Goal: Information Seeking & Learning: Learn about a topic

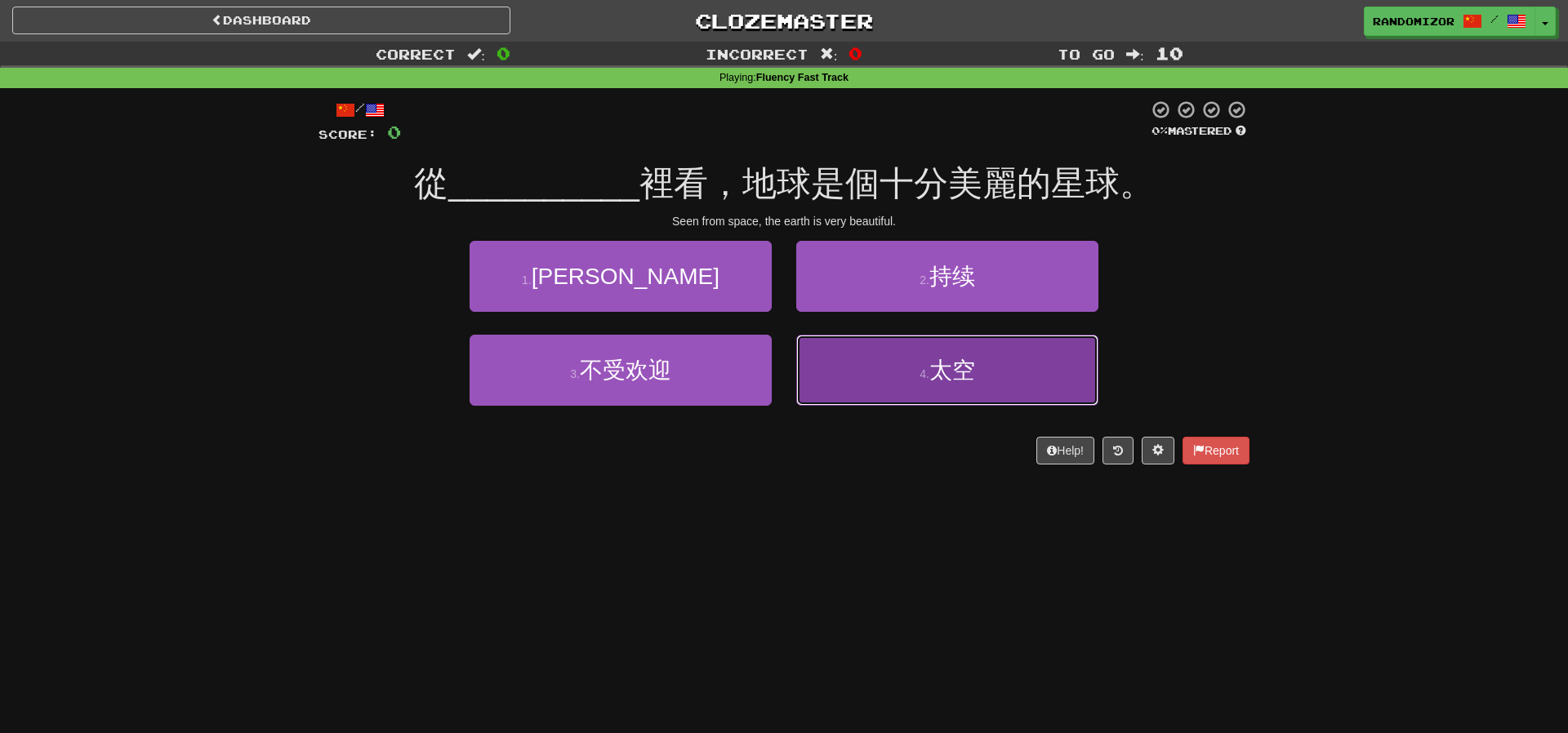
click at [896, 354] on button "4 . 太空" at bounding box center [947, 370] width 302 height 71
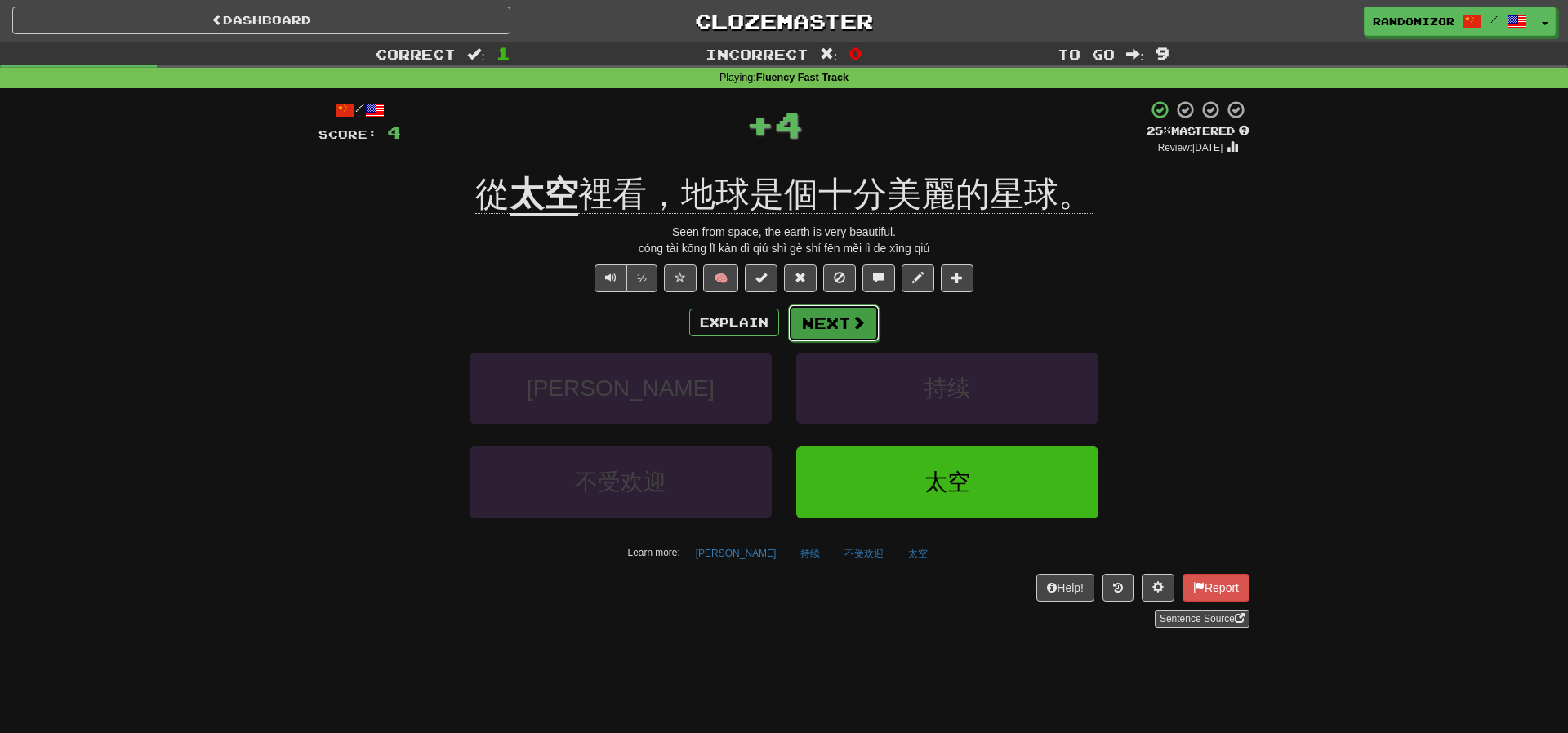
click at [853, 321] on span at bounding box center [858, 322] width 14 height 14
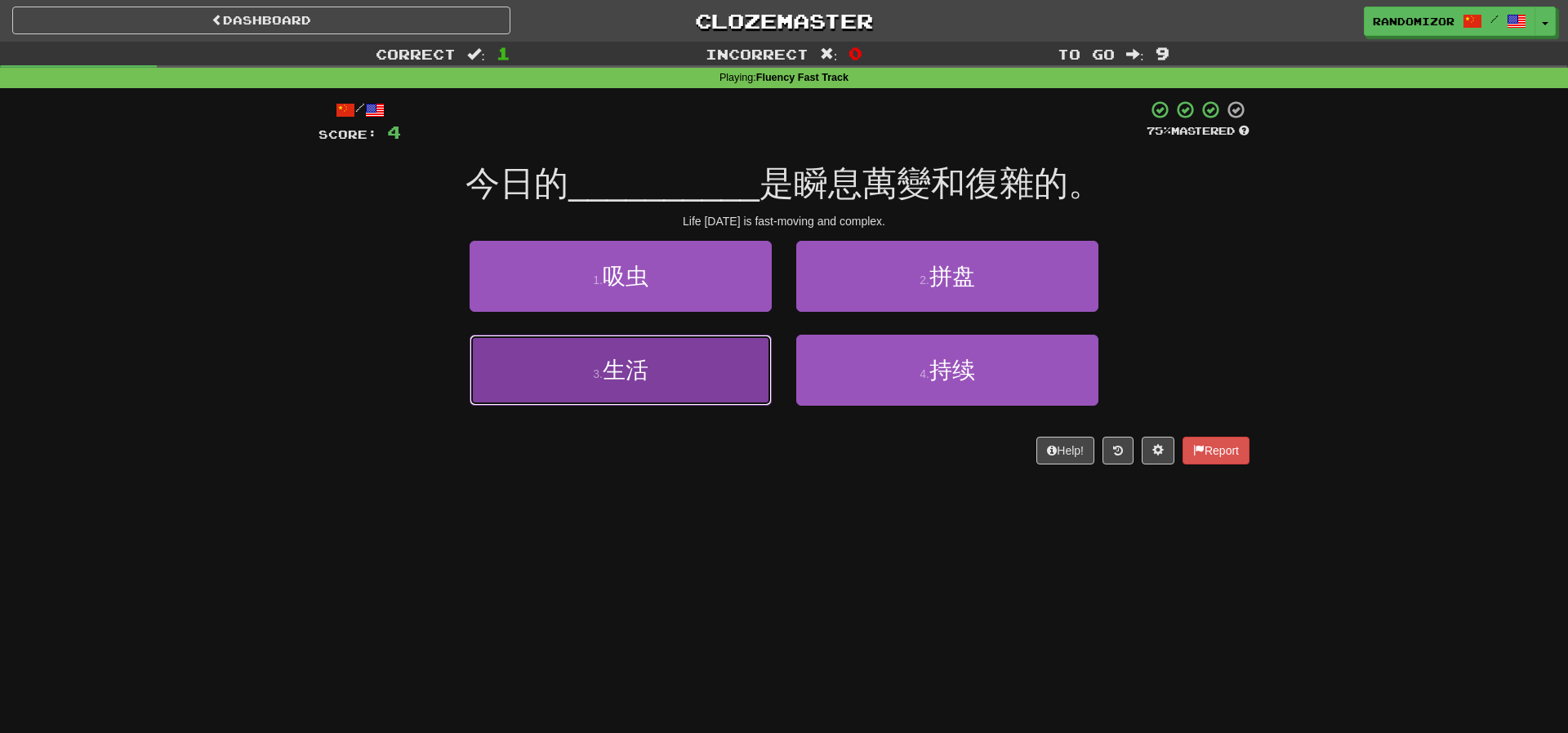
click at [664, 357] on button "3 . 生活" at bounding box center [621, 370] width 302 height 71
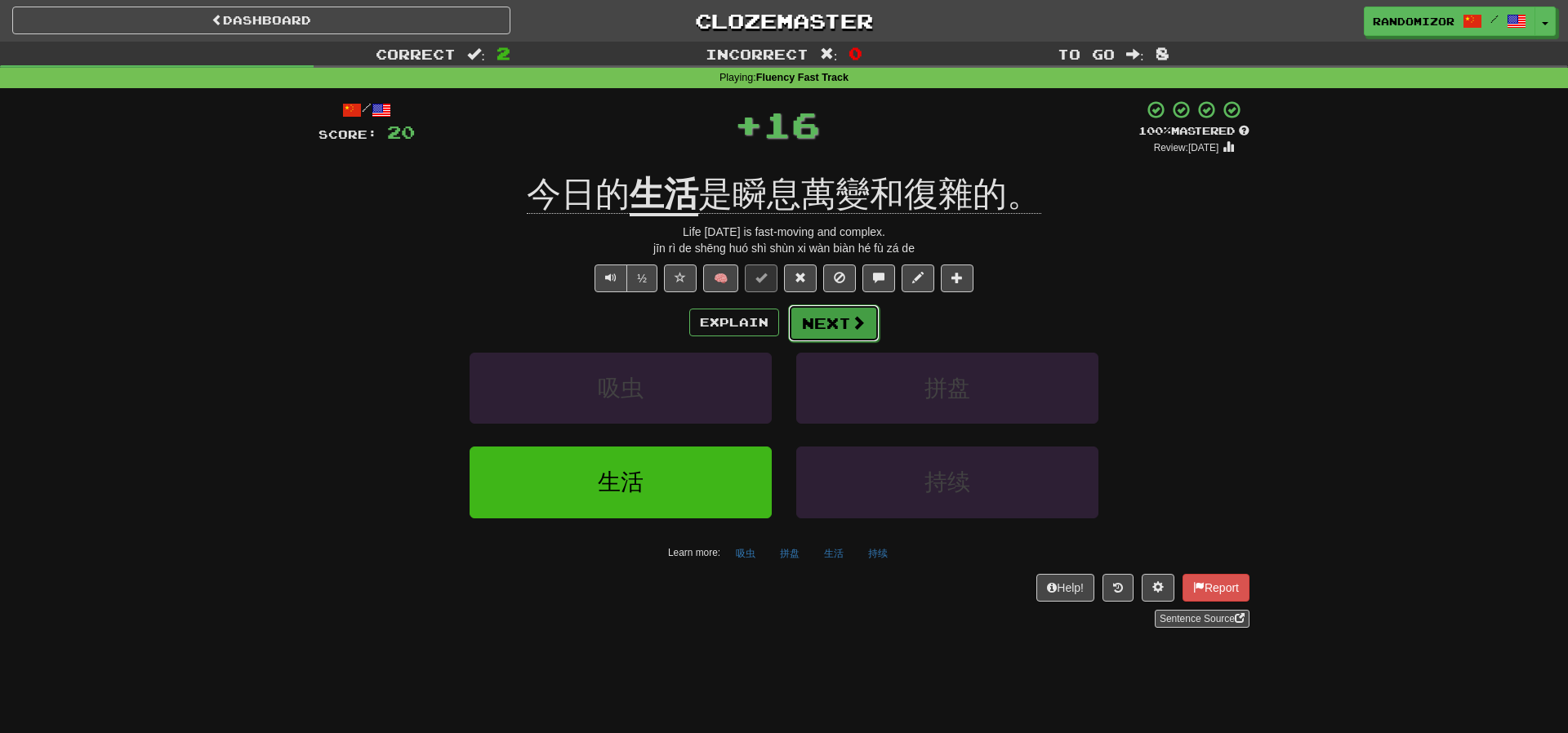
click at [843, 323] on button "Next" at bounding box center [834, 324] width 92 height 37
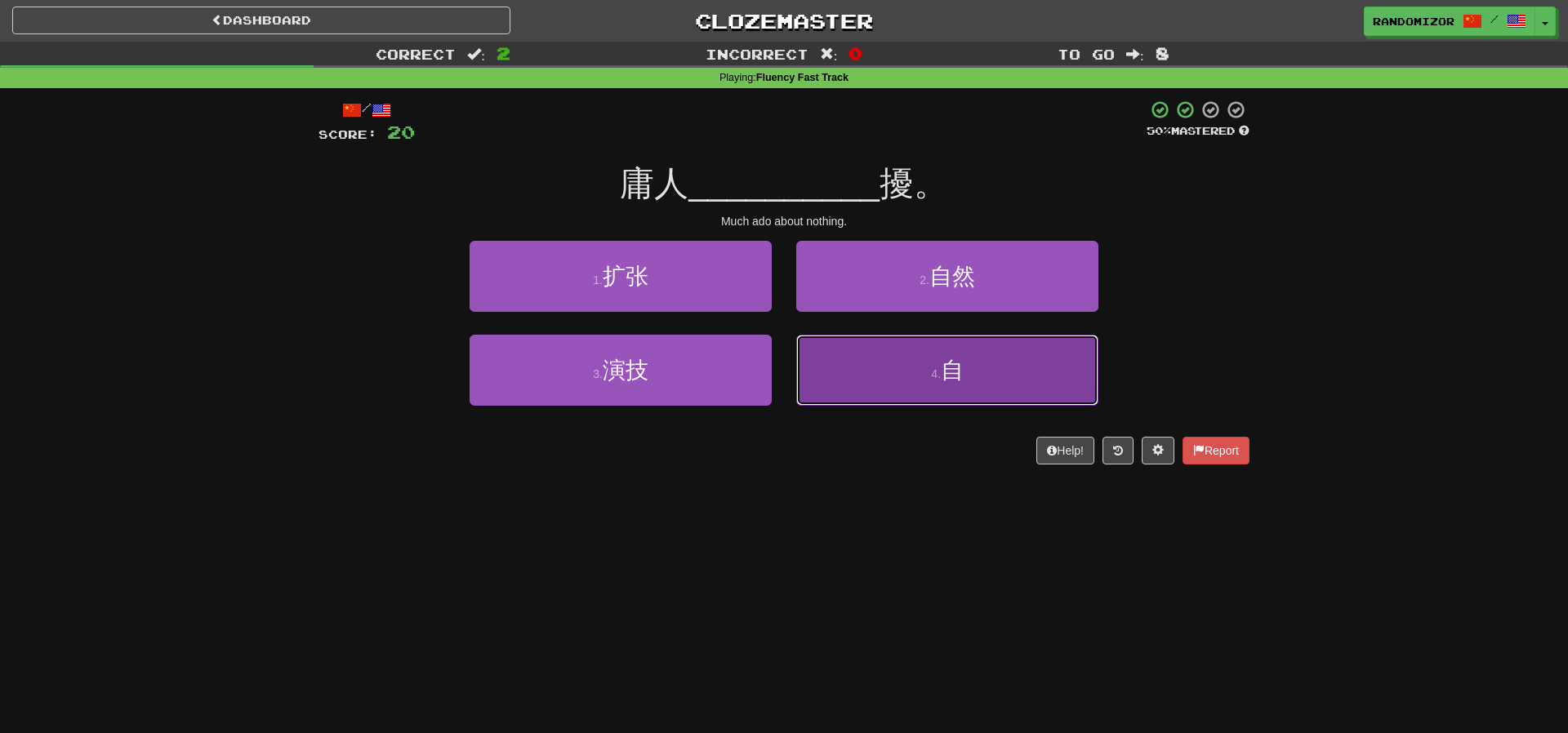
click at [900, 347] on button "4 . 自" at bounding box center [947, 370] width 302 height 71
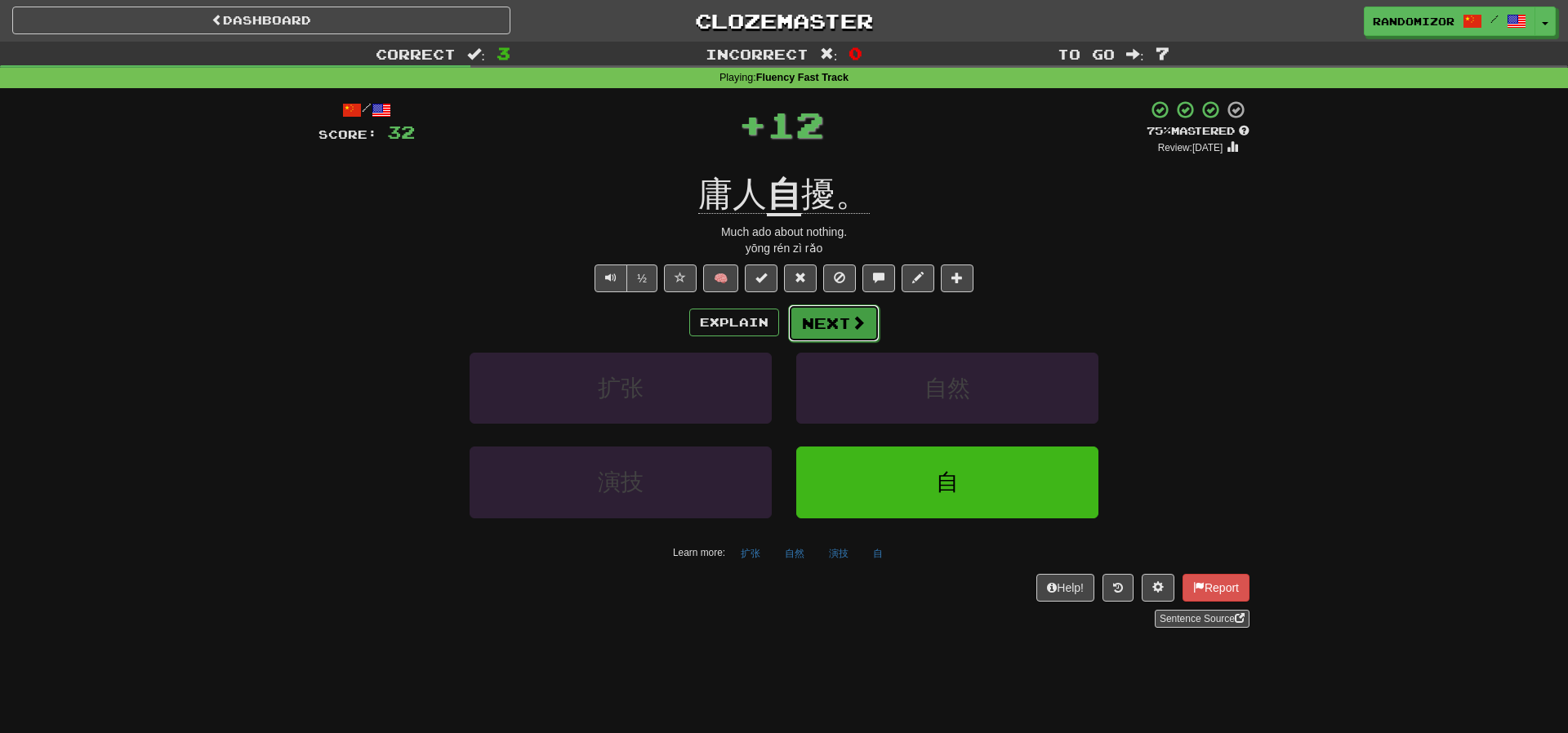
click at [843, 330] on button "Next" at bounding box center [834, 324] width 92 height 37
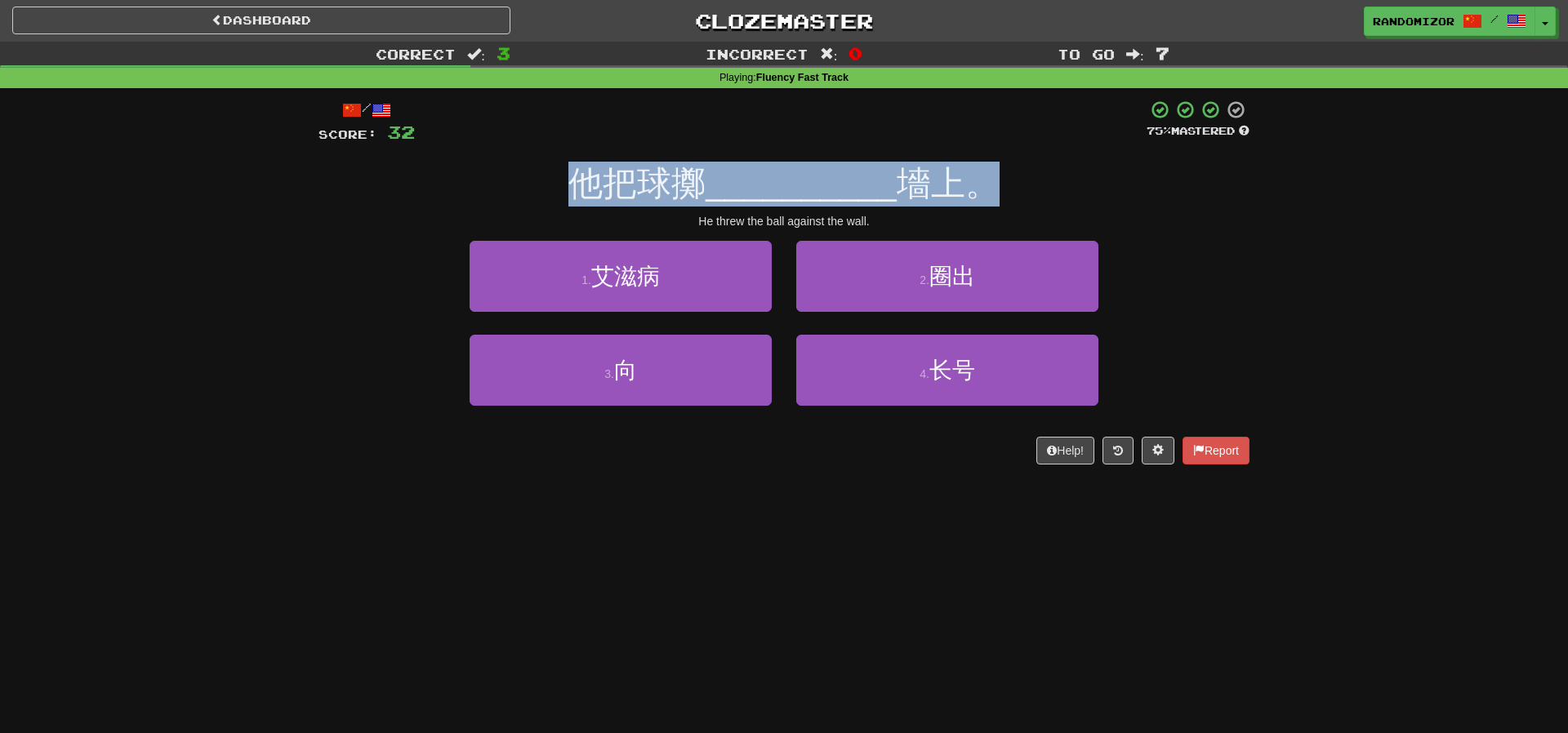
drag, startPoint x: 580, startPoint y: 189, endPoint x: 1027, endPoint y: 194, distance: 447.0
click at [1027, 194] on div "他把球擲 __________ 墻上。" at bounding box center [784, 183] width 931 height 45
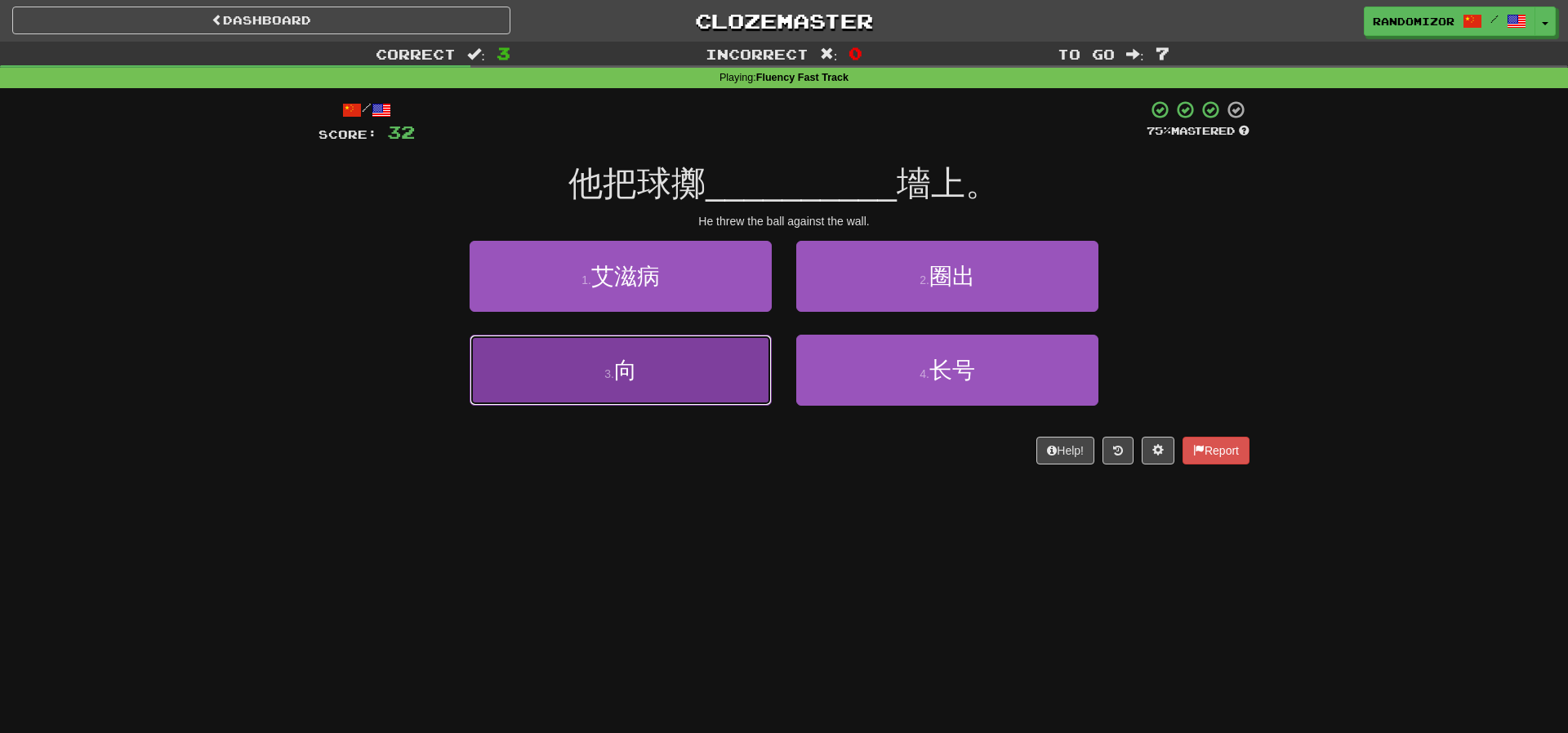
click at [735, 336] on button "3 . 向" at bounding box center [621, 370] width 302 height 71
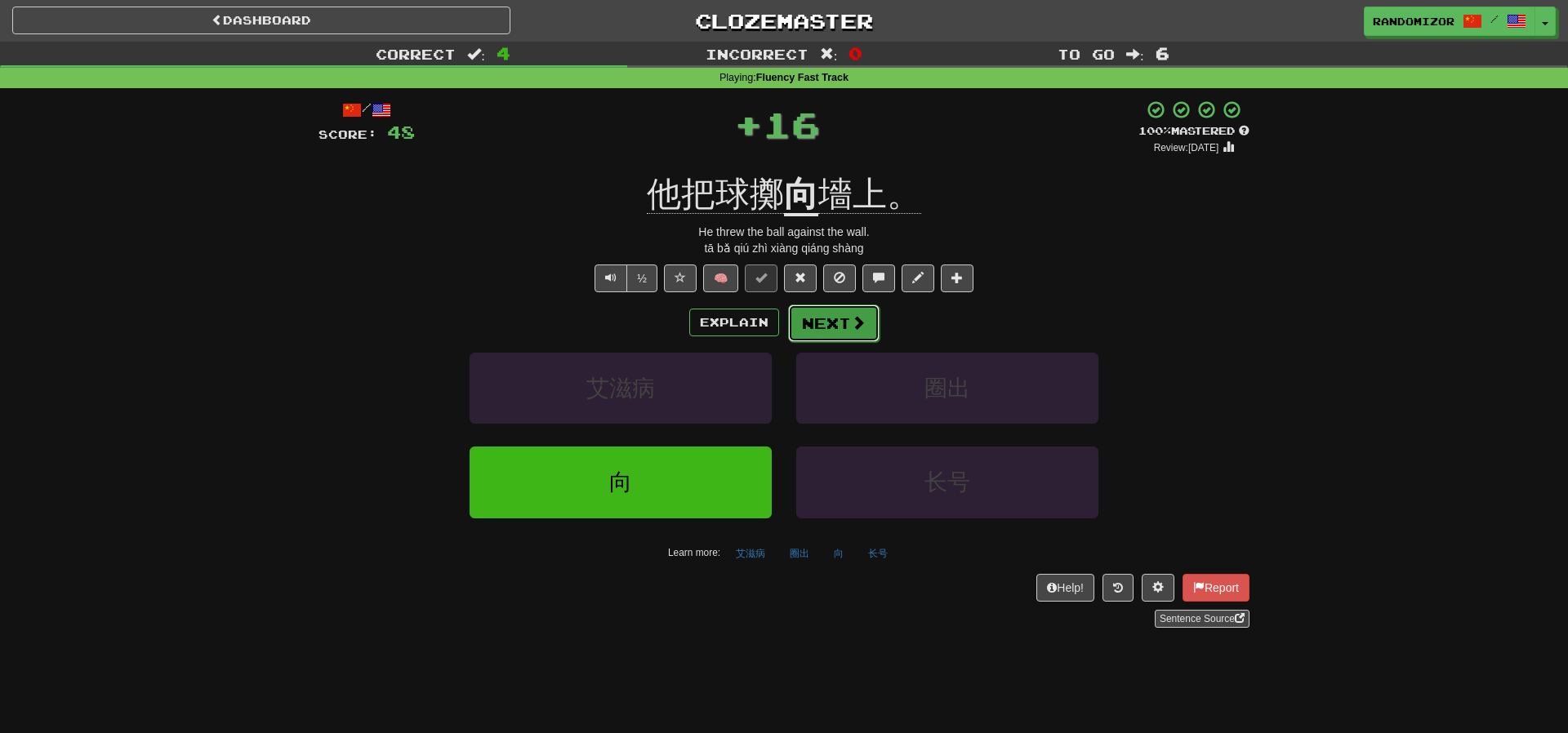
click at [825, 306] on button "Next" at bounding box center [834, 324] width 92 height 37
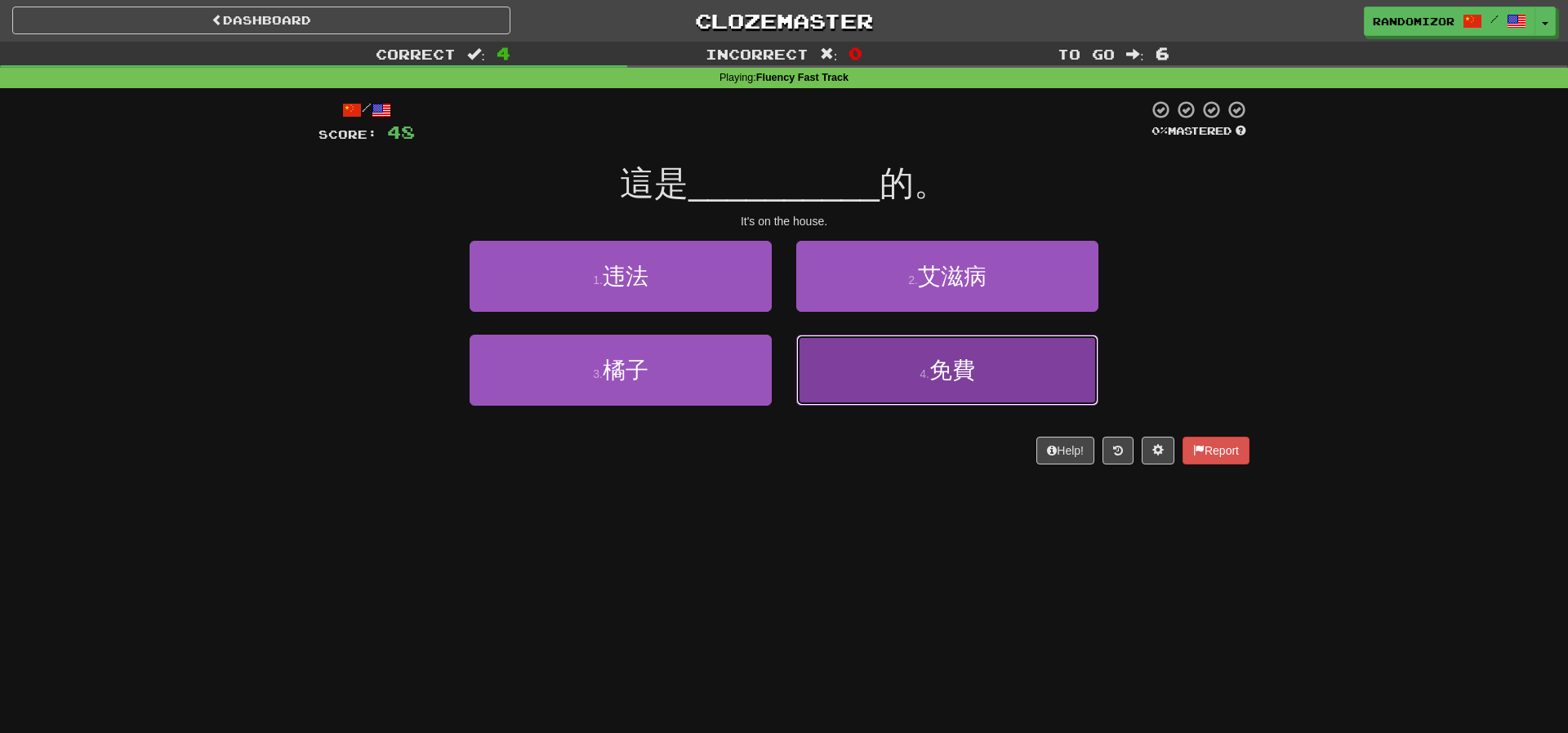
click at [976, 369] on button "4 . 免費" at bounding box center [947, 370] width 302 height 71
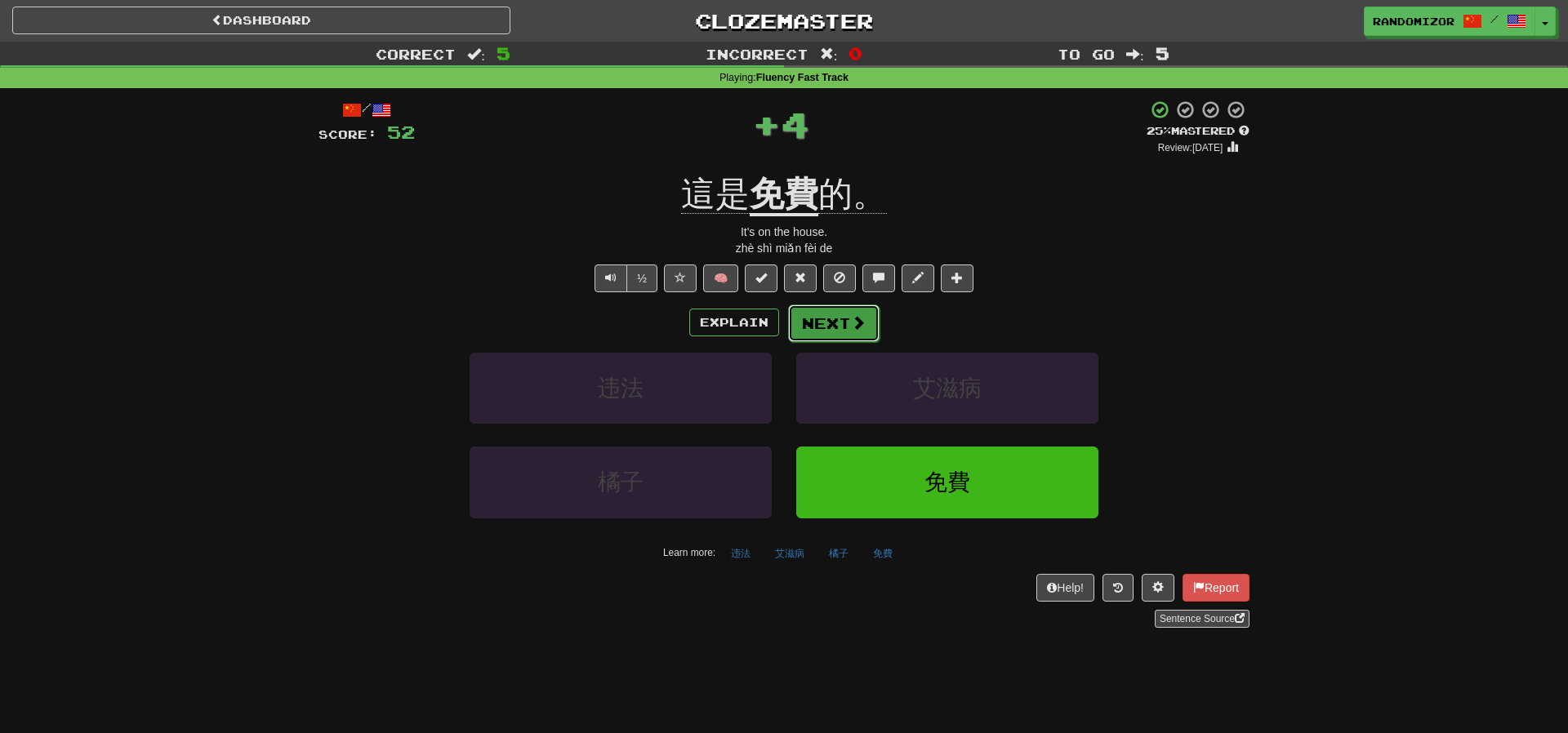
click at [855, 325] on span at bounding box center [858, 322] width 14 height 14
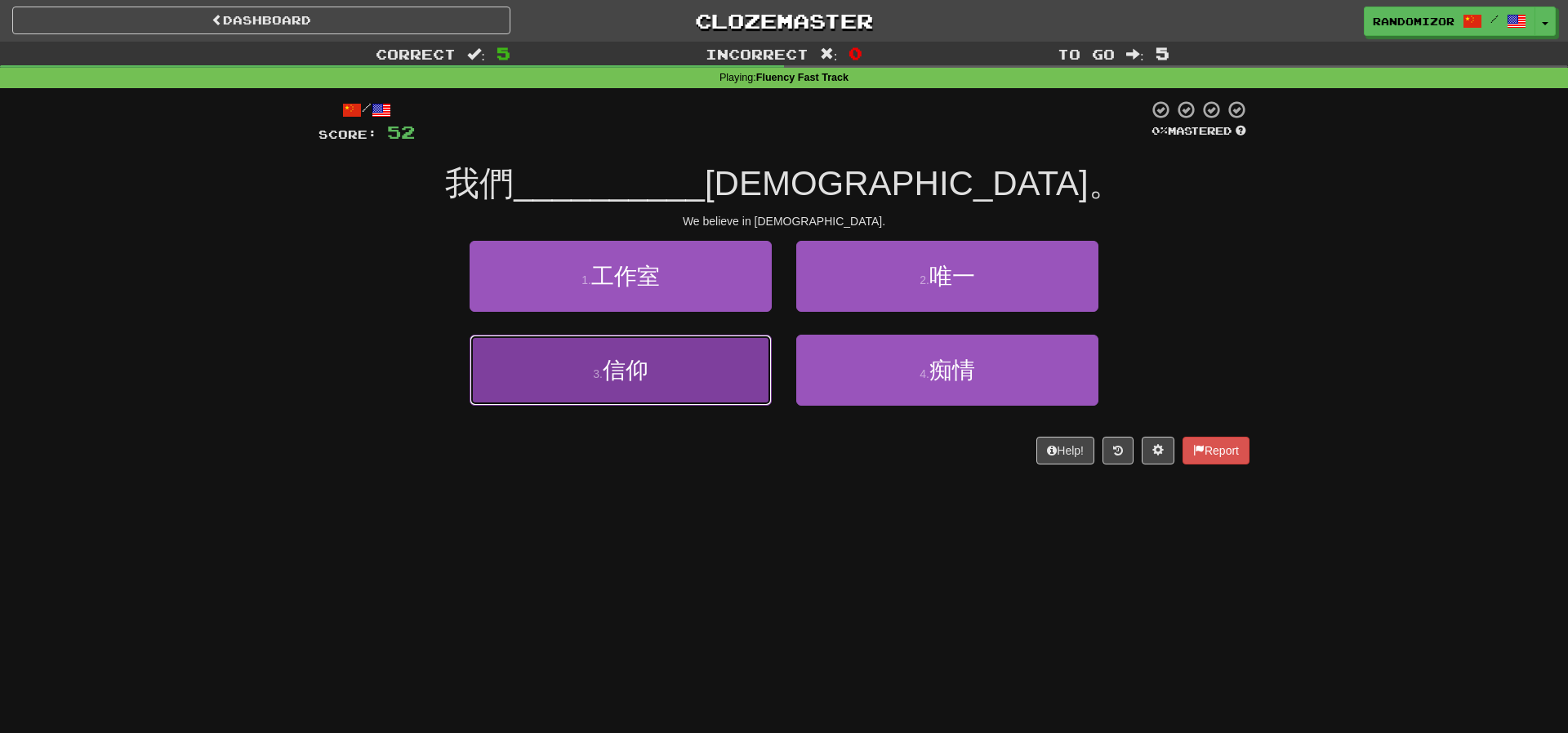
click at [738, 372] on button "3 . 信仰" at bounding box center [621, 370] width 302 height 71
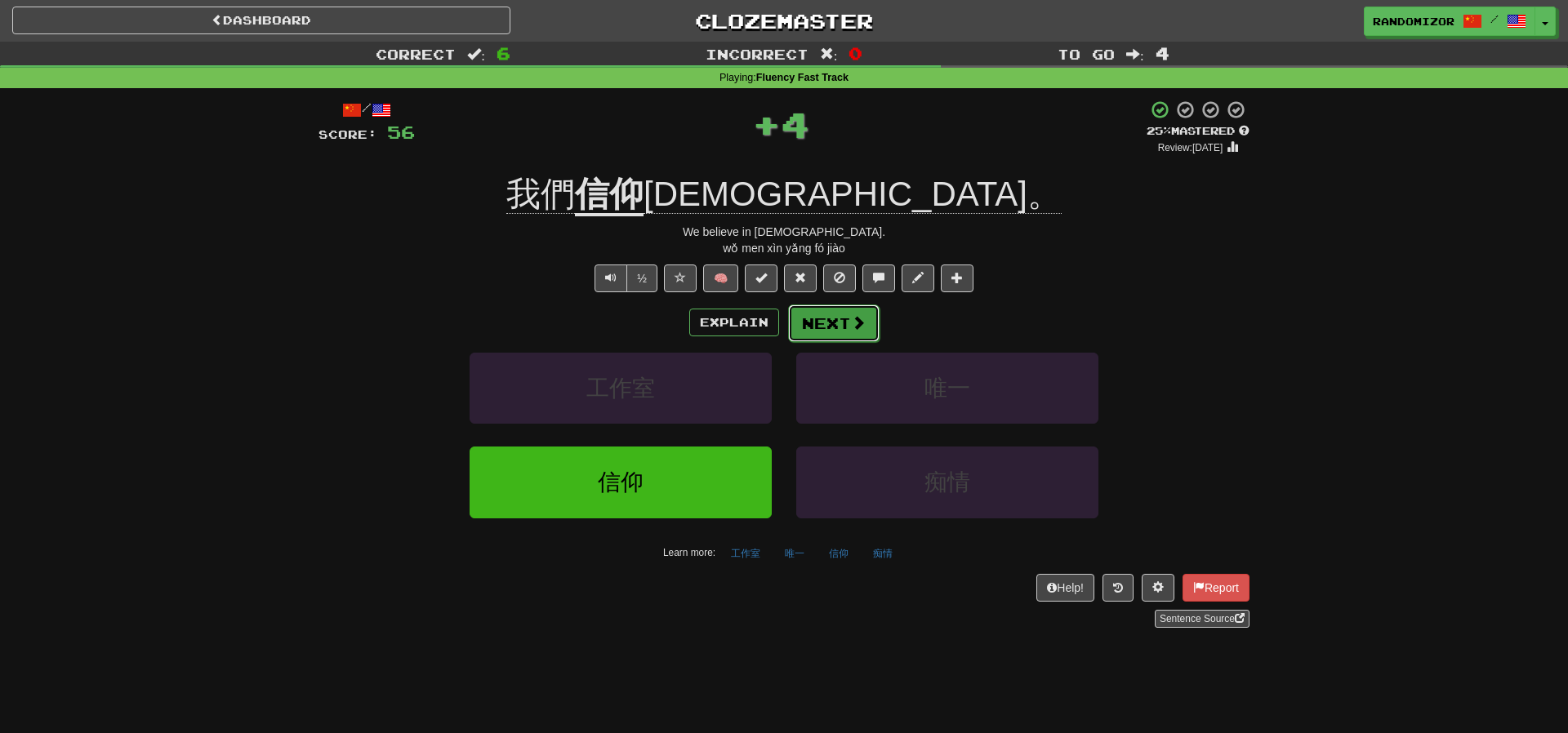
click at [832, 329] on button "Next" at bounding box center [834, 324] width 92 height 37
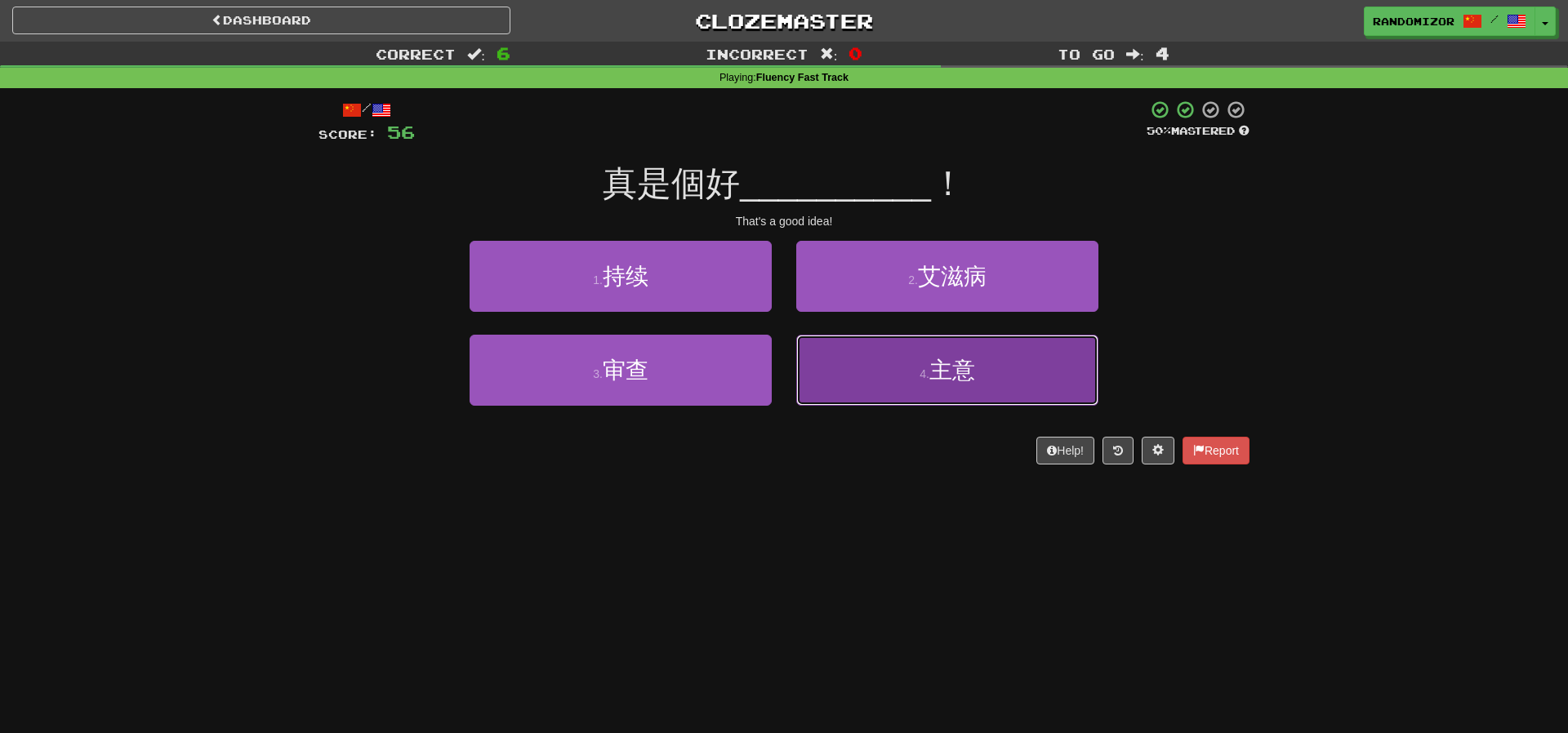
click at [852, 355] on button "4 . 主意" at bounding box center [947, 370] width 302 height 71
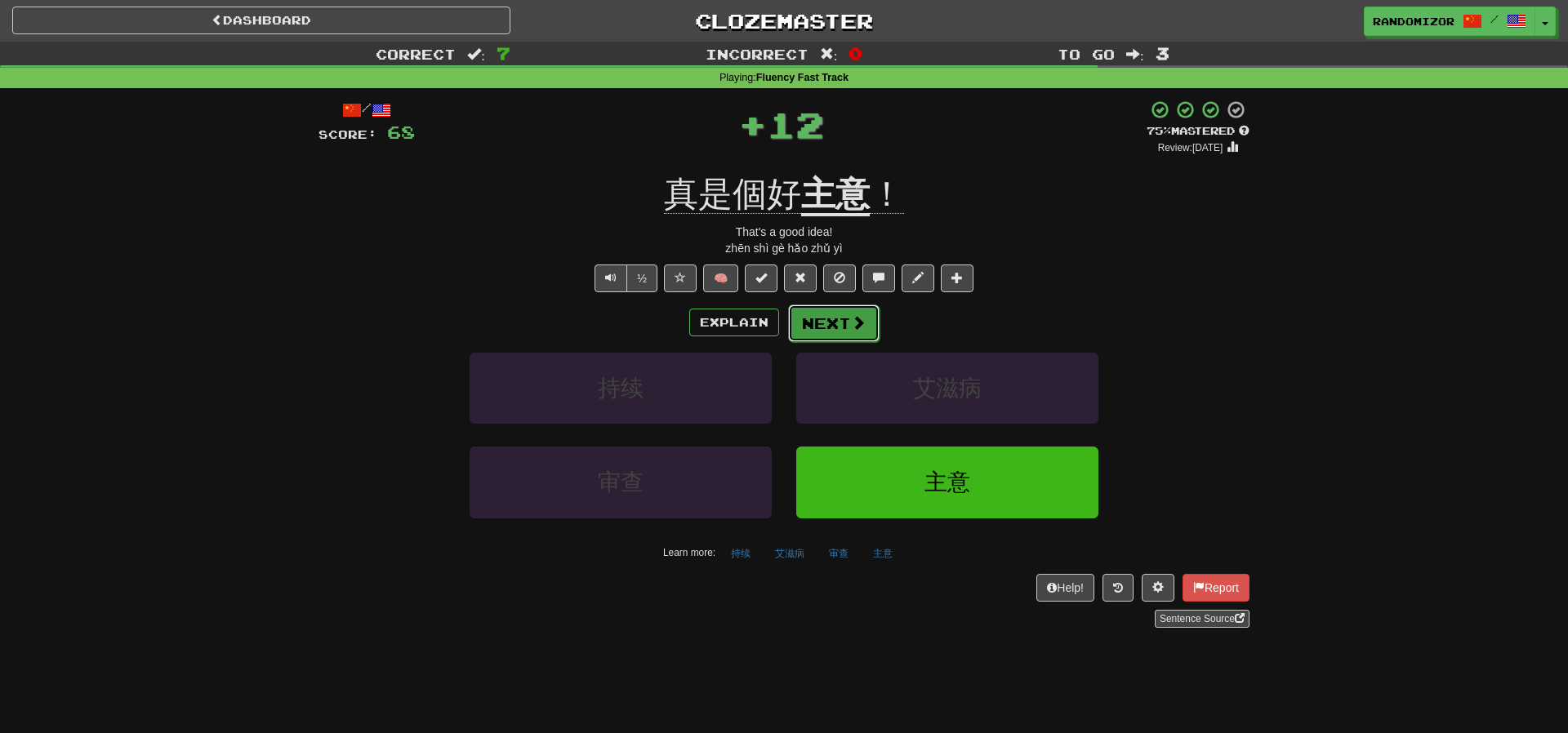
click at [819, 327] on button "Next" at bounding box center [834, 324] width 92 height 37
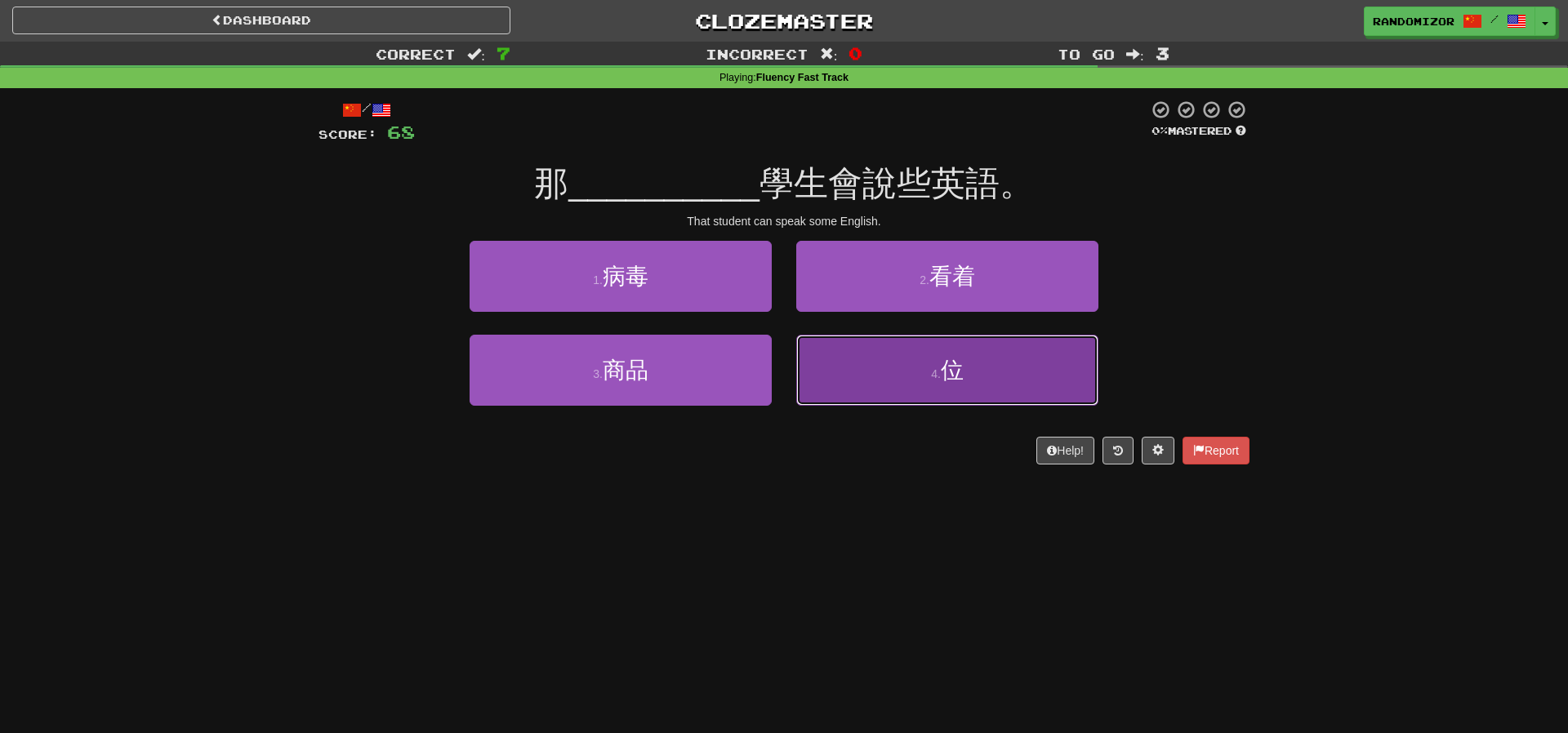
click at [867, 360] on button "4 . 位" at bounding box center [947, 370] width 302 height 71
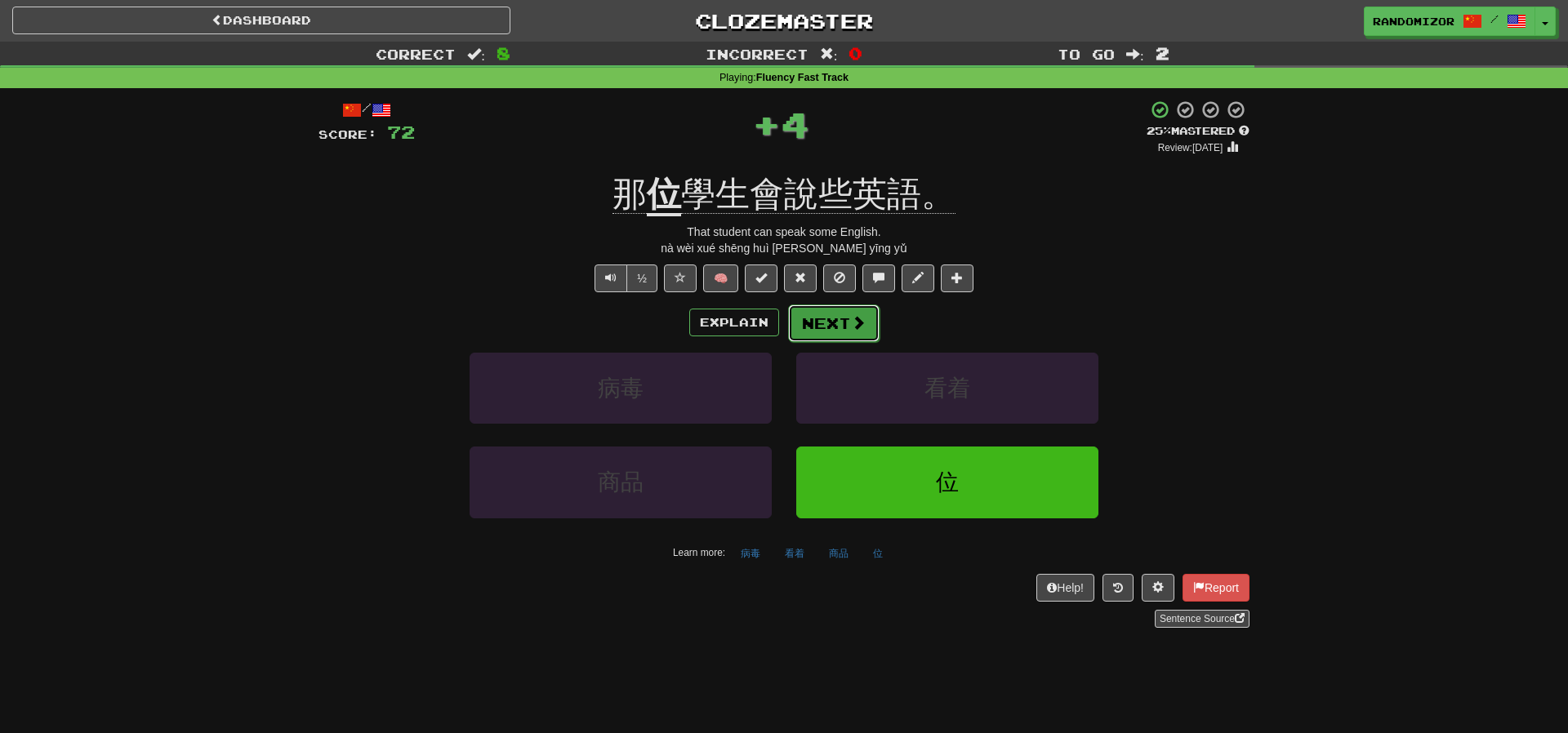
click at [838, 320] on button "Next" at bounding box center [834, 324] width 92 height 37
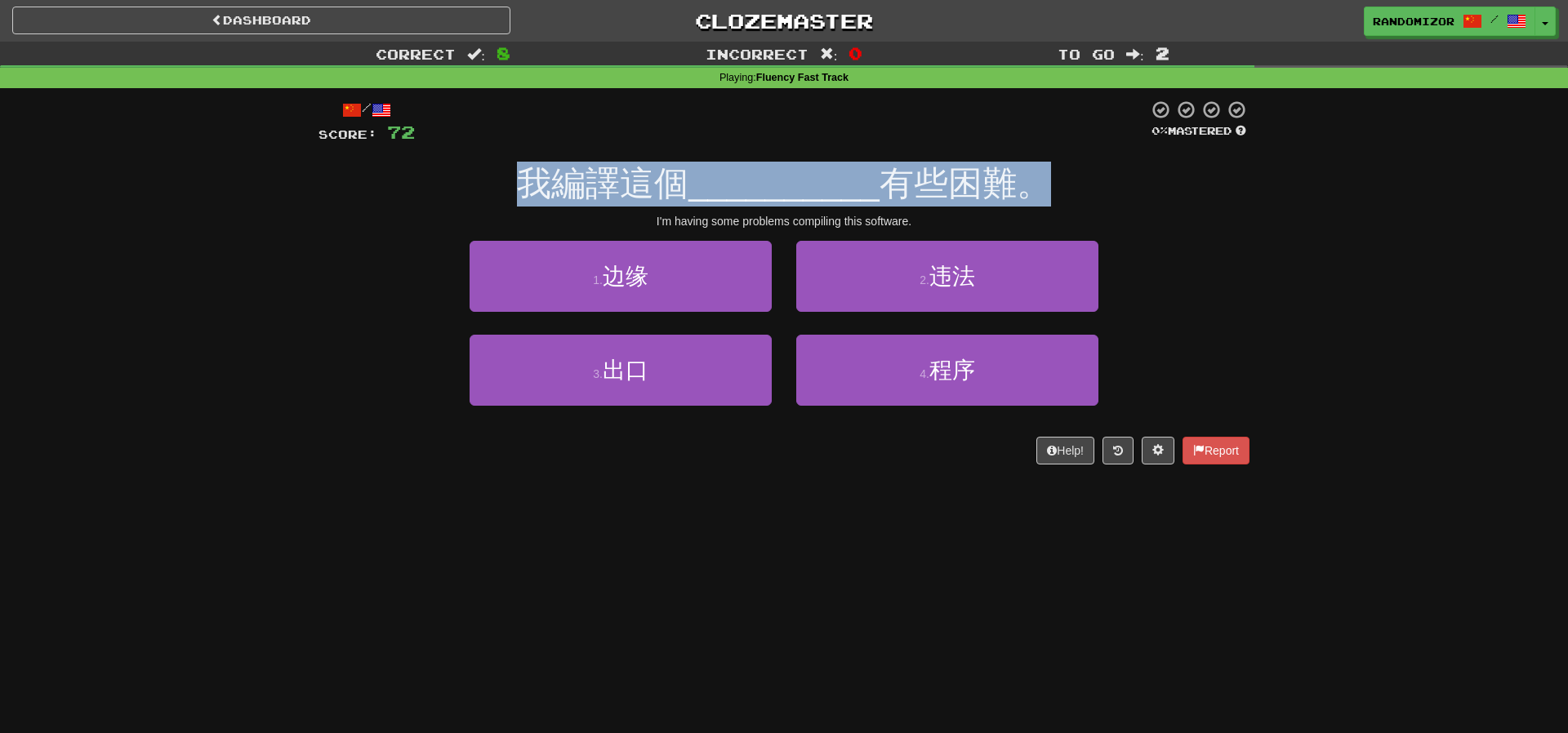
drag, startPoint x: 529, startPoint y: 185, endPoint x: 1150, endPoint y: 190, distance: 621.0
click at [1150, 190] on div "我編譯這個 __________ 有些困難。" at bounding box center [784, 183] width 931 height 45
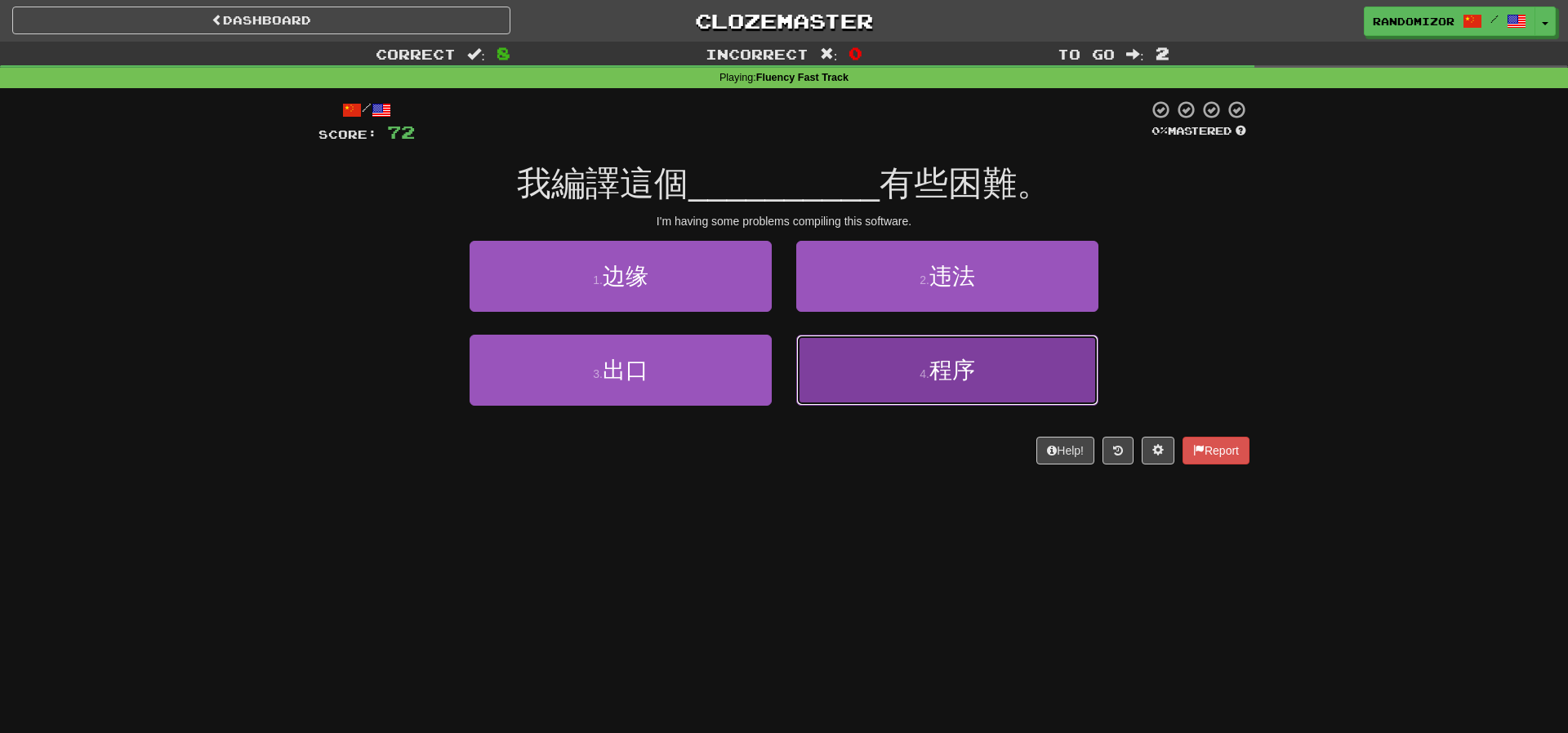
click at [890, 381] on button "4 . 程序" at bounding box center [947, 370] width 302 height 71
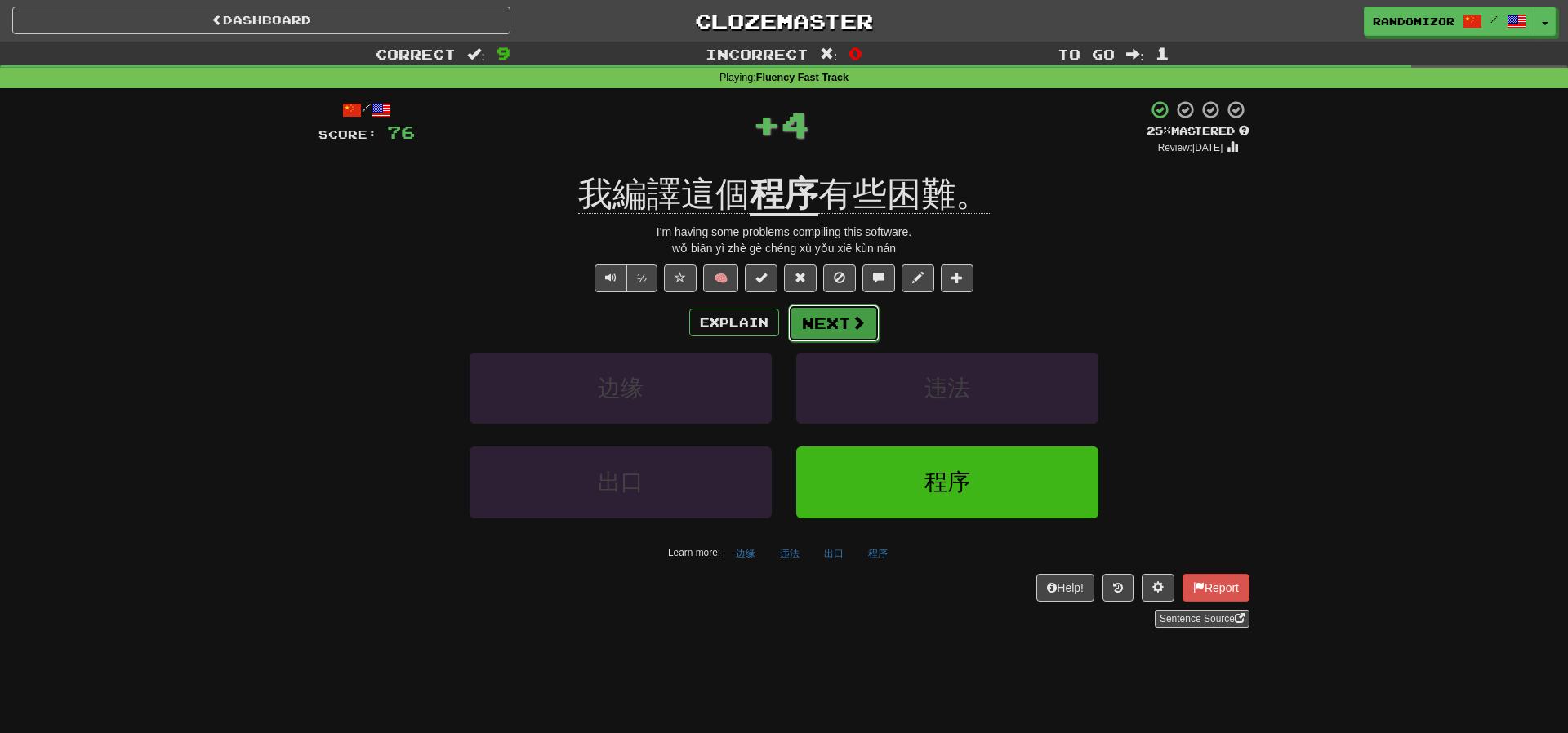
click at [851, 322] on span at bounding box center [858, 322] width 14 height 14
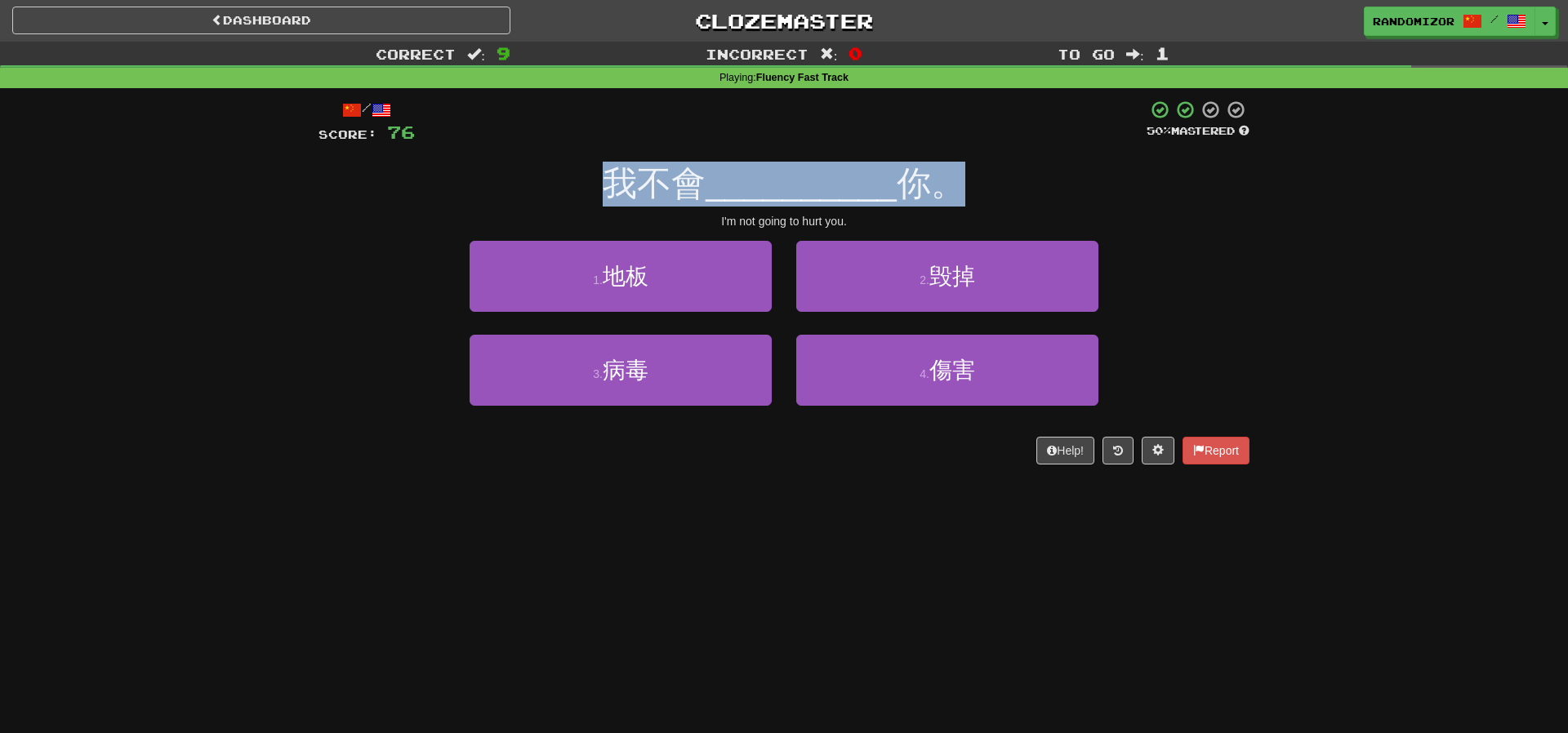
drag, startPoint x: 621, startPoint y: 192, endPoint x: 1041, endPoint y: 181, distance: 420.1
click at [1041, 181] on div "我不會 __________ 你。" at bounding box center [784, 183] width 931 height 45
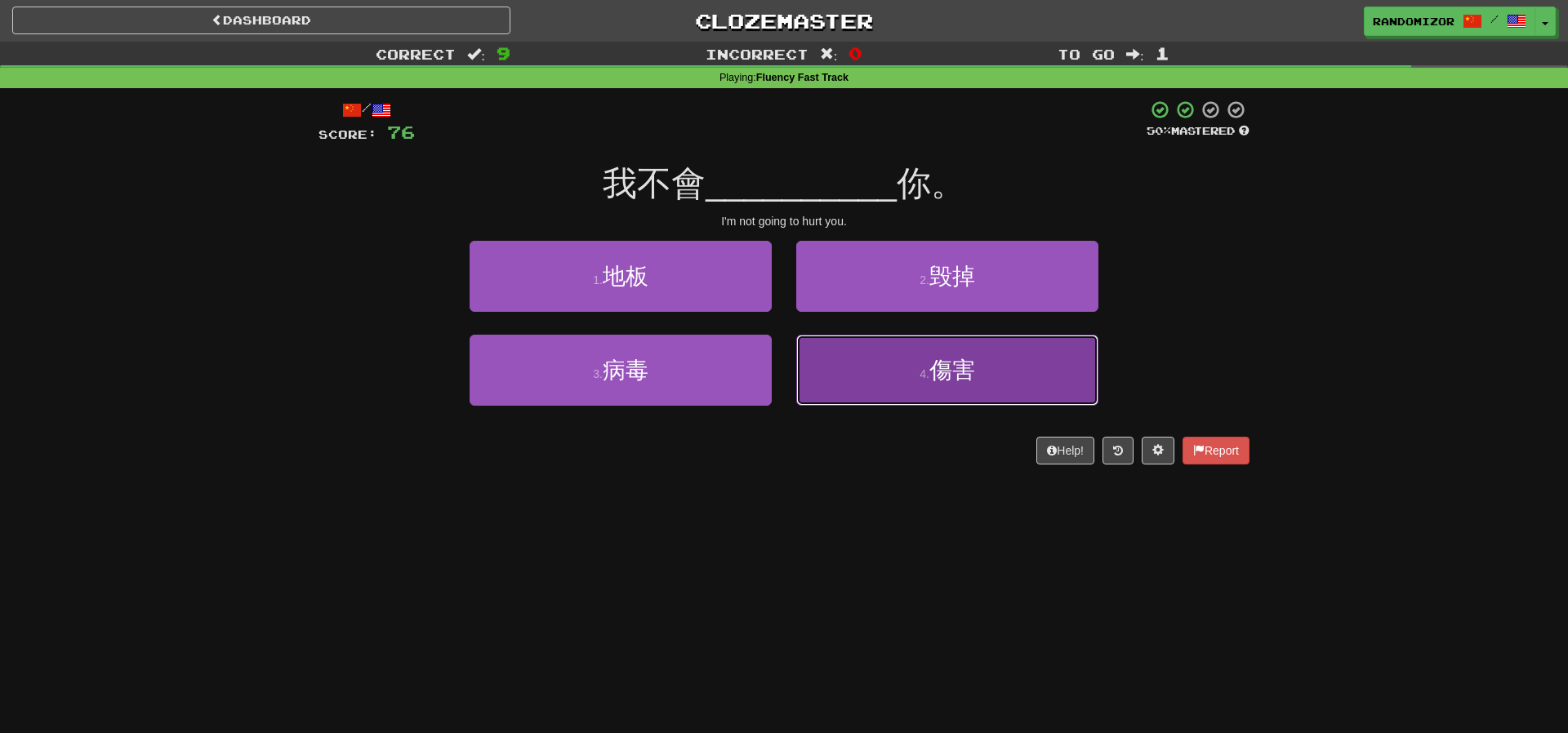
click at [928, 353] on button "4 . 傷害" at bounding box center [947, 370] width 302 height 71
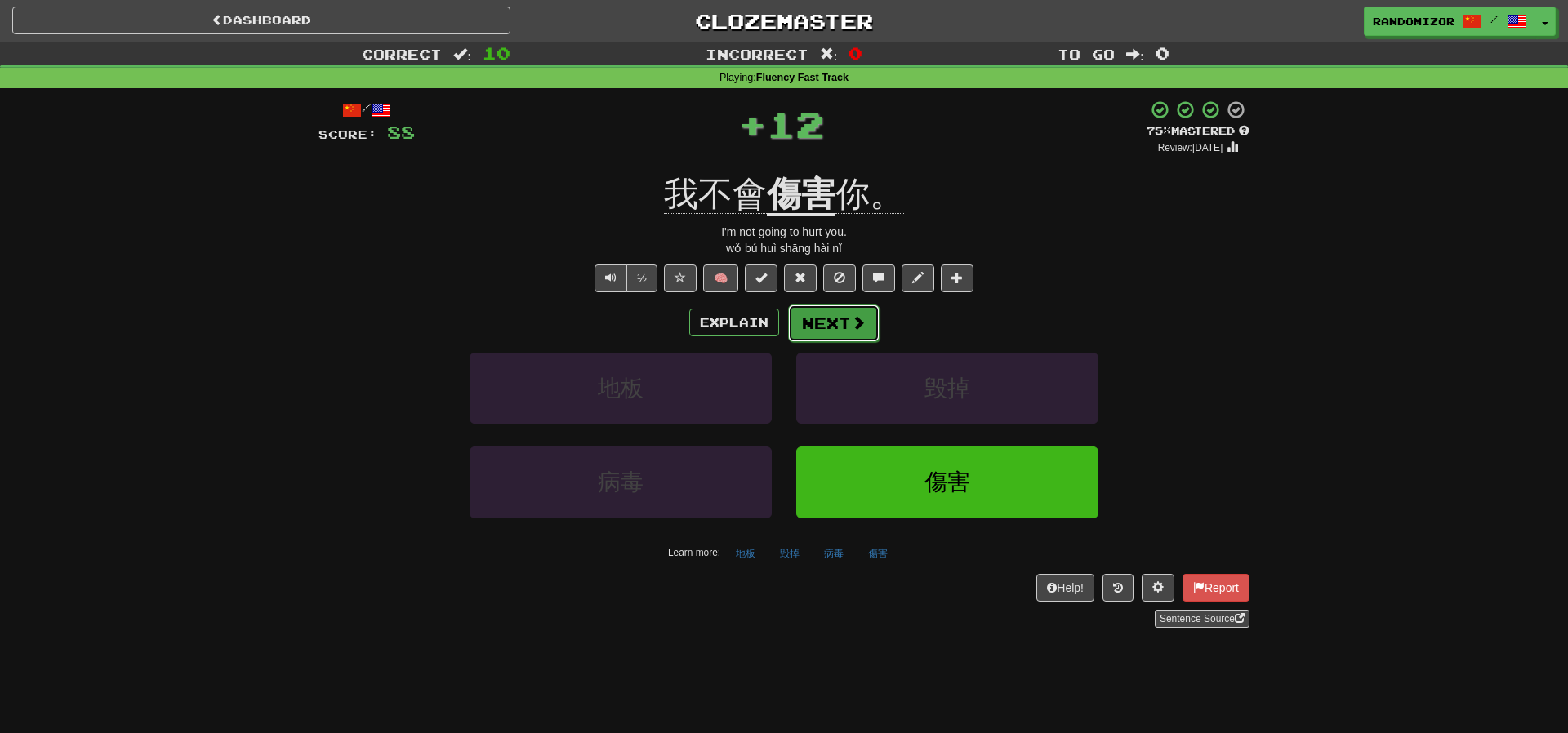
click at [862, 328] on span at bounding box center [858, 322] width 14 height 14
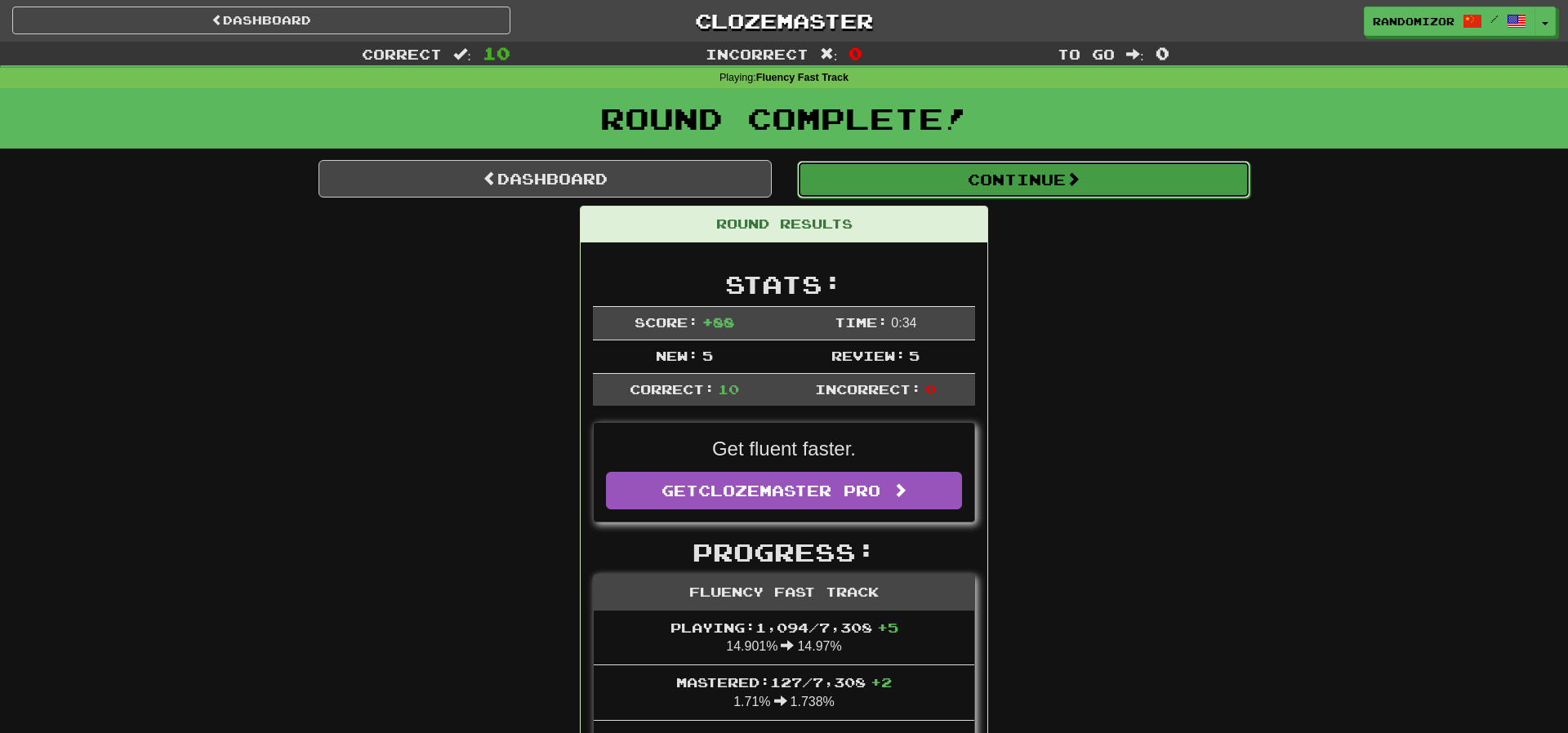
click at [939, 176] on button "Continue" at bounding box center [1023, 179] width 453 height 37
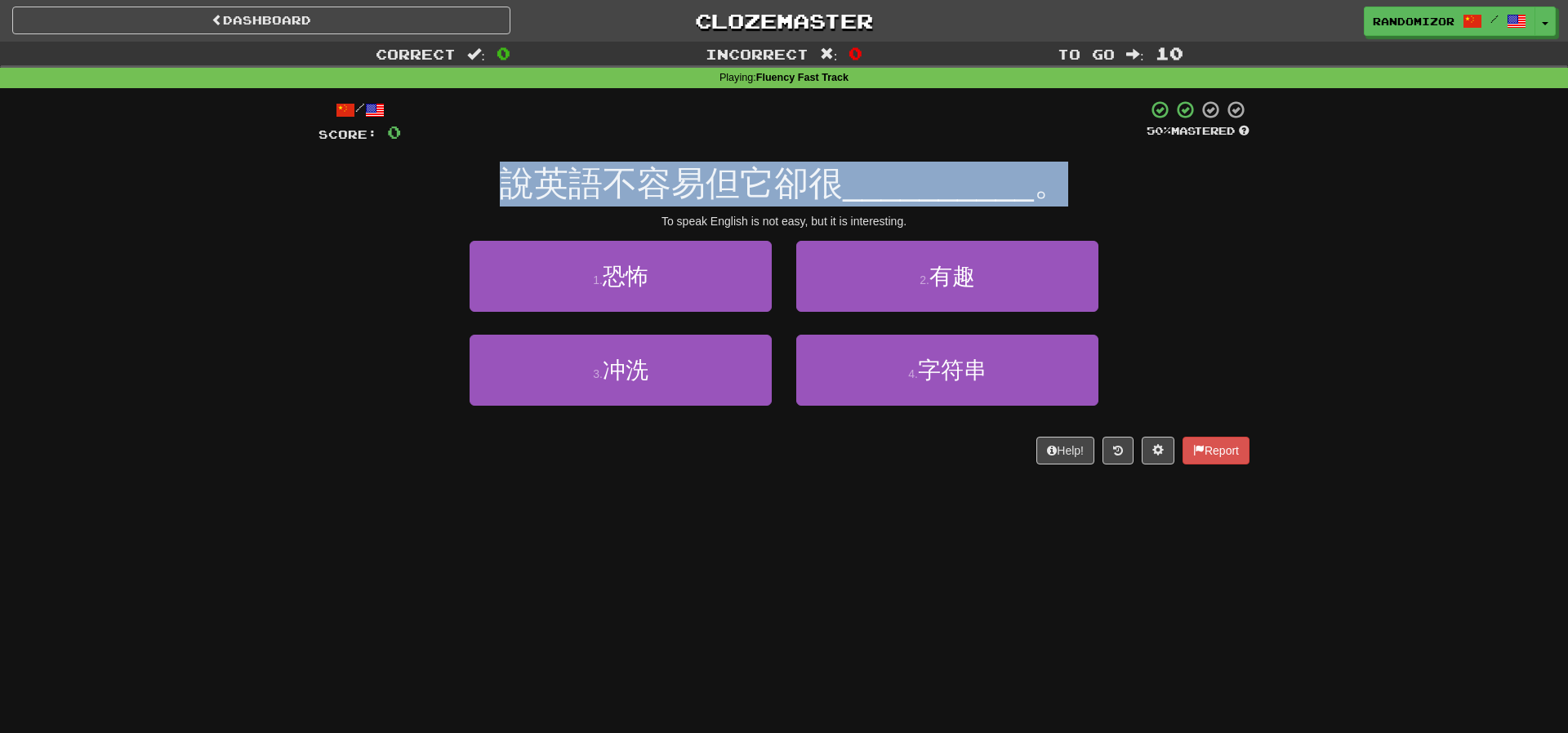
drag, startPoint x: 510, startPoint y: 192, endPoint x: 1228, endPoint y: 175, distance: 718.2
click at [1228, 175] on div "說英語不容易但它卻很 __________ 。" at bounding box center [784, 183] width 931 height 45
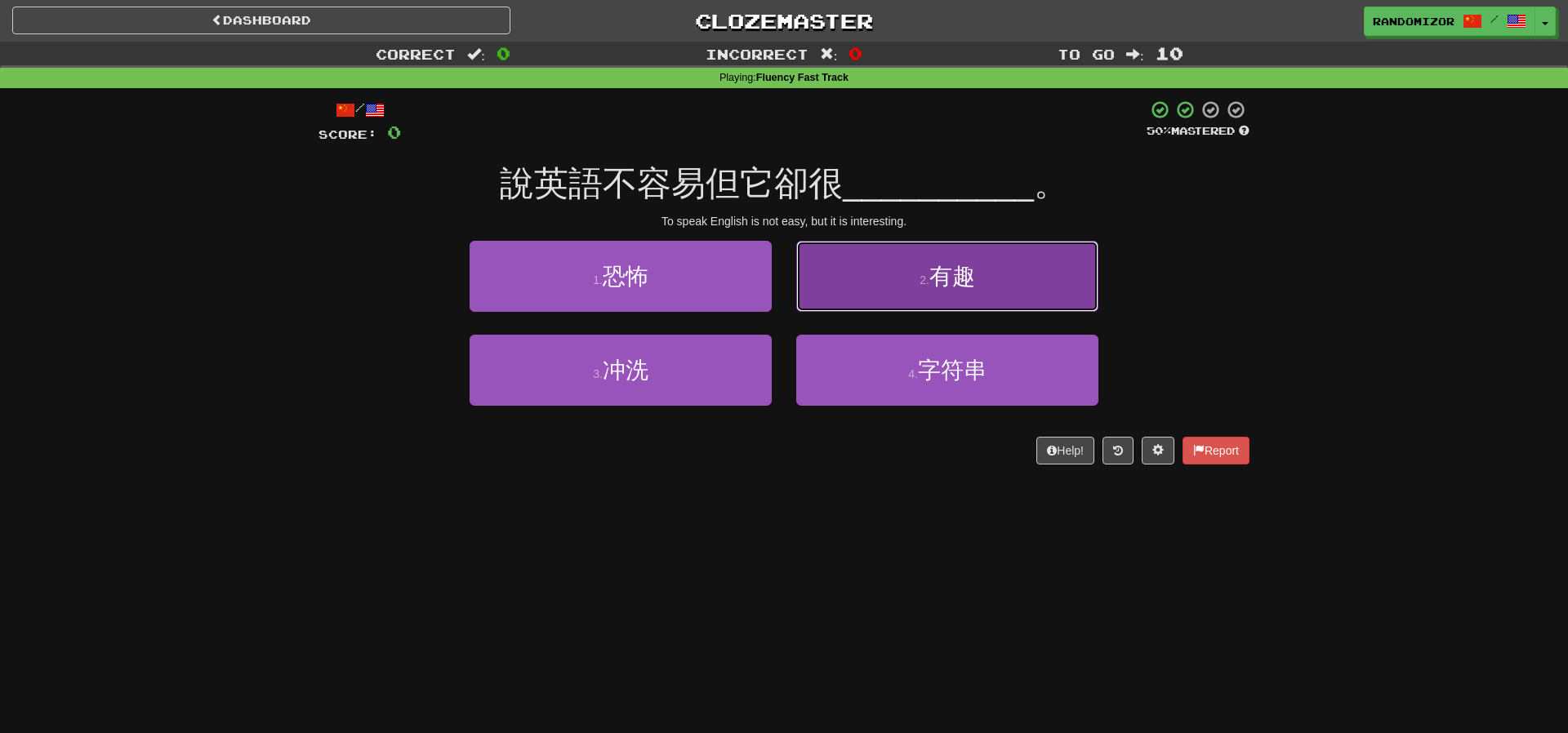
click at [866, 266] on button "2 . 有趣" at bounding box center [947, 277] width 302 height 71
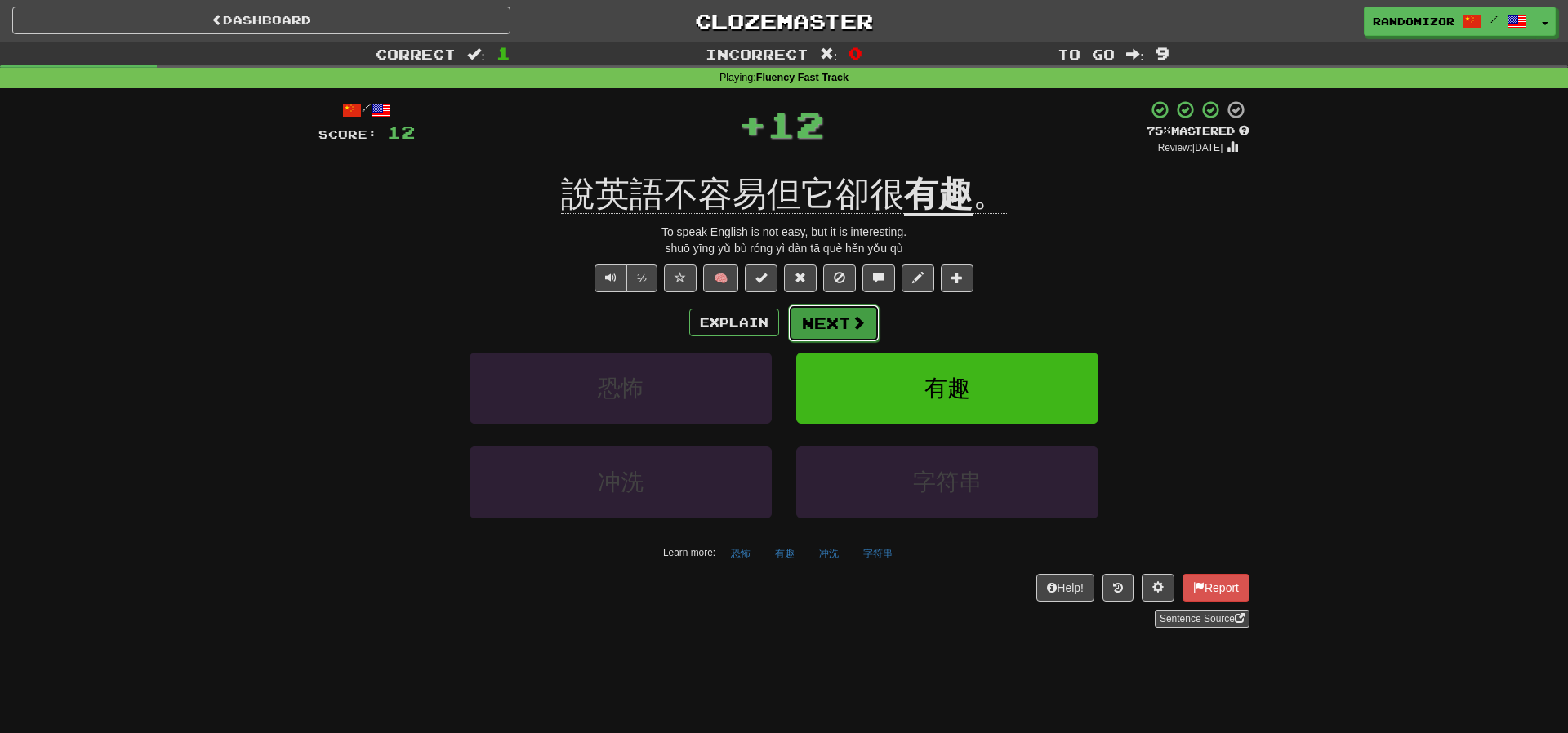
click at [864, 319] on button "Next" at bounding box center [834, 324] width 92 height 37
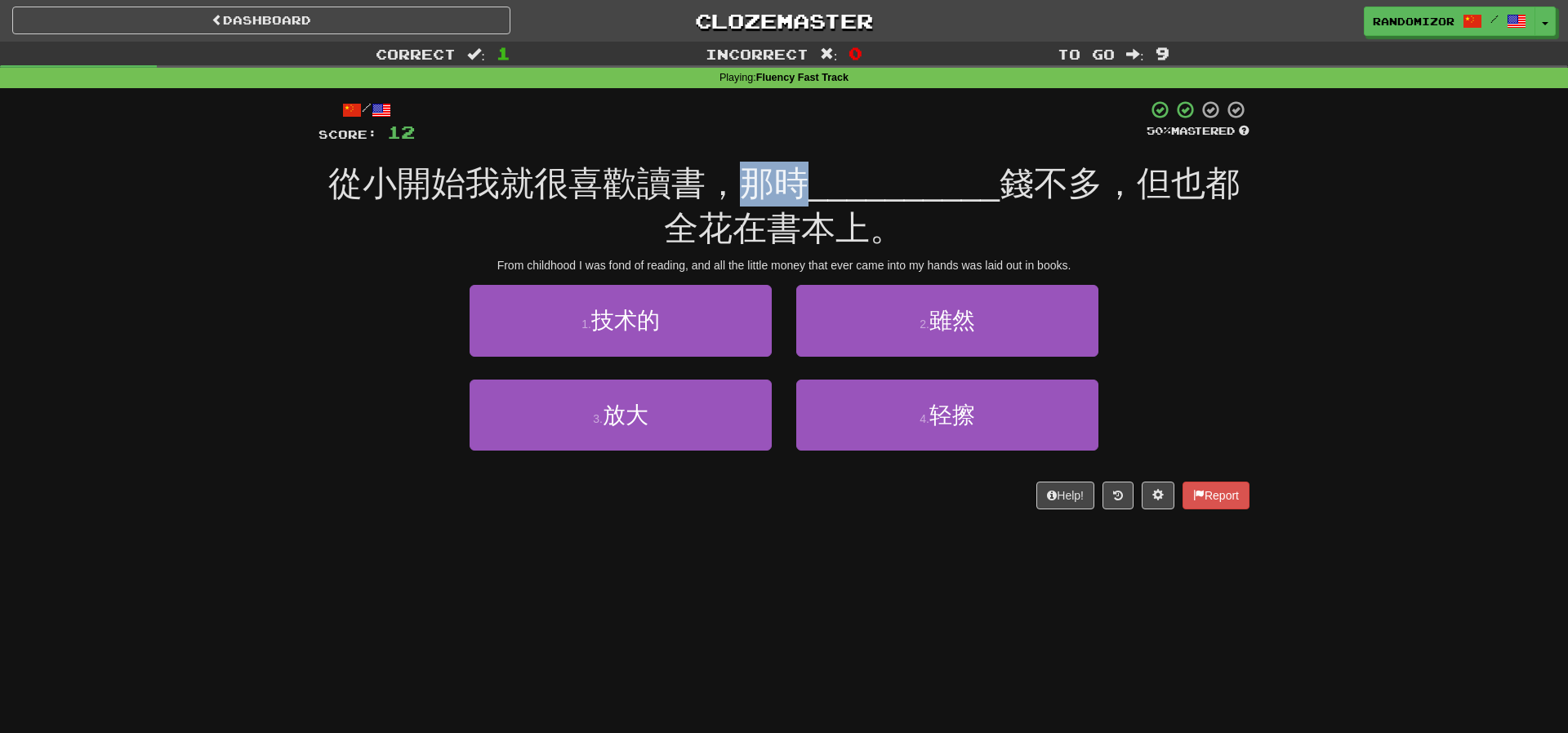
drag, startPoint x: 736, startPoint y: 191, endPoint x: 809, endPoint y: 189, distance: 73.0
click at [809, 189] on div "從小開始我就很喜歡讀書，那時 __________ 錢不多，但也都全花在書本上。" at bounding box center [784, 206] width 931 height 89
click at [809, 189] on span "__________" at bounding box center [904, 183] width 191 height 38
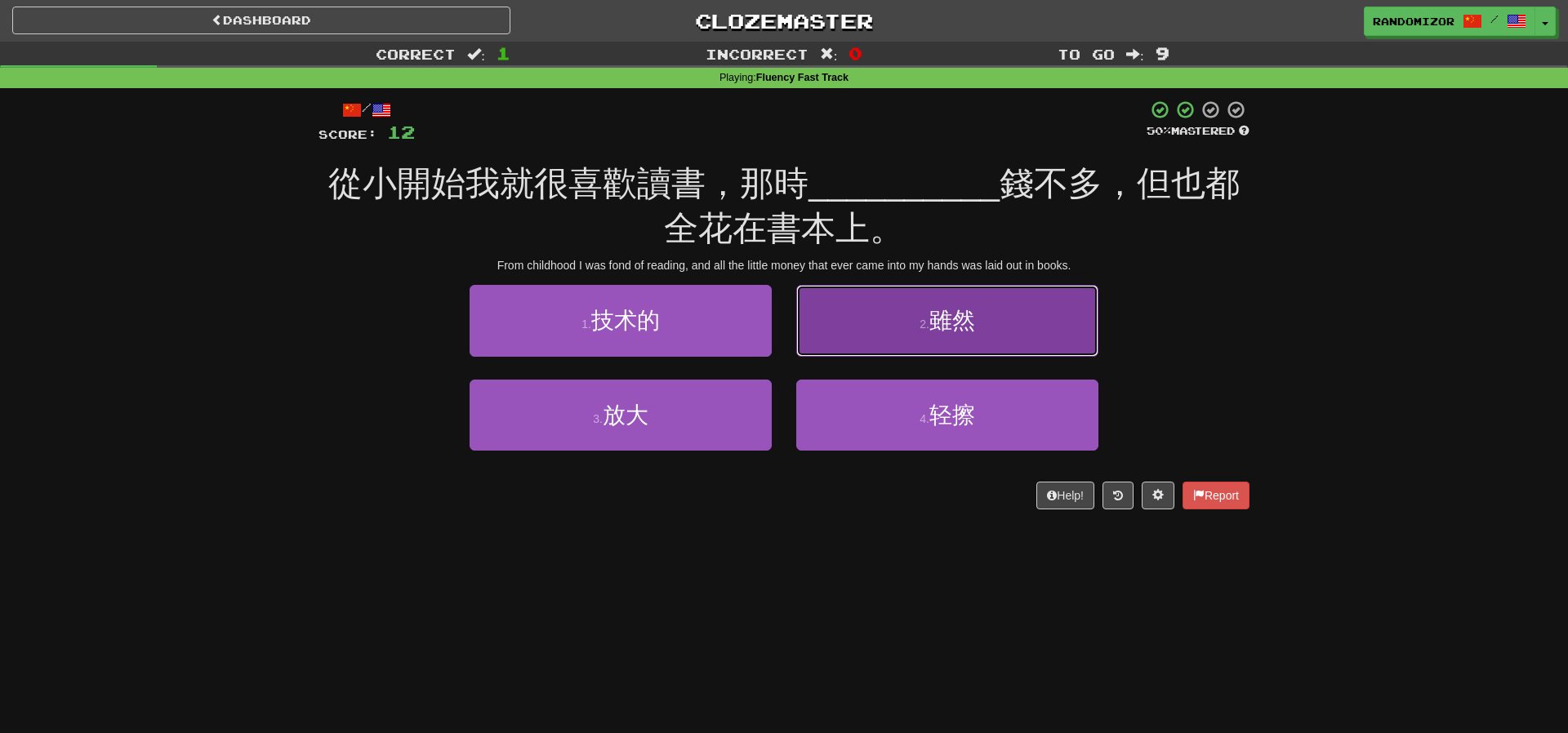
click at [856, 350] on button "2 . 雖然" at bounding box center [947, 320] width 302 height 71
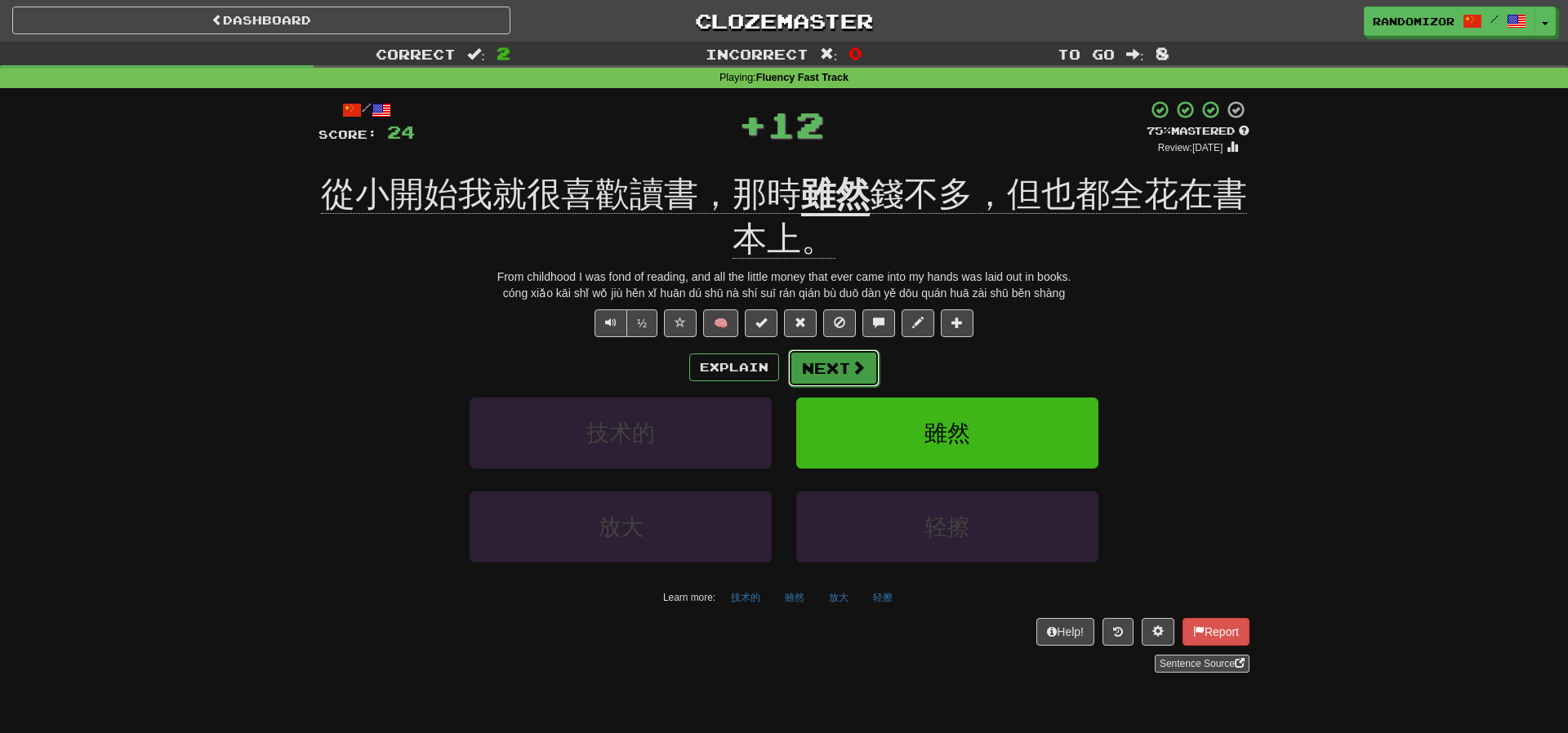
click at [849, 357] on button "Next" at bounding box center [834, 368] width 92 height 37
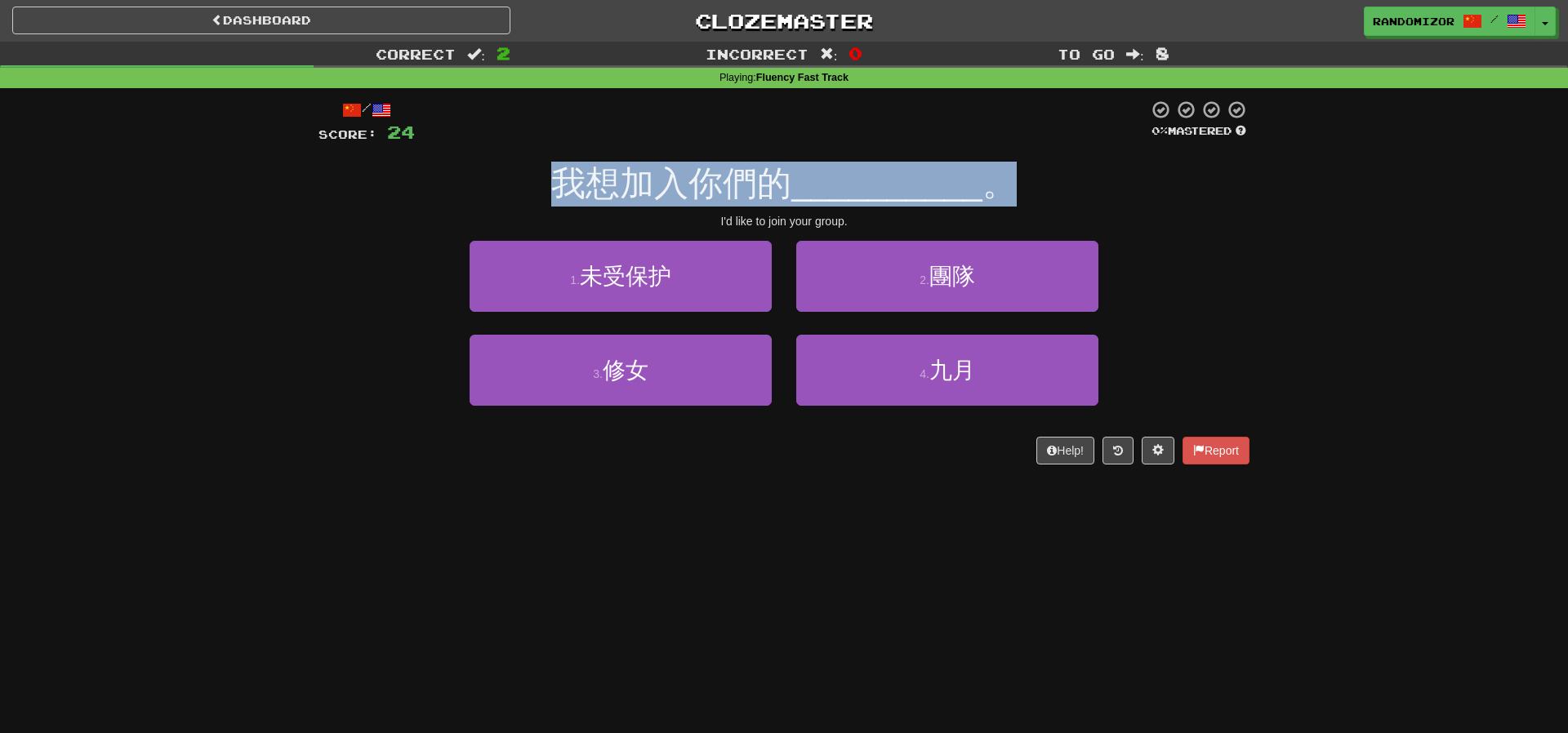
drag, startPoint x: 500, startPoint y: 168, endPoint x: 1313, endPoint y: 180, distance: 813.1
click at [1313, 180] on div "Correct : 2 Incorrect : 0 To go : 8 Playing : Fluency Fast Track / Score: 24 0 …" at bounding box center [784, 264] width 1568 height 446
drag, startPoint x: 1312, startPoint y: 179, endPoint x: 1271, endPoint y: 217, distance: 55.9
click at [1311, 180] on div "Correct : 2 Incorrect : 0 To go : 8 Playing : Fluency Fast Track / Score: 24 0 …" at bounding box center [784, 264] width 1568 height 446
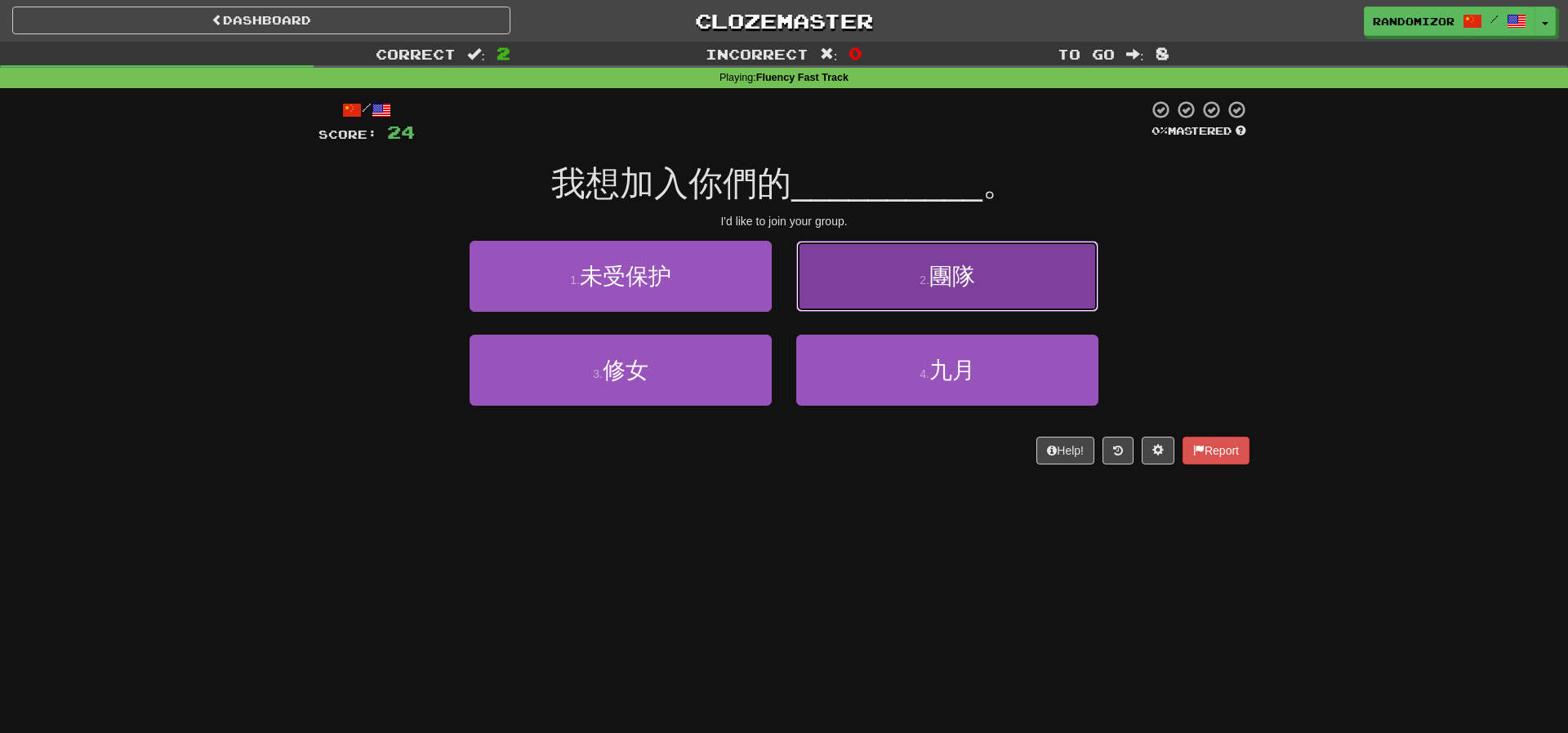
click at [922, 300] on button "2 . 團隊" at bounding box center [947, 277] width 302 height 71
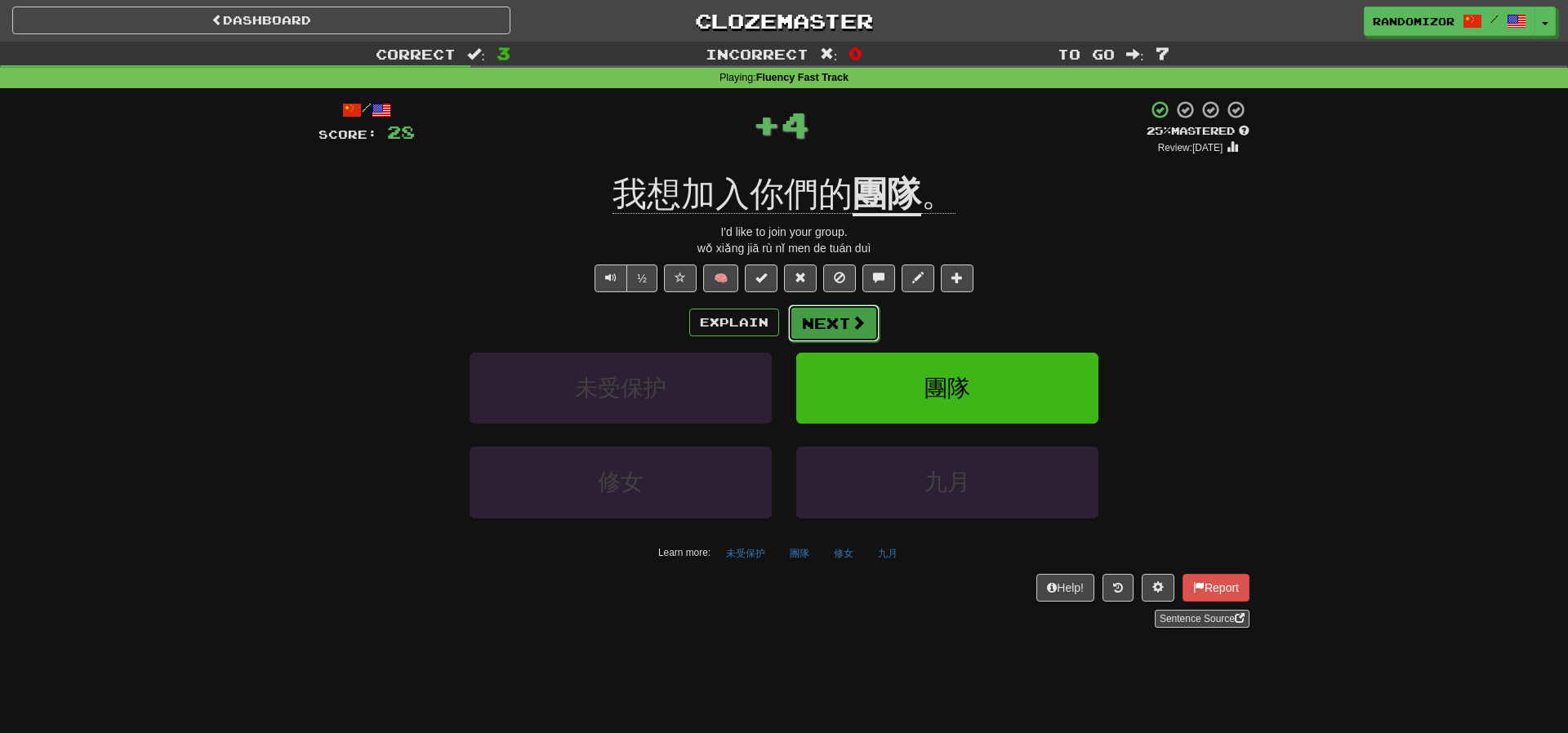
click at [875, 310] on button "Next" at bounding box center [834, 324] width 92 height 37
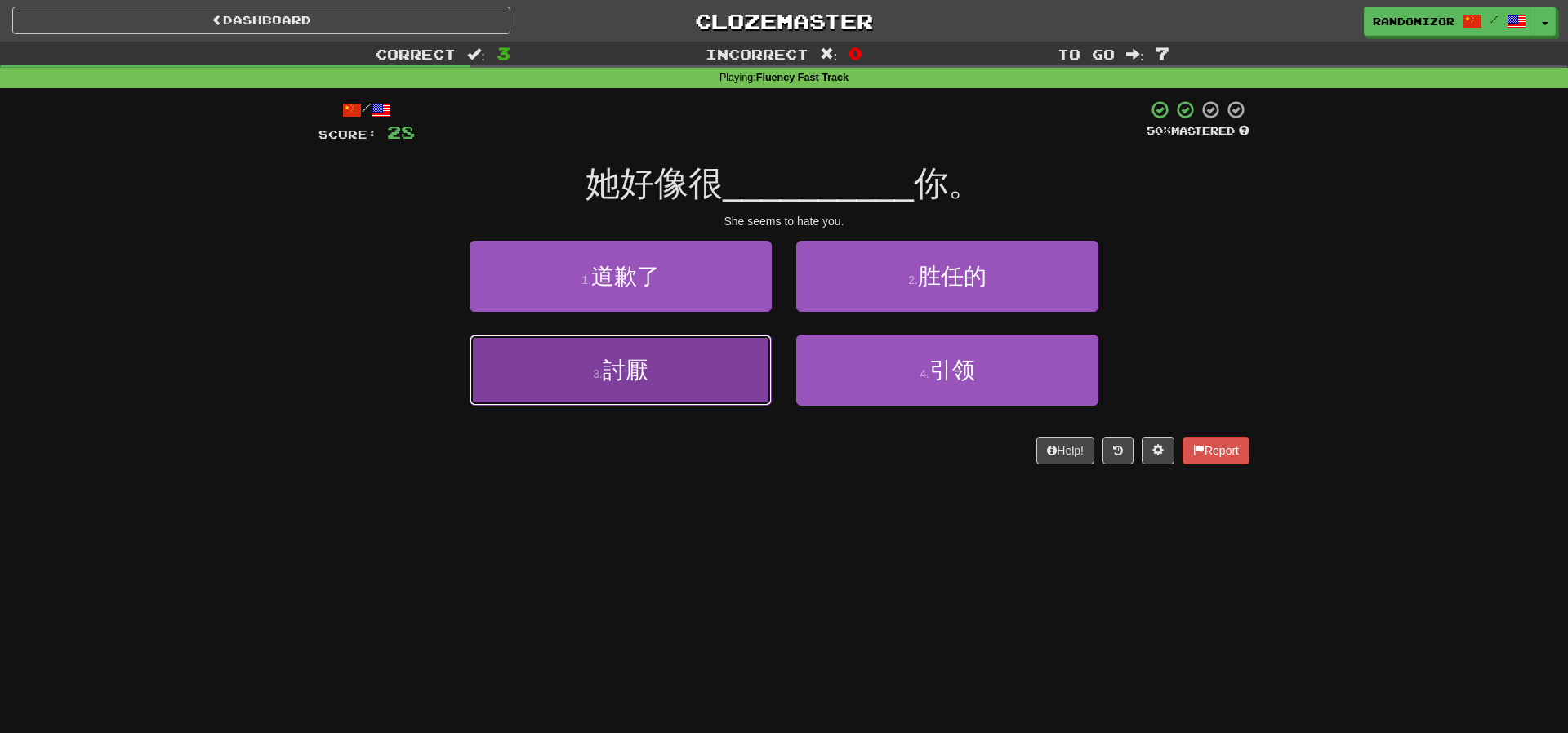
click at [675, 381] on button "3 . 討厭" at bounding box center [621, 370] width 302 height 71
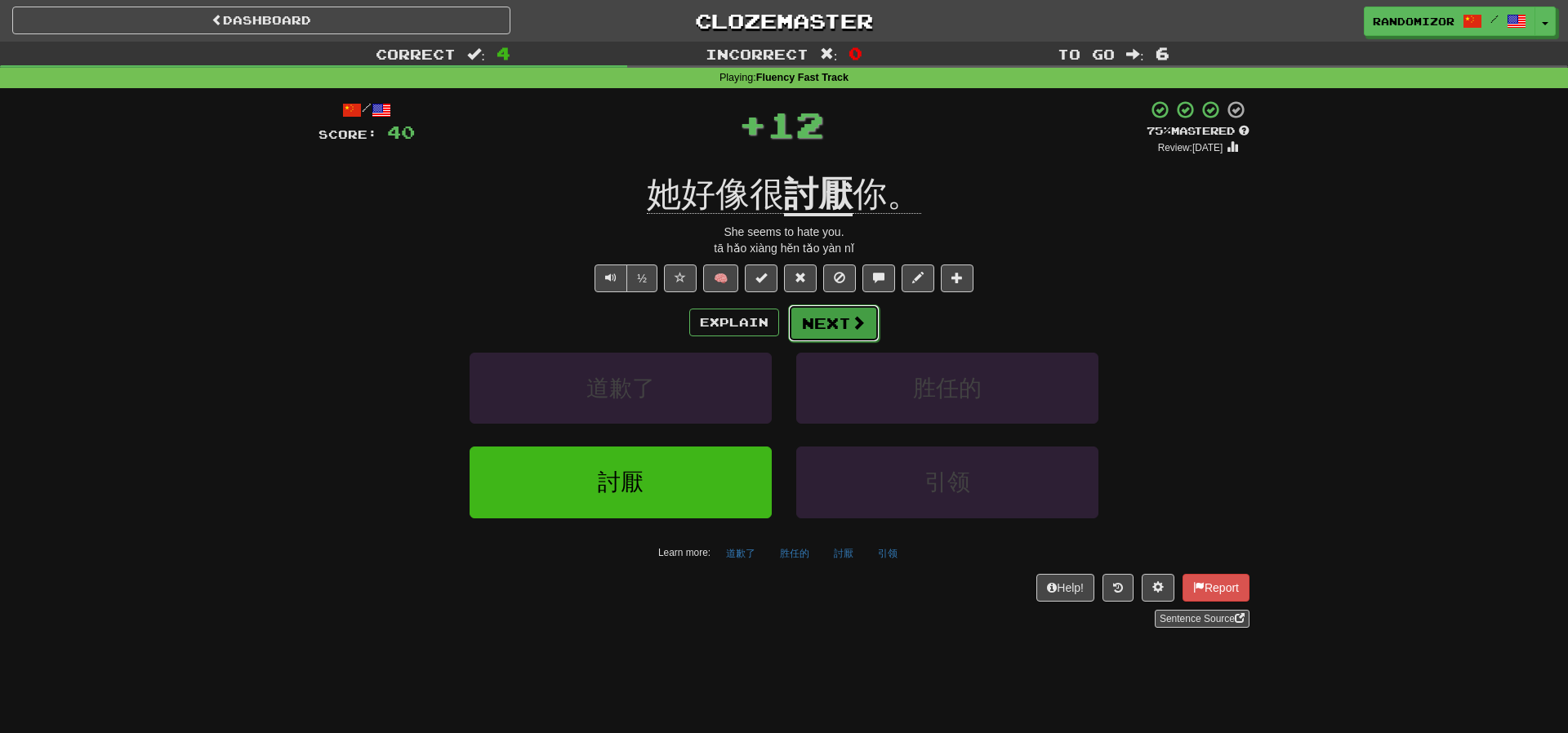
click at [829, 325] on button "Next" at bounding box center [834, 324] width 92 height 37
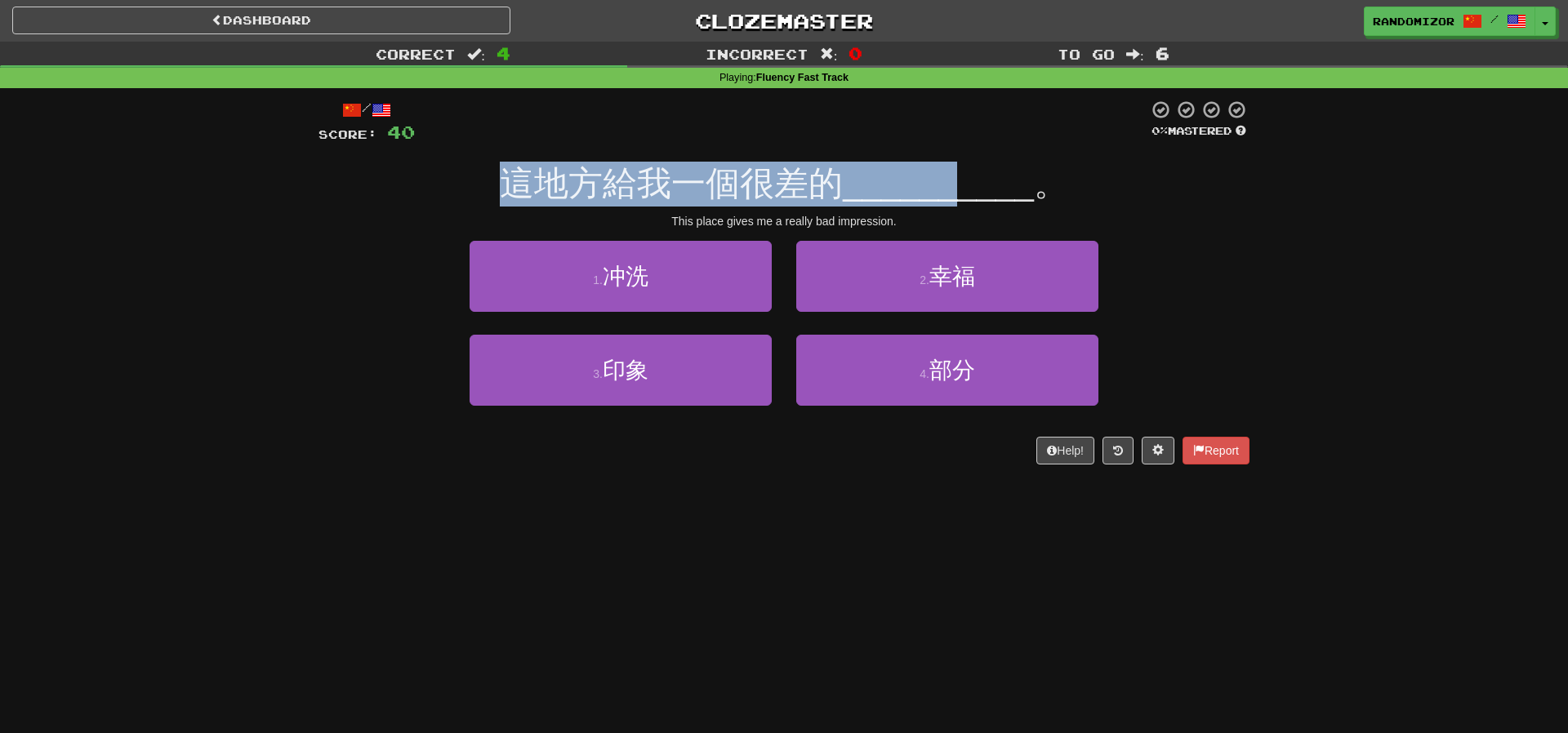
drag, startPoint x: 515, startPoint y: 189, endPoint x: 962, endPoint y: 191, distance: 447.0
click at [962, 191] on div "這地方給我一個很差的 __________ 。" at bounding box center [784, 183] width 931 height 45
click at [962, 191] on span "__________" at bounding box center [938, 183] width 191 height 38
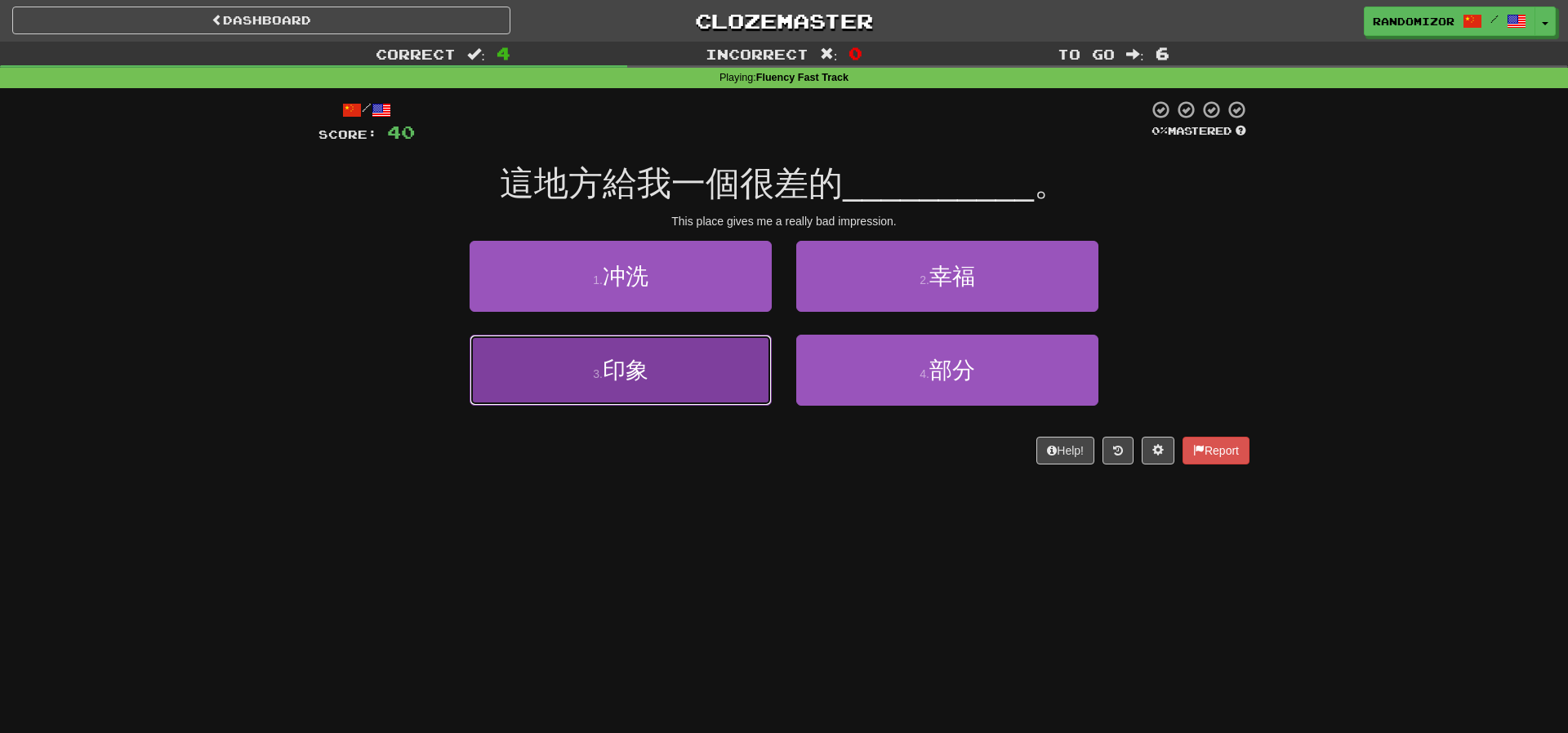
click at [713, 375] on button "3 . 印象" at bounding box center [621, 370] width 302 height 71
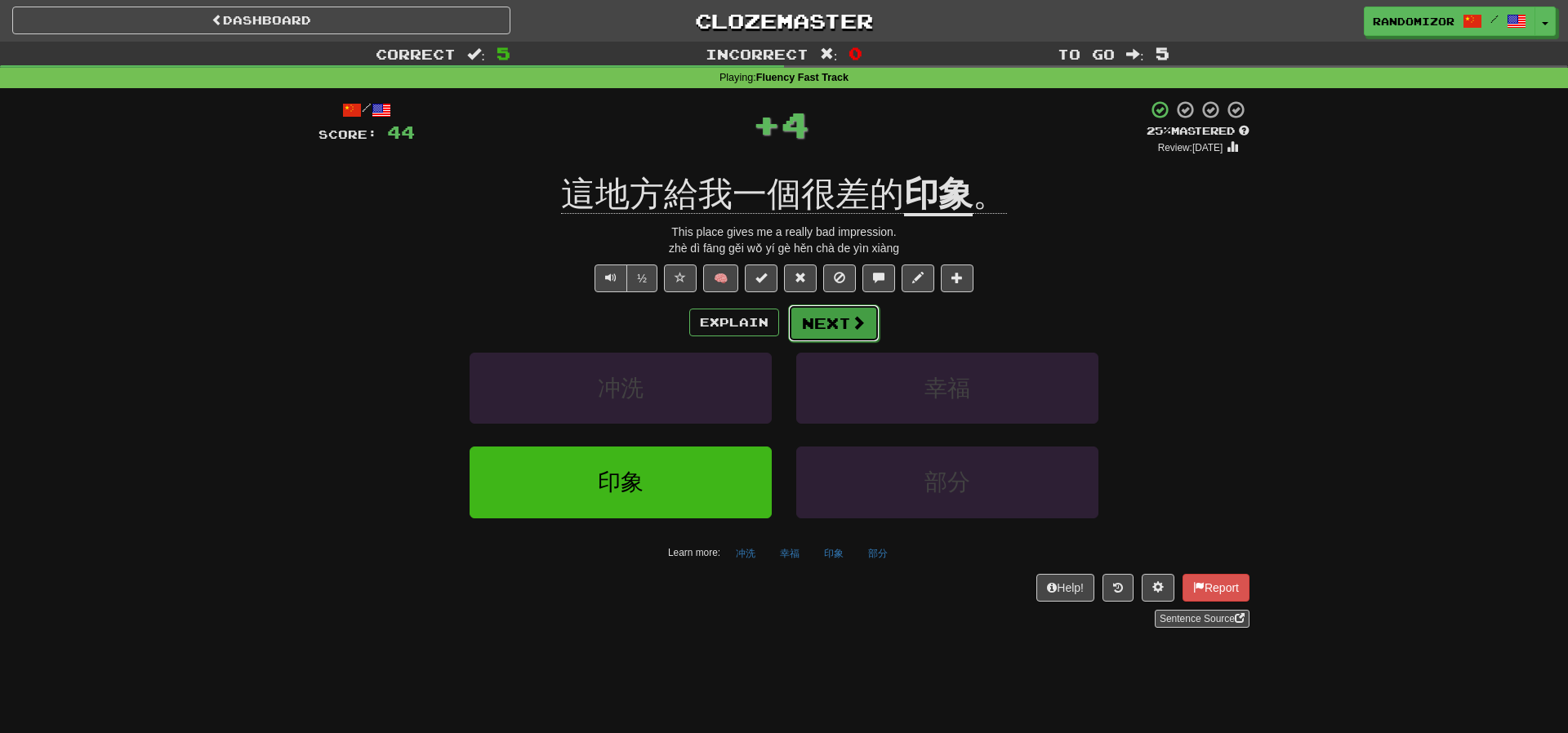
click at [817, 320] on button "Next" at bounding box center [834, 324] width 92 height 37
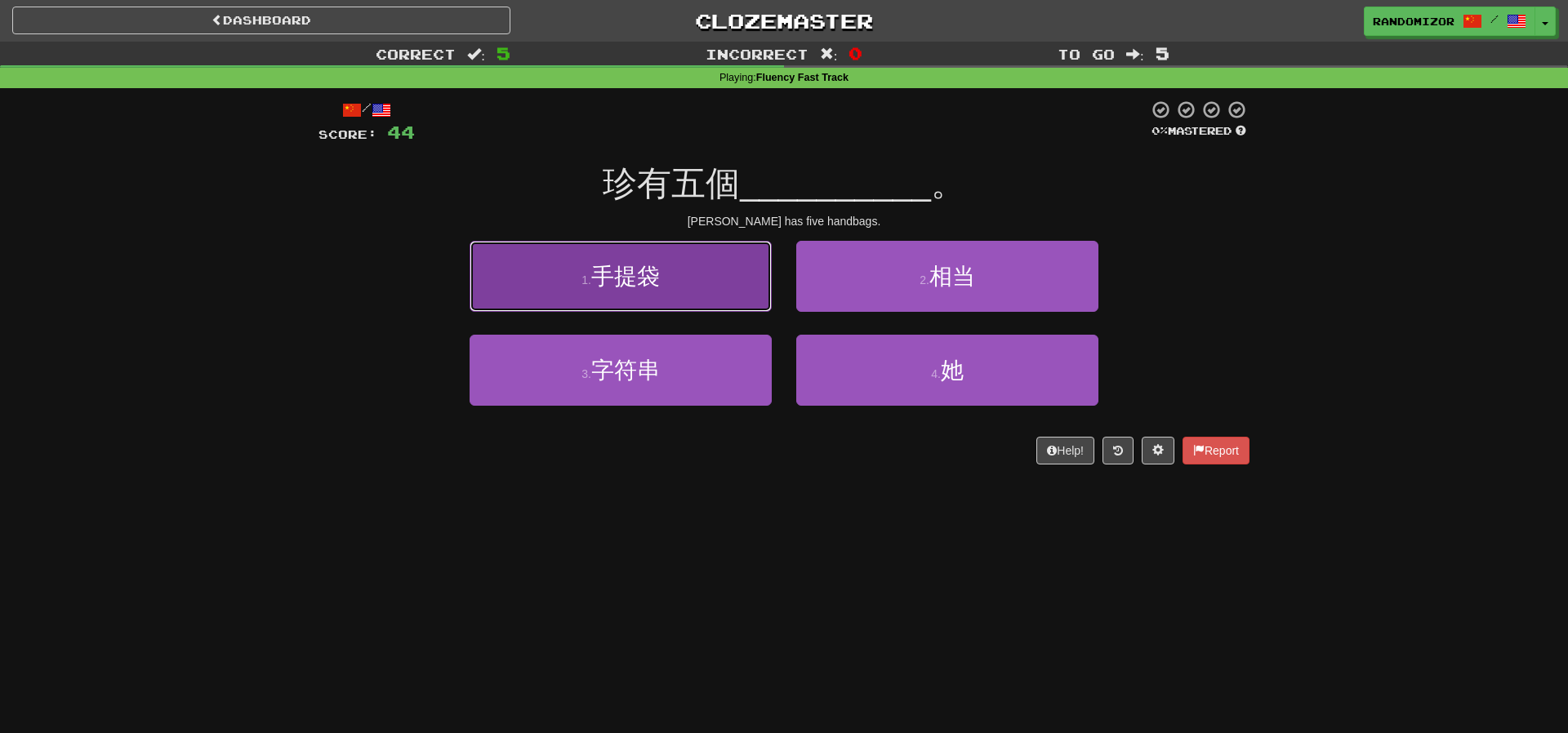
click at [716, 291] on button "1 . 手提袋" at bounding box center [621, 277] width 302 height 71
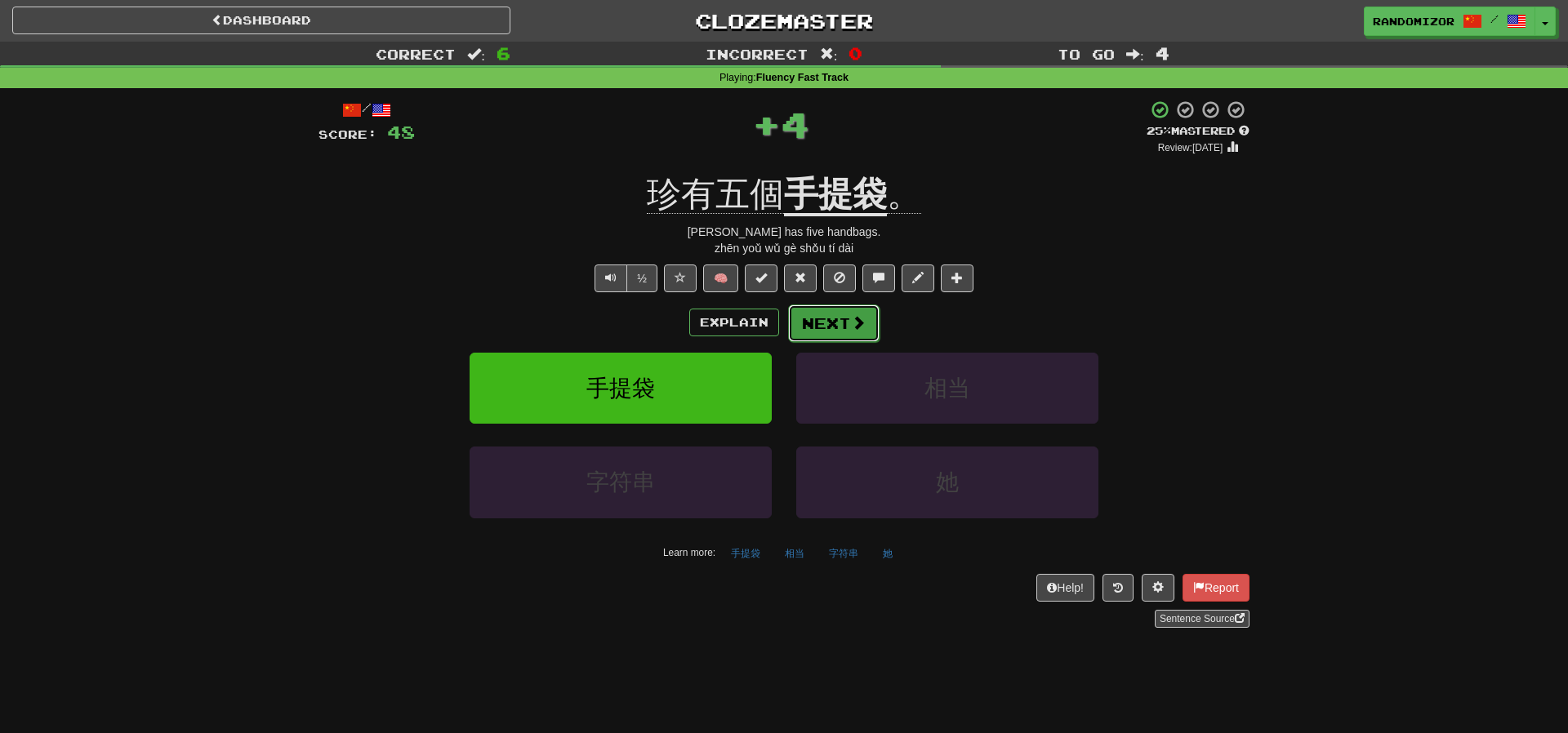
click at [828, 328] on button "Next" at bounding box center [834, 324] width 92 height 37
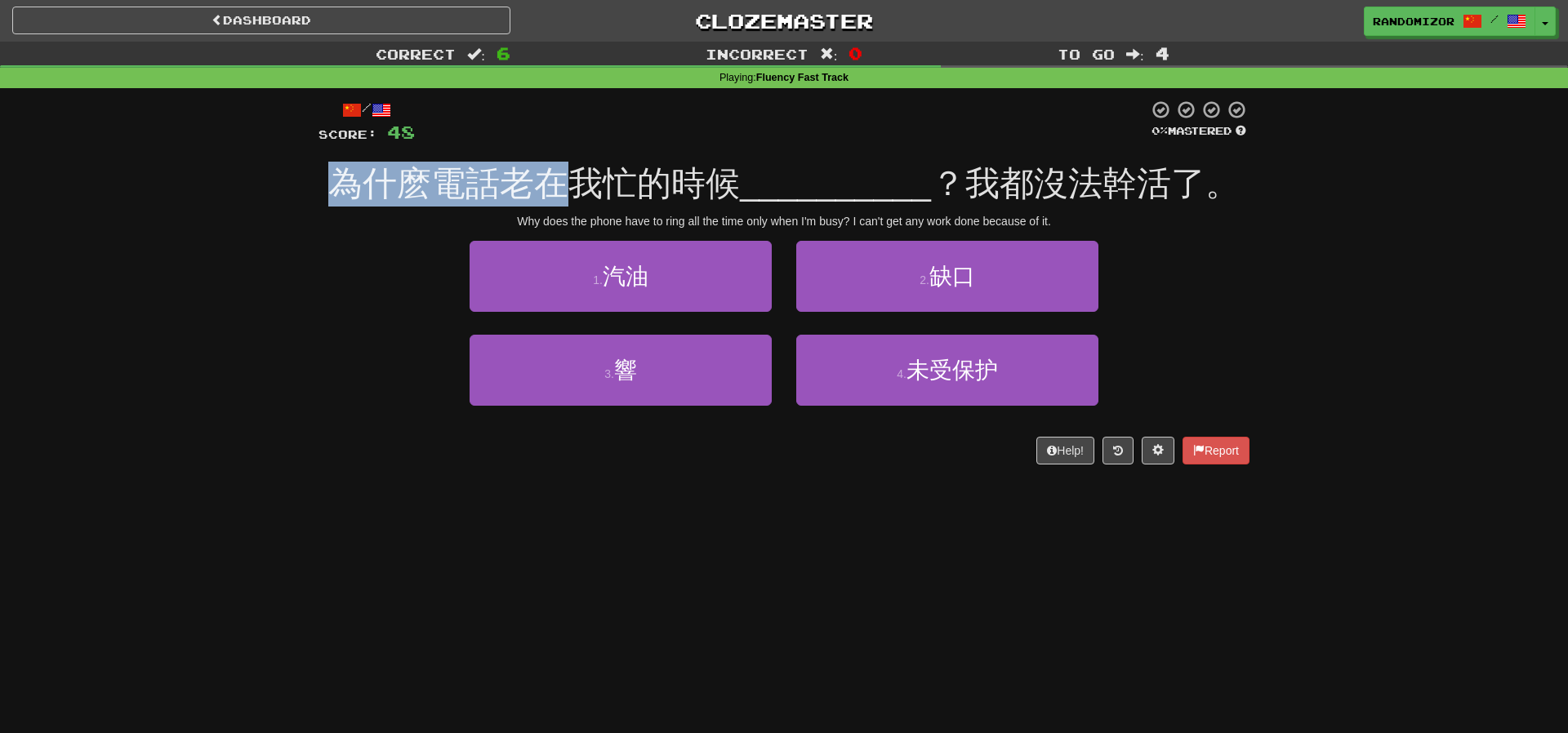
drag, startPoint x: 344, startPoint y: 196, endPoint x: 589, endPoint y: 200, distance: 245.0
click at [589, 200] on span "為什麽電話老在我忙的時候" at bounding box center [533, 183] width 411 height 38
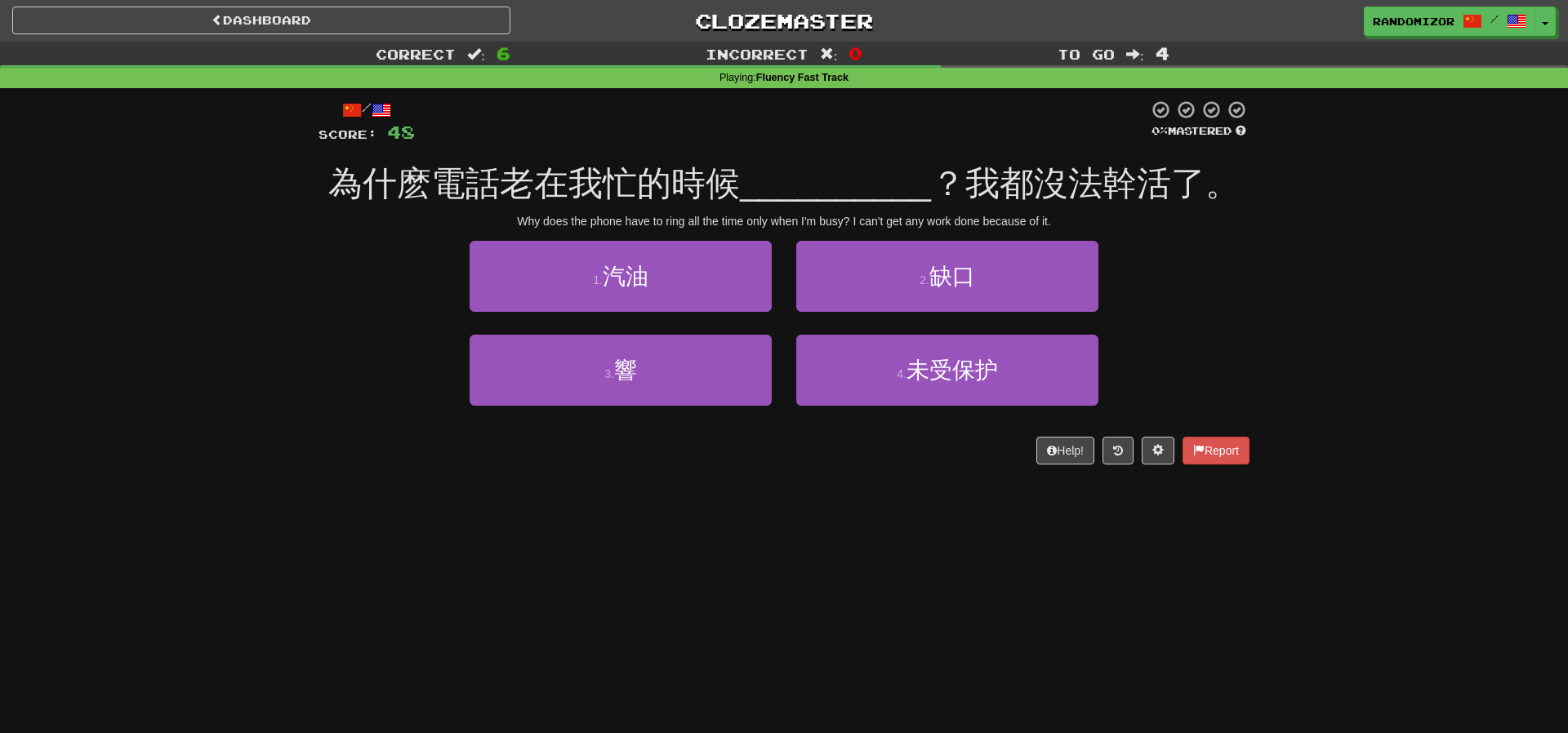
click at [589, 200] on span "為什麽電話老在我忙的時候" at bounding box center [533, 183] width 411 height 38
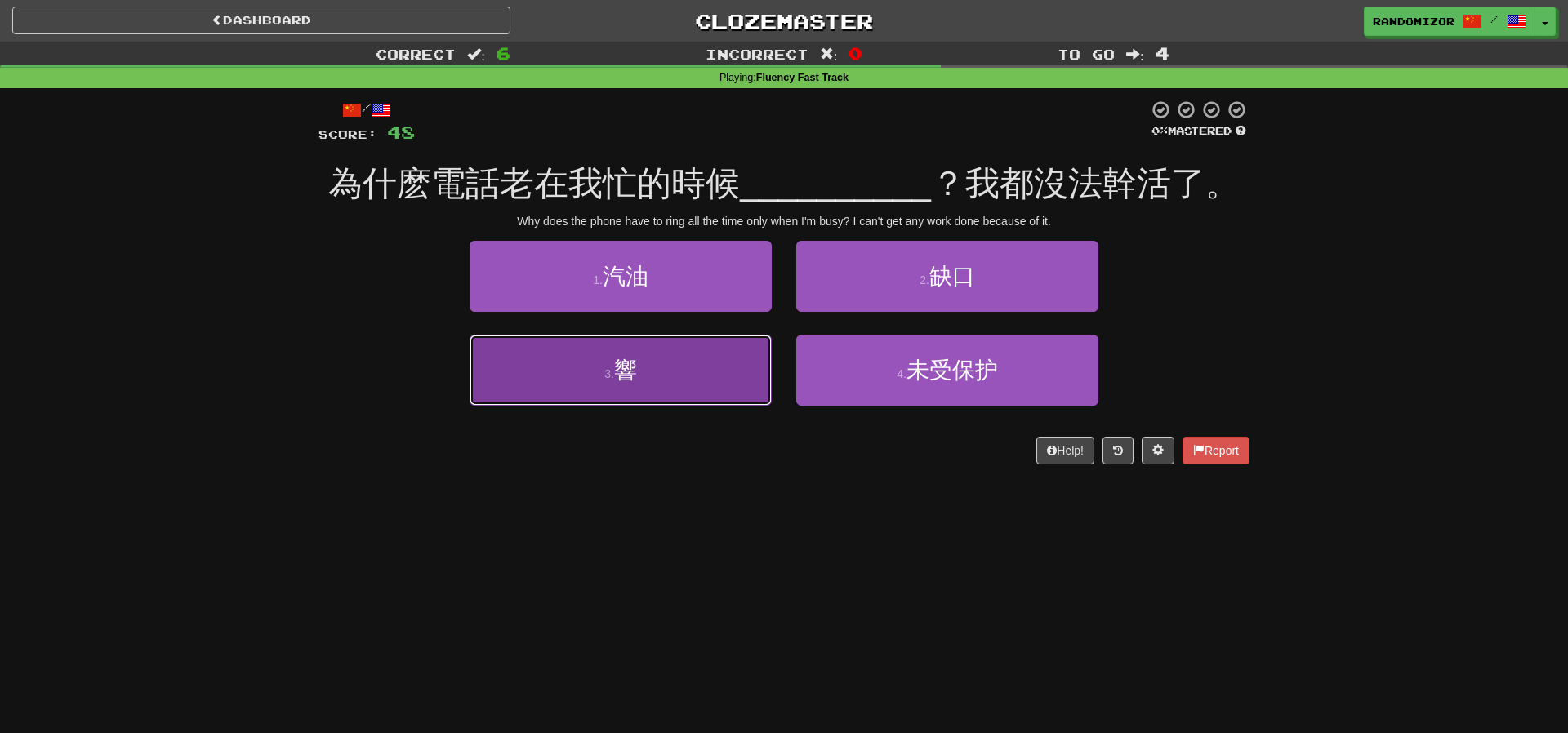
click at [695, 371] on button "3 . 響" at bounding box center [621, 370] width 302 height 71
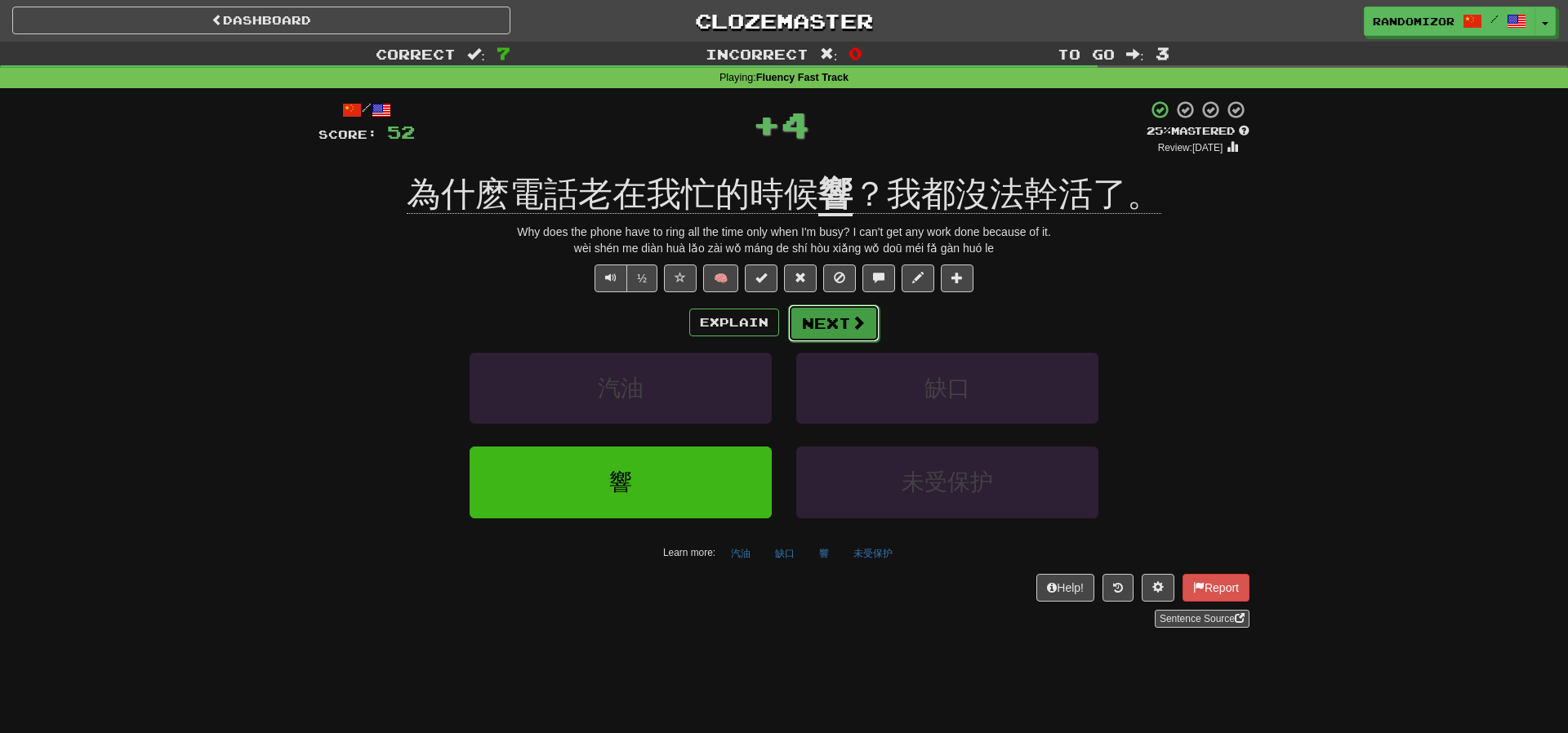
click at [811, 322] on button "Next" at bounding box center [834, 324] width 92 height 37
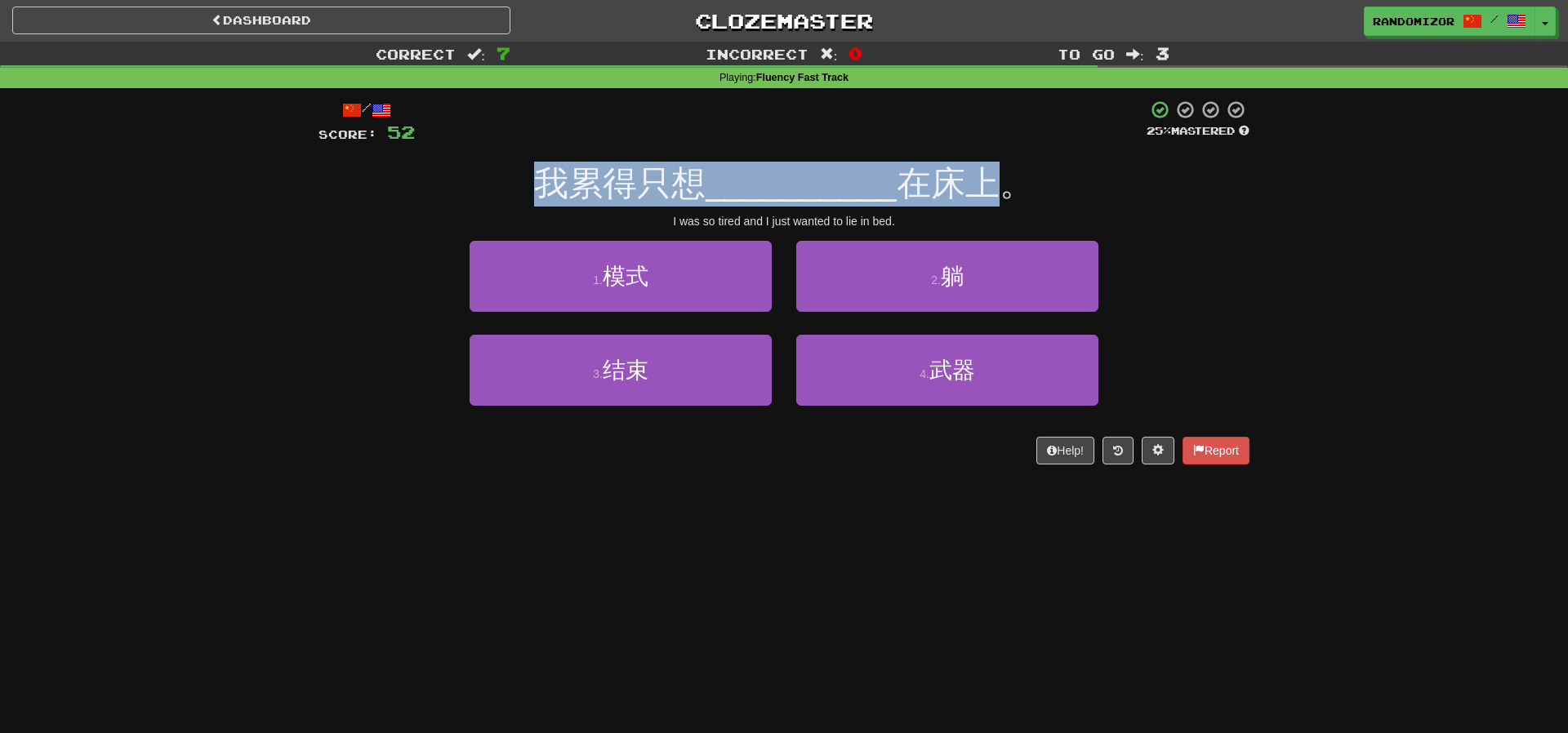
drag, startPoint x: 526, startPoint y: 186, endPoint x: 997, endPoint y: 193, distance: 471.1
click at [997, 193] on div "我累得只想 __________ 在床上。" at bounding box center [784, 183] width 931 height 45
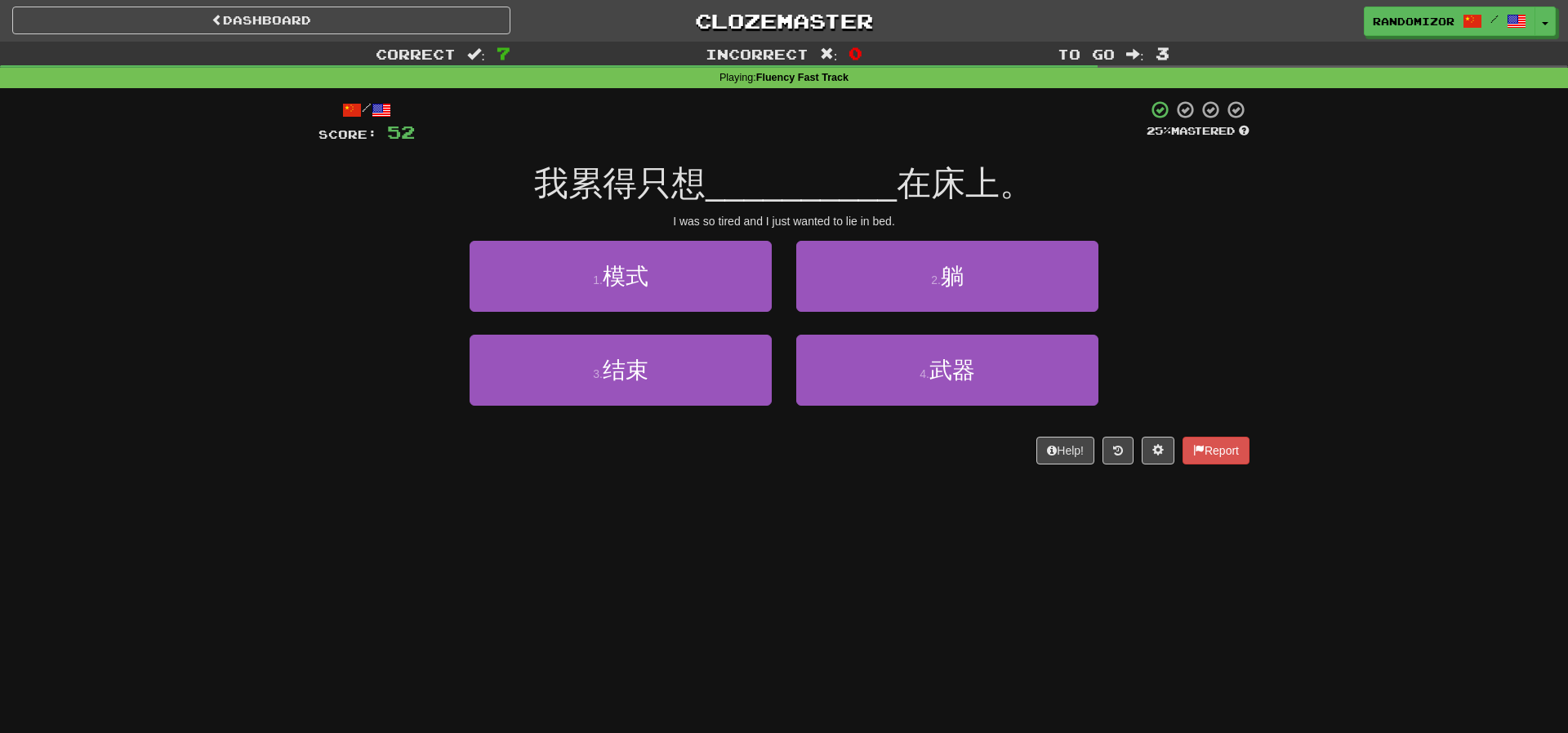
click at [1047, 197] on div "我累得只想 __________ 在床上。" at bounding box center [784, 183] width 931 height 45
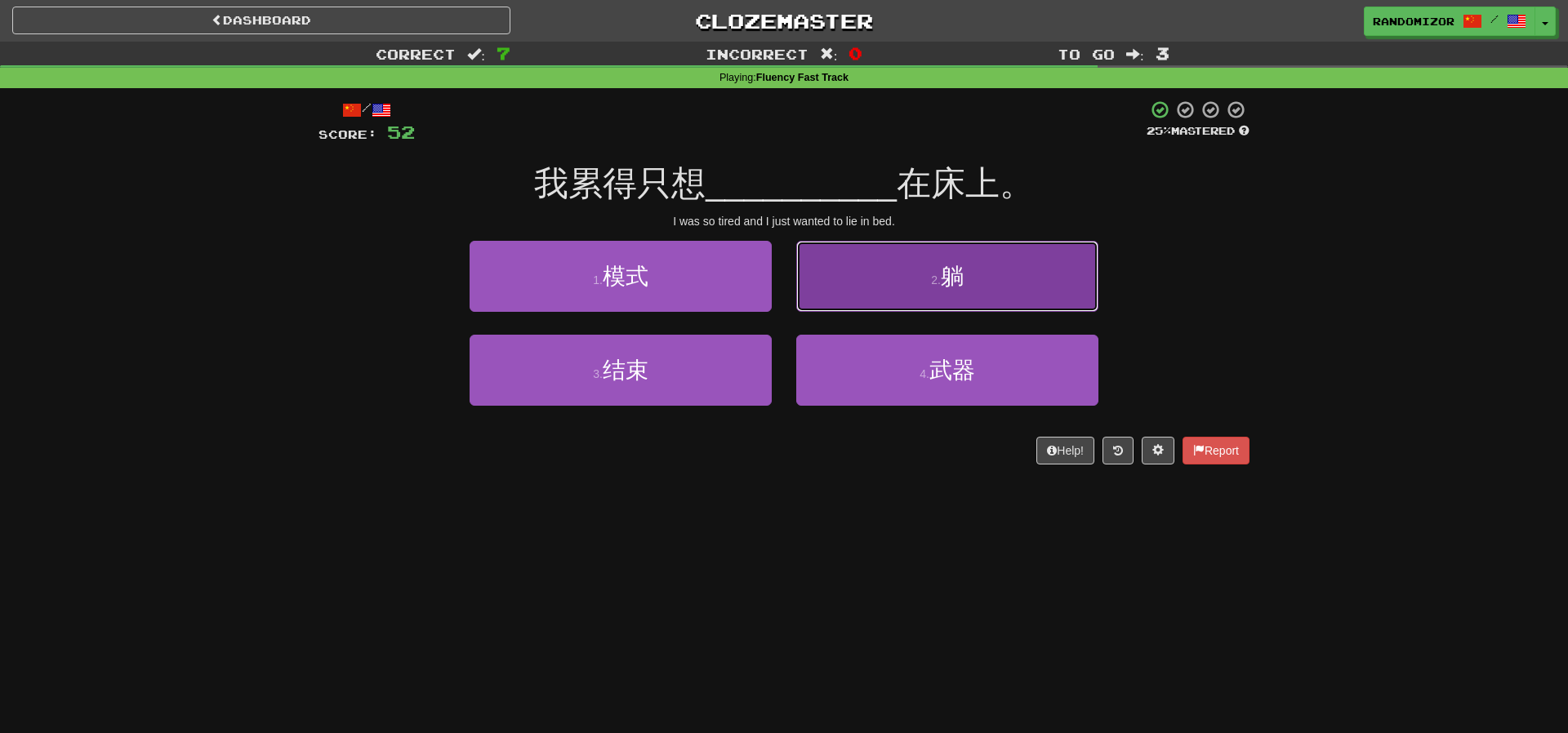
click at [995, 241] on button "2 . 躺" at bounding box center [947, 277] width 302 height 71
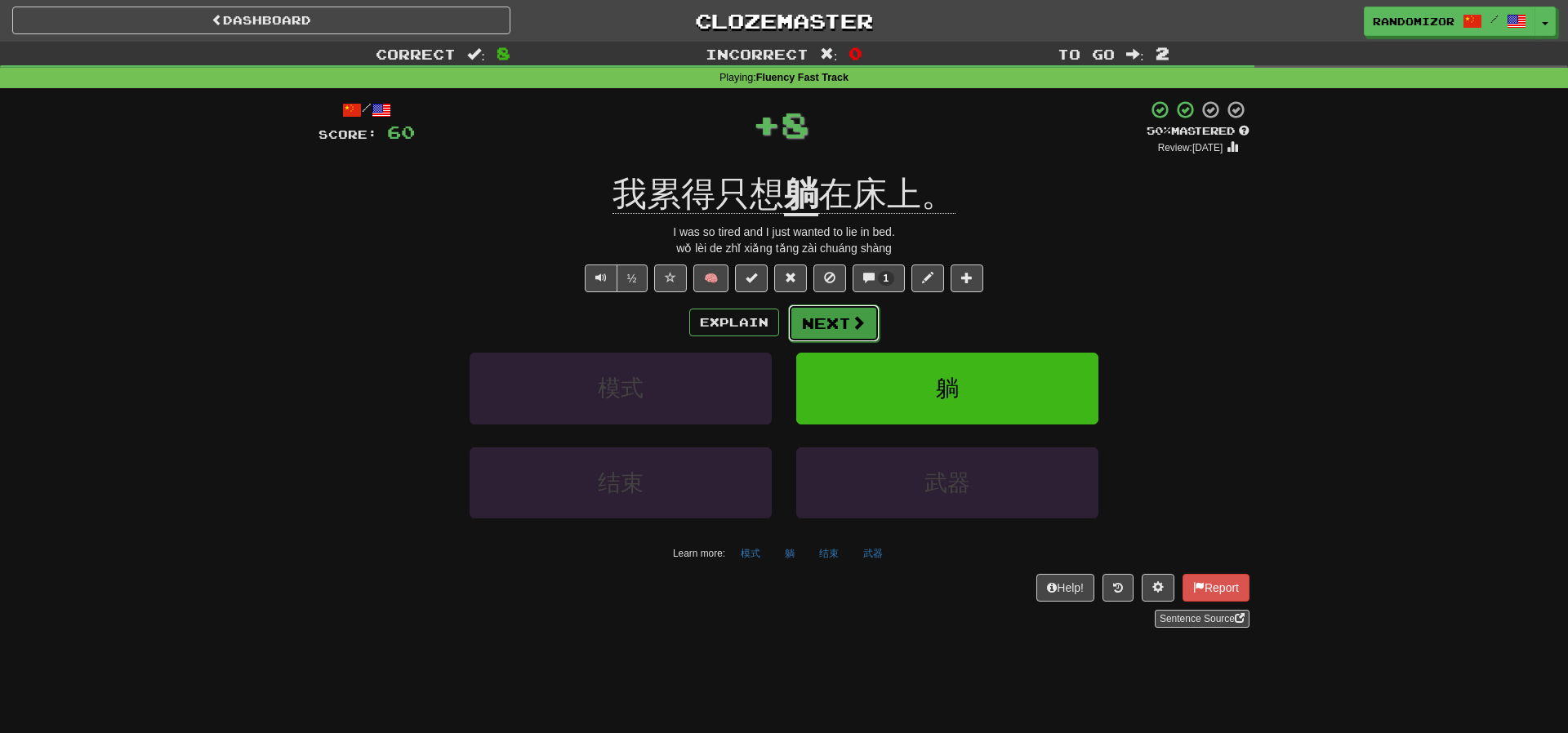
click at [835, 326] on button "Next" at bounding box center [834, 324] width 92 height 37
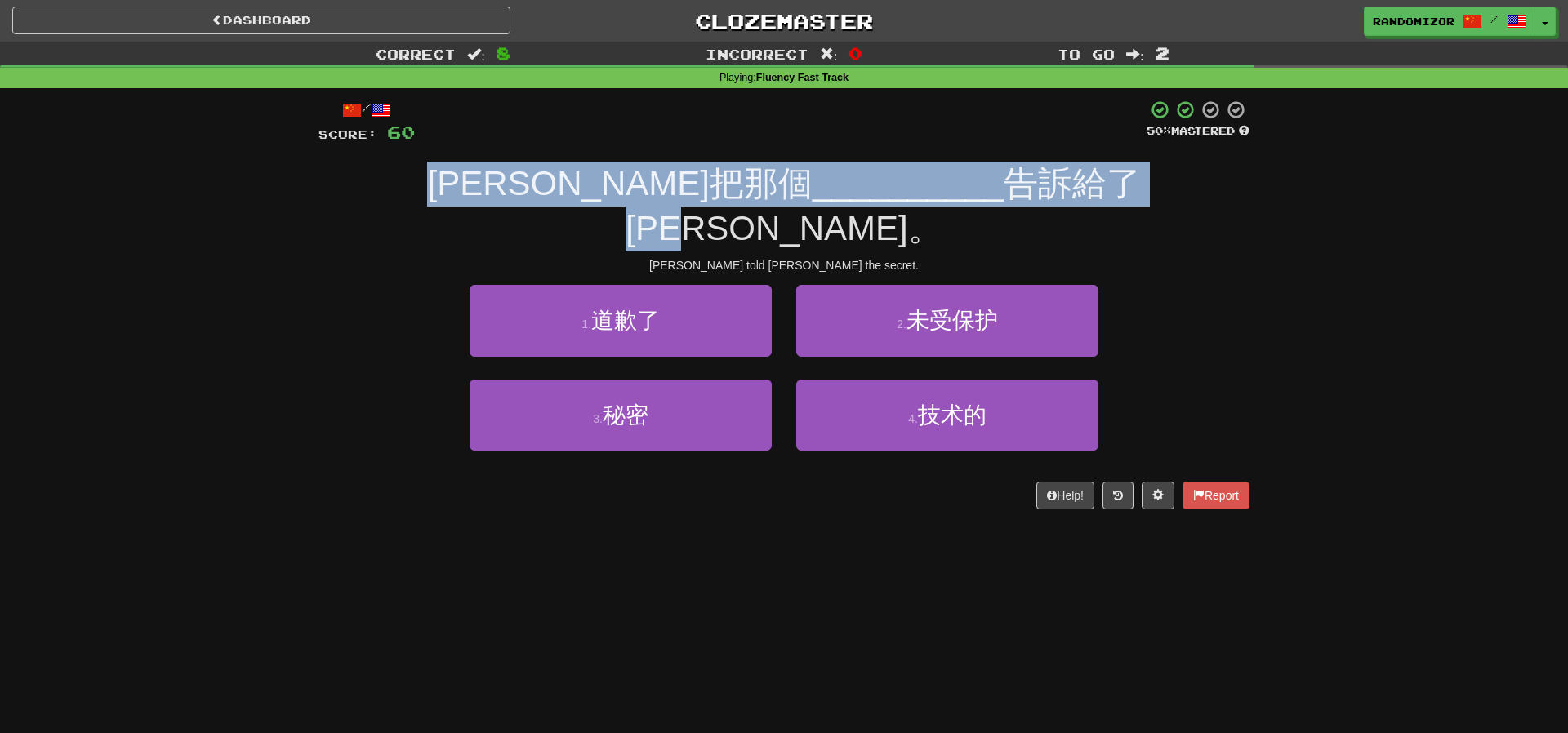
drag, startPoint x: 484, startPoint y: 183, endPoint x: 1205, endPoint y: 182, distance: 721.0
click at [1205, 182] on div "[PERSON_NAME]把那個 __________ 告訴給了[PERSON_NAME]。" at bounding box center [784, 206] width 931 height 89
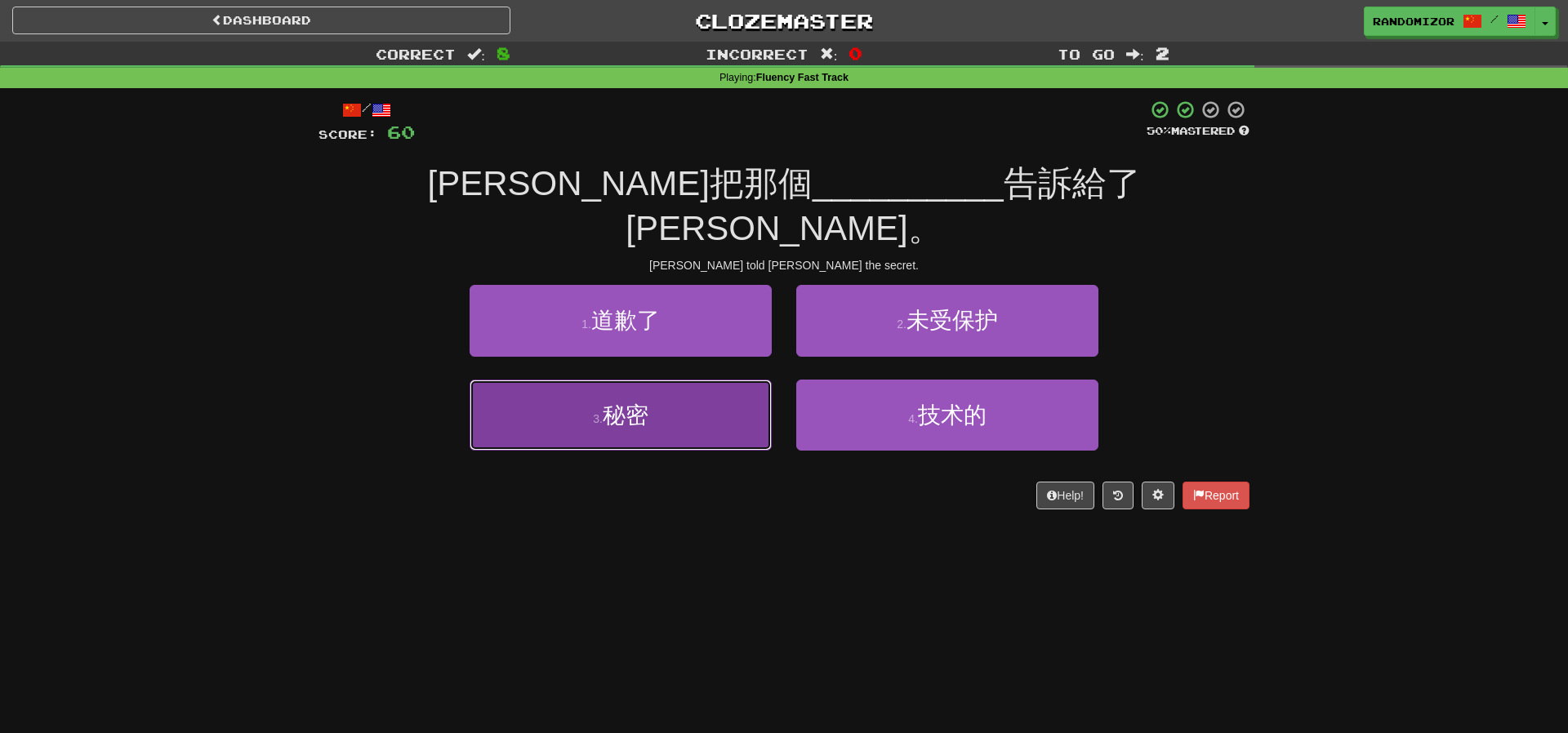
click at [724, 381] on button "3 . 秘密" at bounding box center [621, 415] width 302 height 71
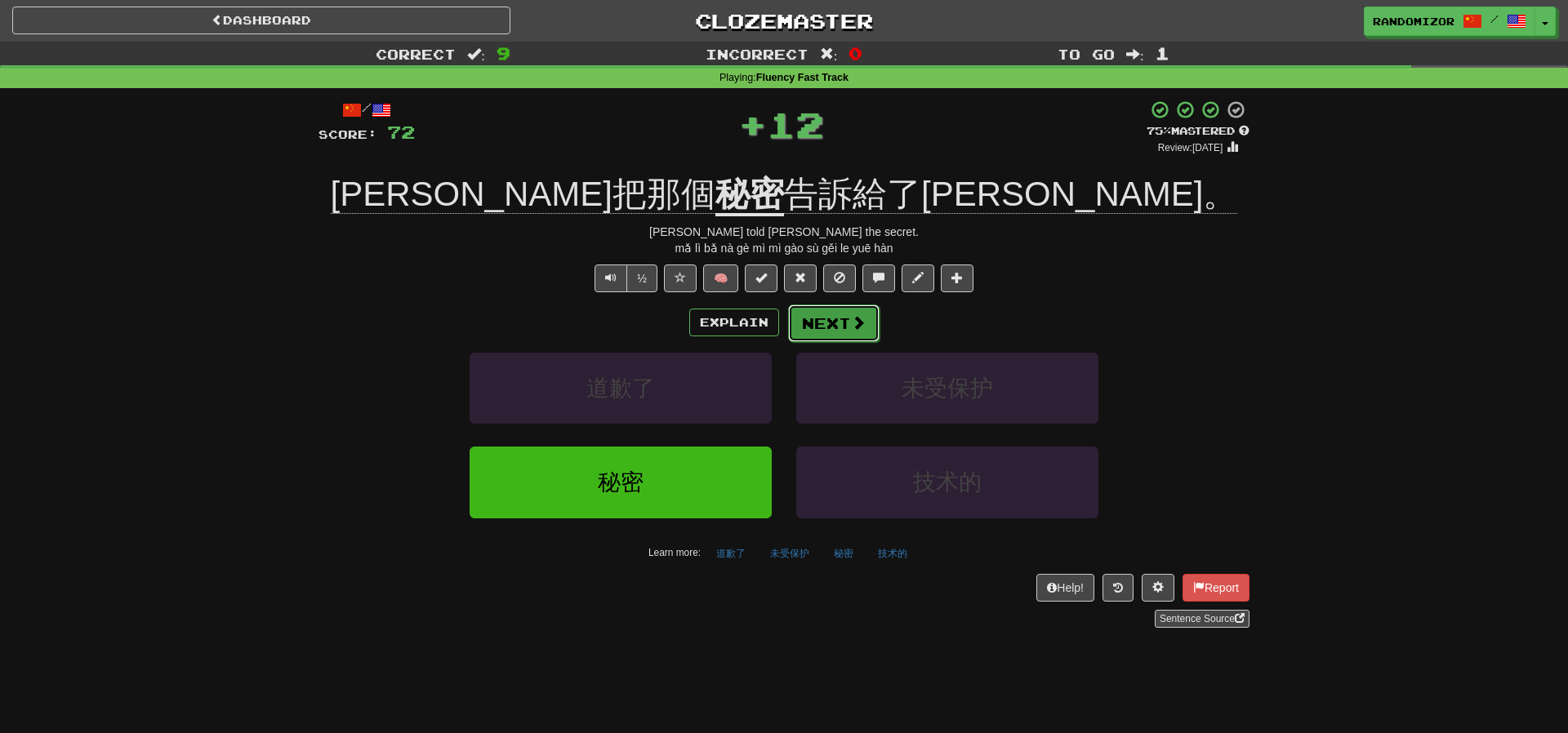
click at [857, 319] on span at bounding box center [858, 322] width 14 height 14
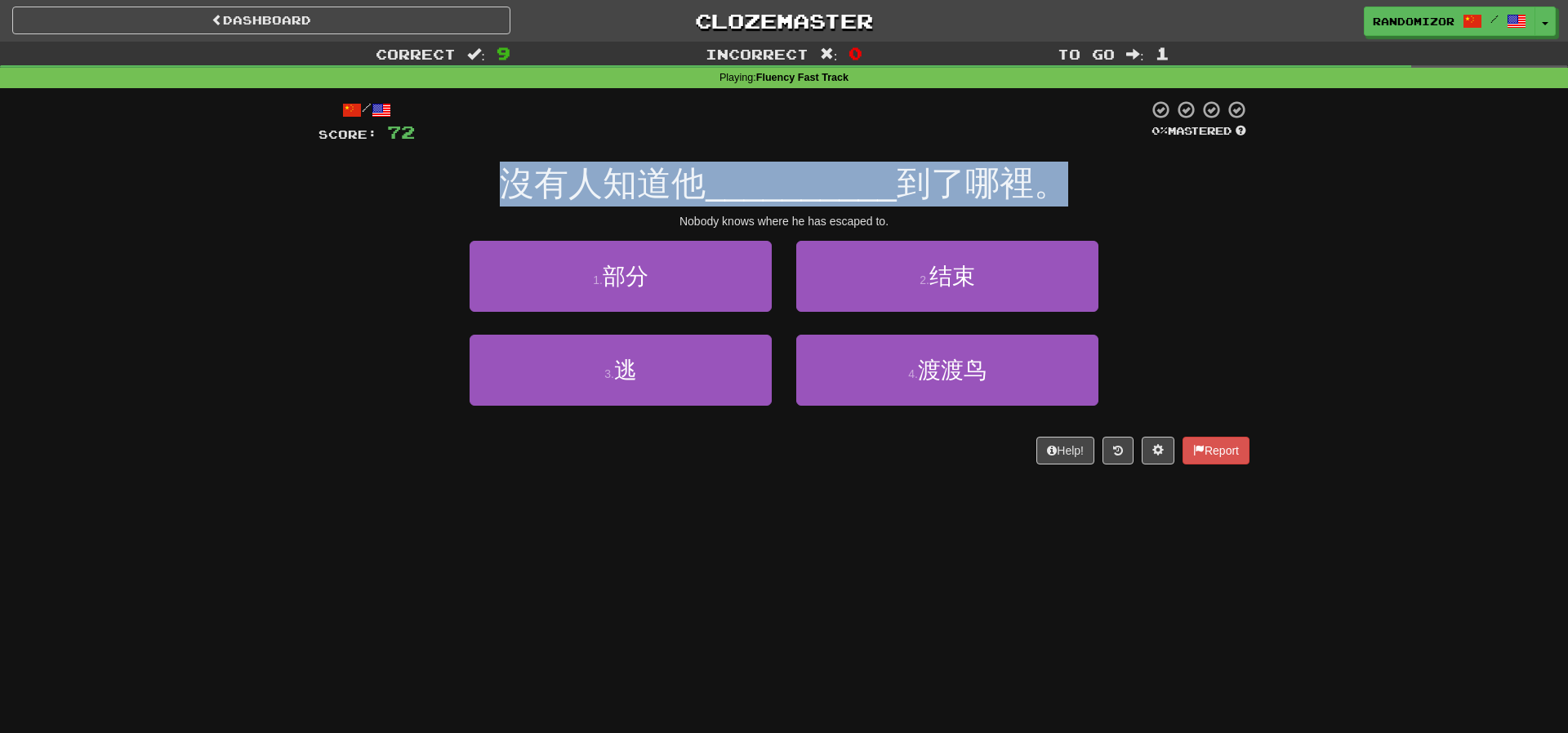
drag, startPoint x: 509, startPoint y: 196, endPoint x: 1183, endPoint y: 189, distance: 674.0
click at [1183, 189] on div "沒有人知道他 __________ 到了哪裡。" at bounding box center [784, 183] width 931 height 45
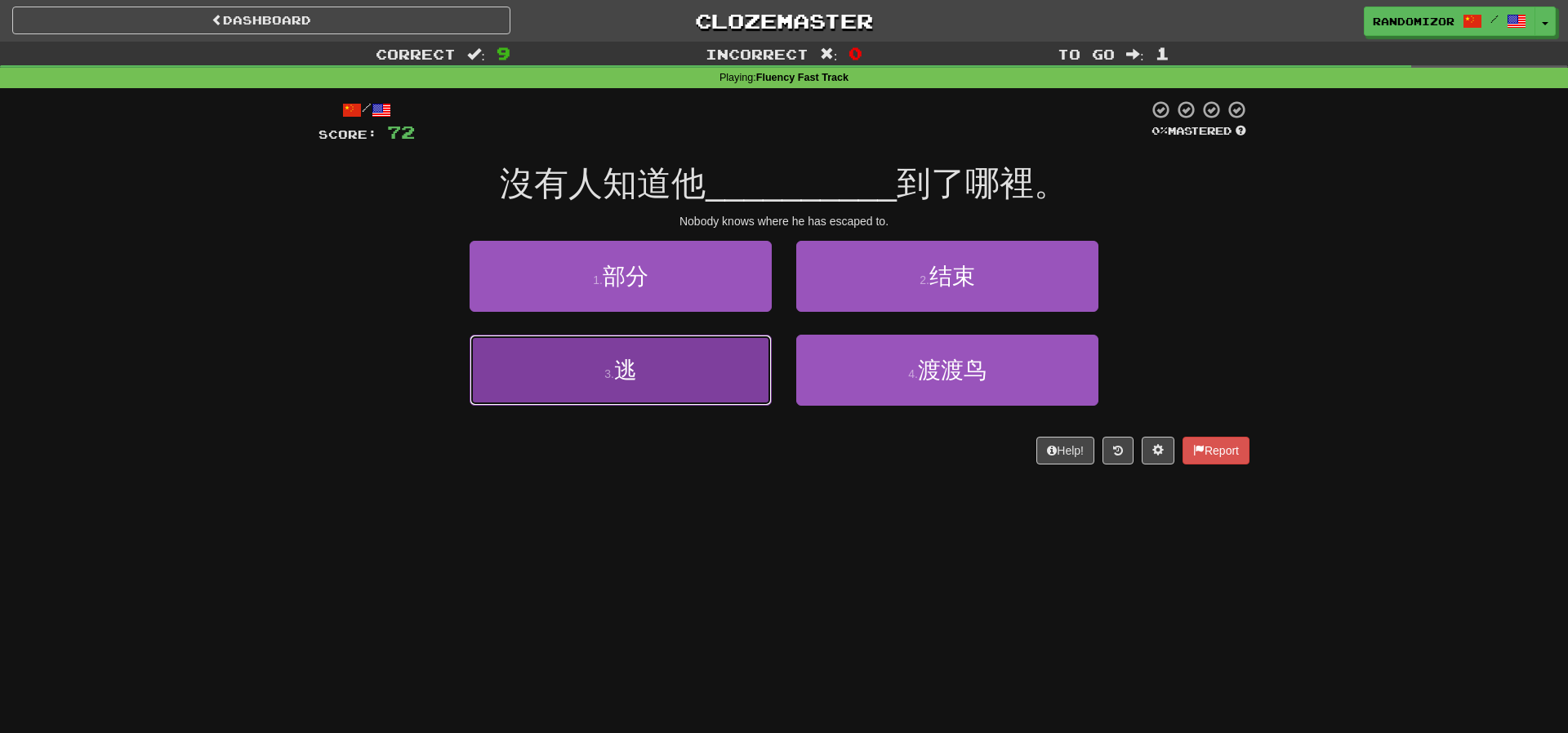
click at [677, 388] on button "3 . 逃" at bounding box center [621, 370] width 302 height 71
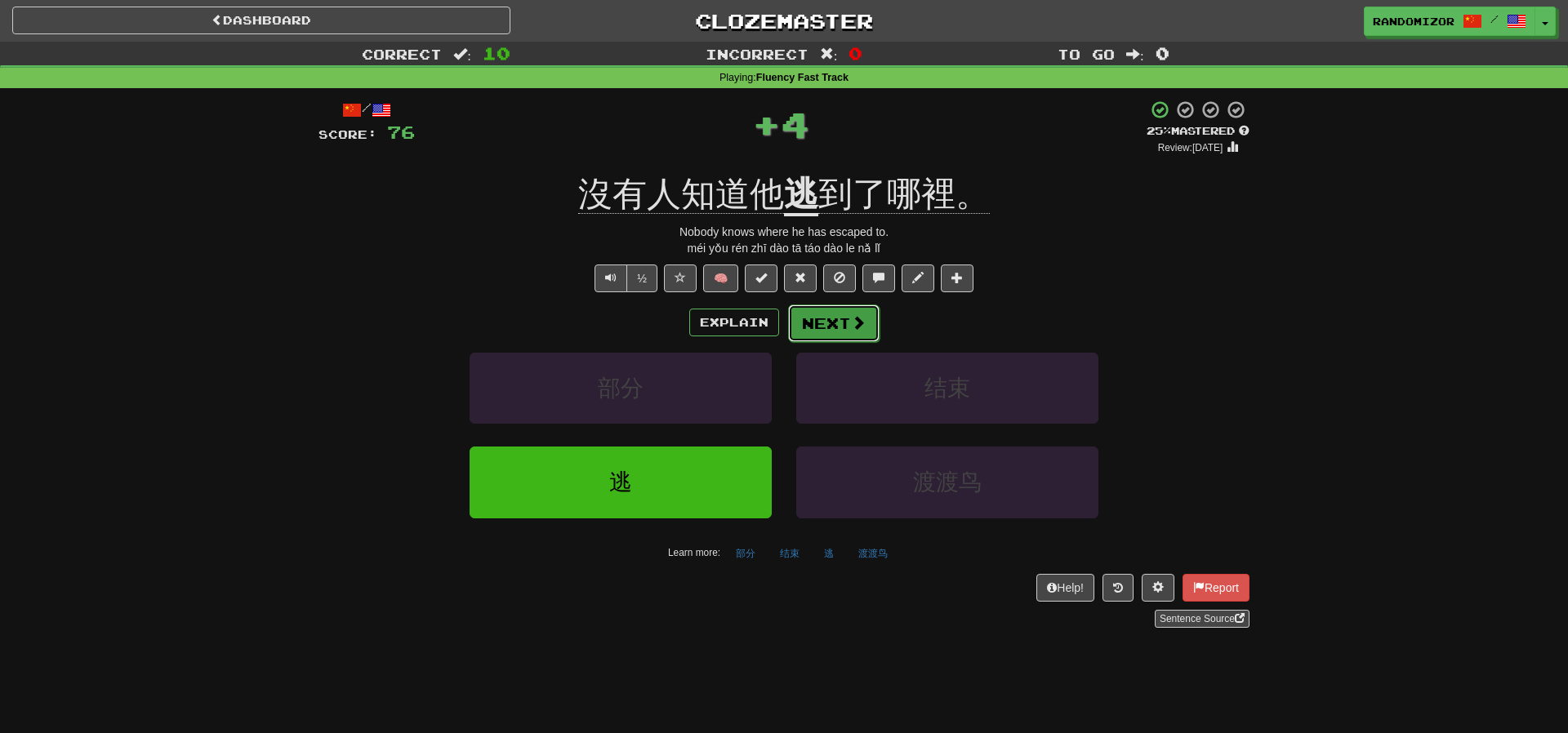
click at [834, 323] on button "Next" at bounding box center [834, 324] width 92 height 37
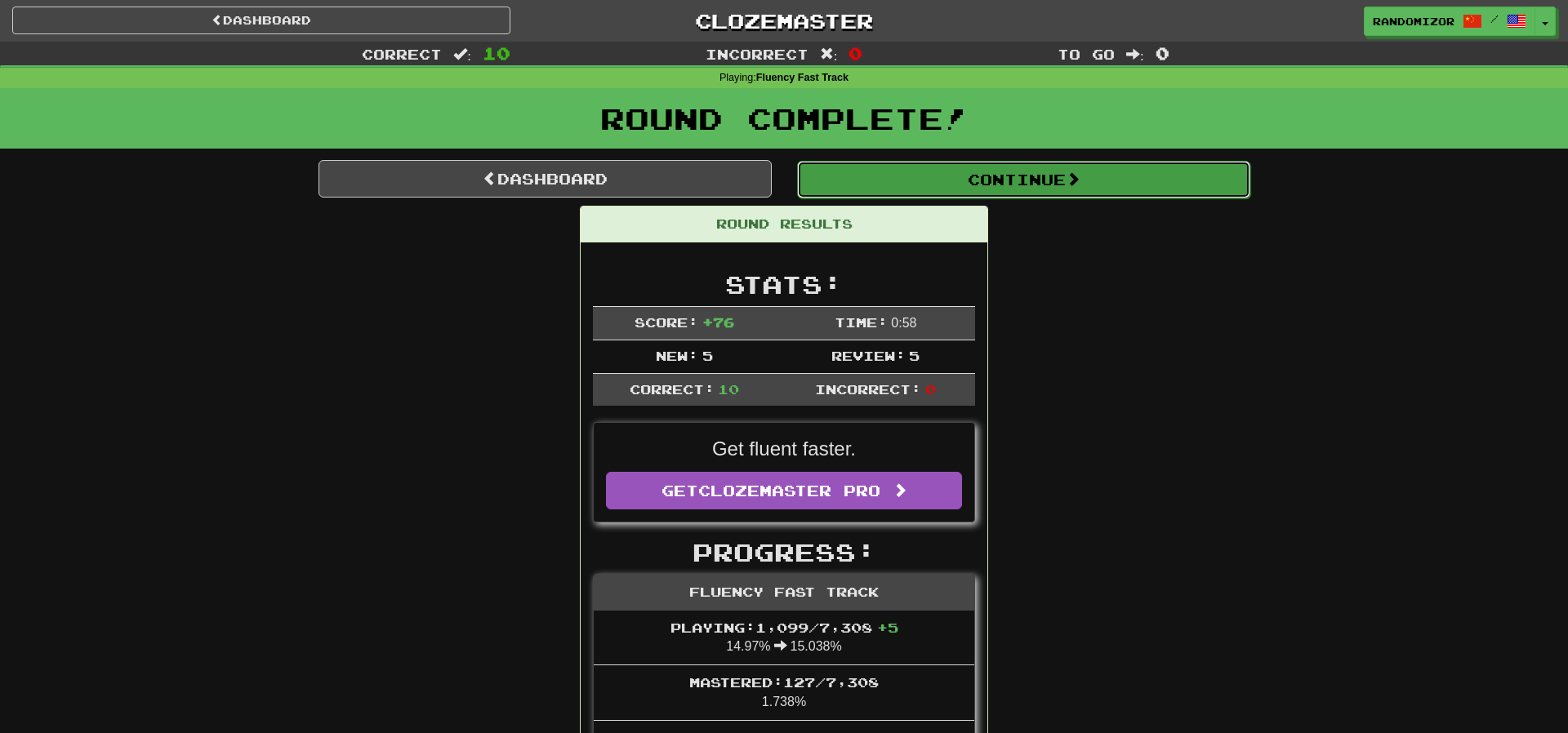
click at [928, 179] on button "Continue" at bounding box center [1023, 179] width 453 height 37
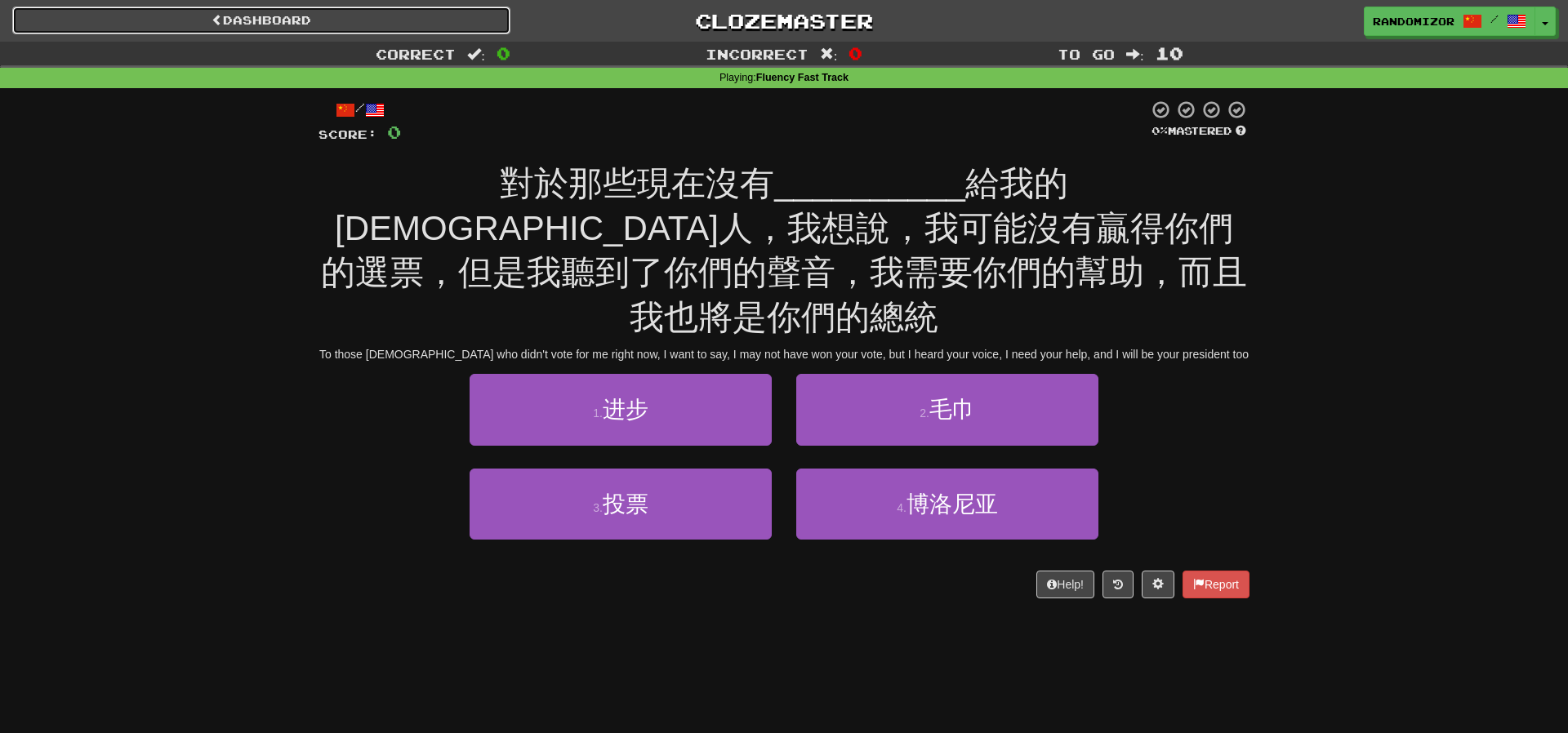
click at [273, 15] on link "Dashboard" at bounding box center [261, 20] width 498 height 28
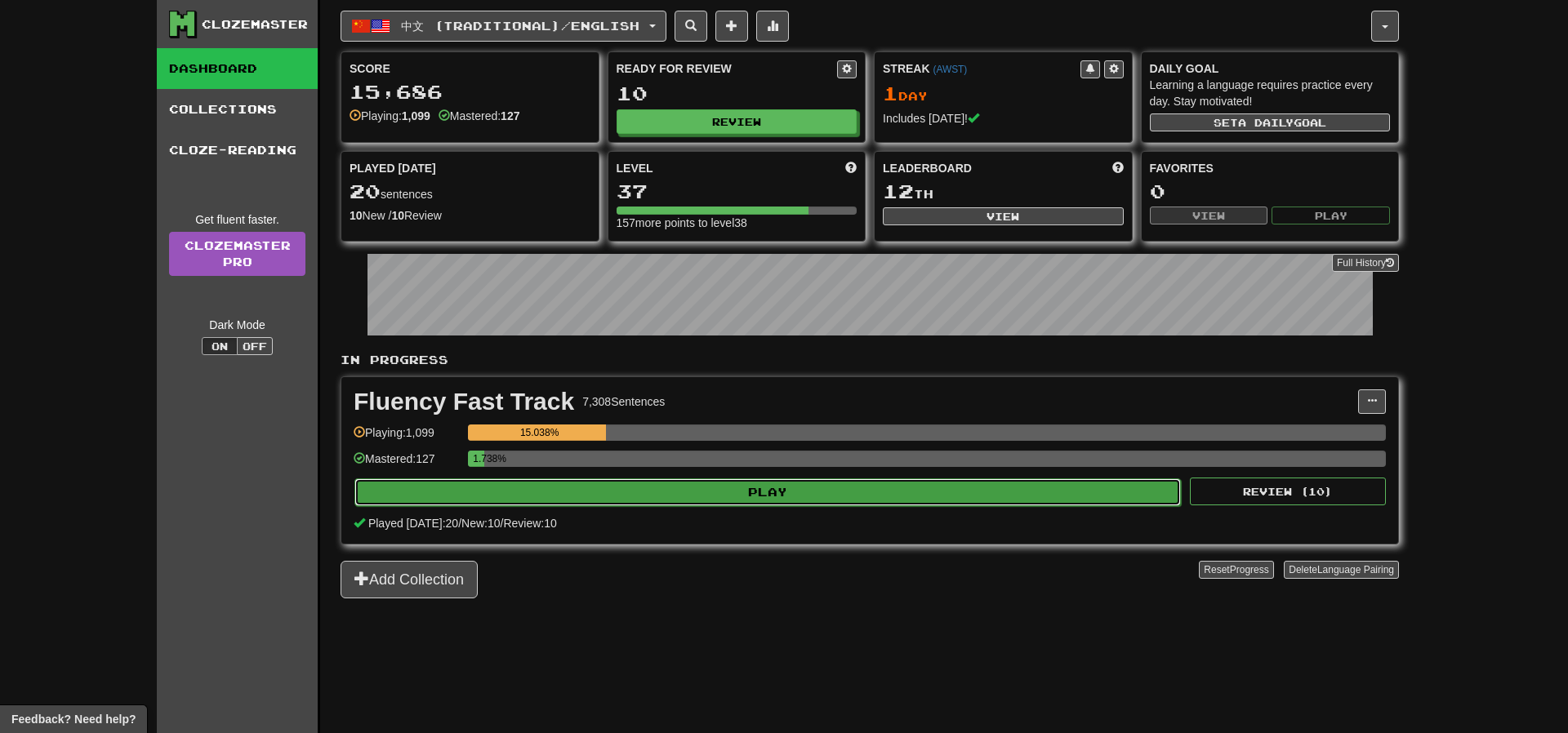
click at [827, 486] on button "Play" at bounding box center [767, 492] width 826 height 28
select select "**"
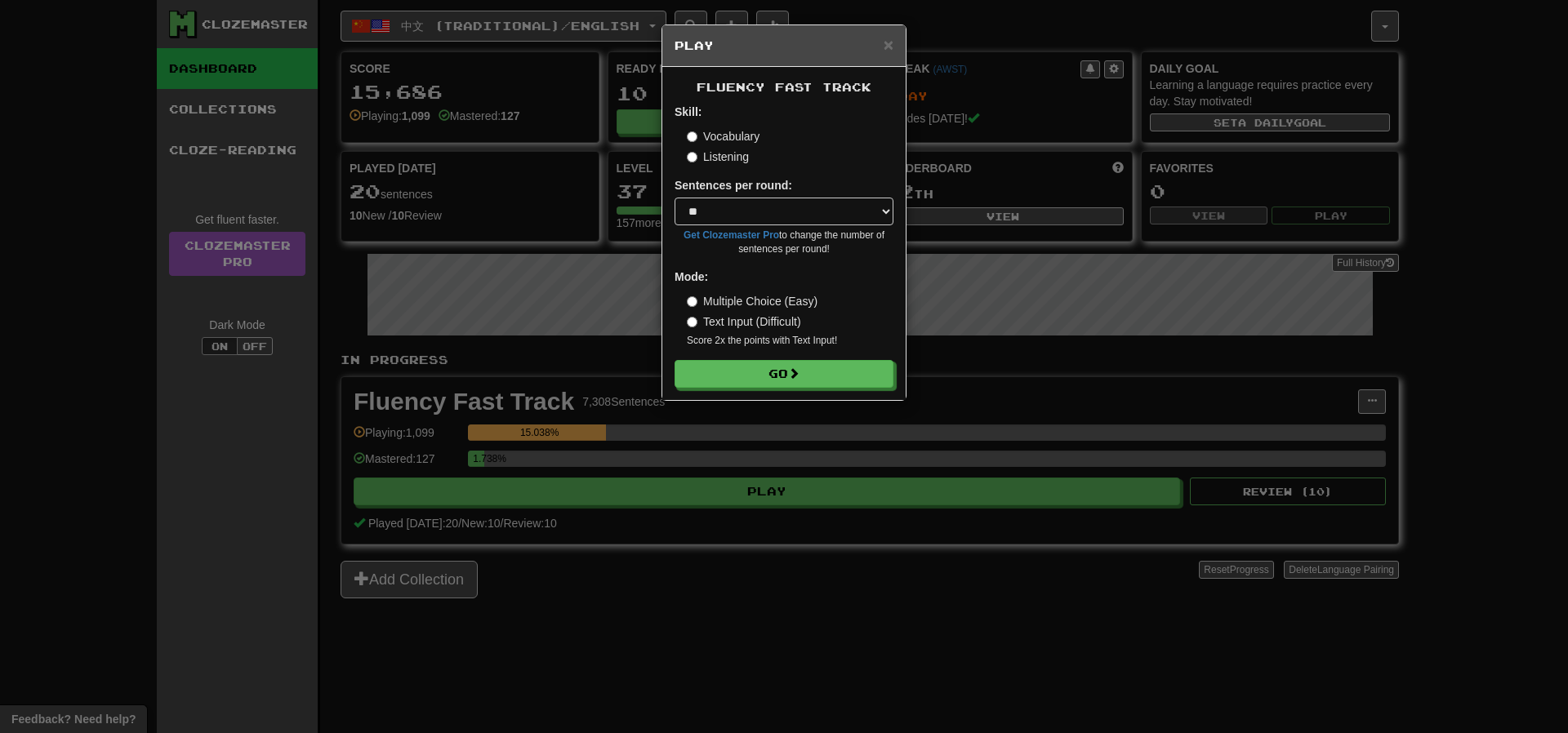
click at [737, 160] on label "Listening" at bounding box center [717, 156] width 62 height 16
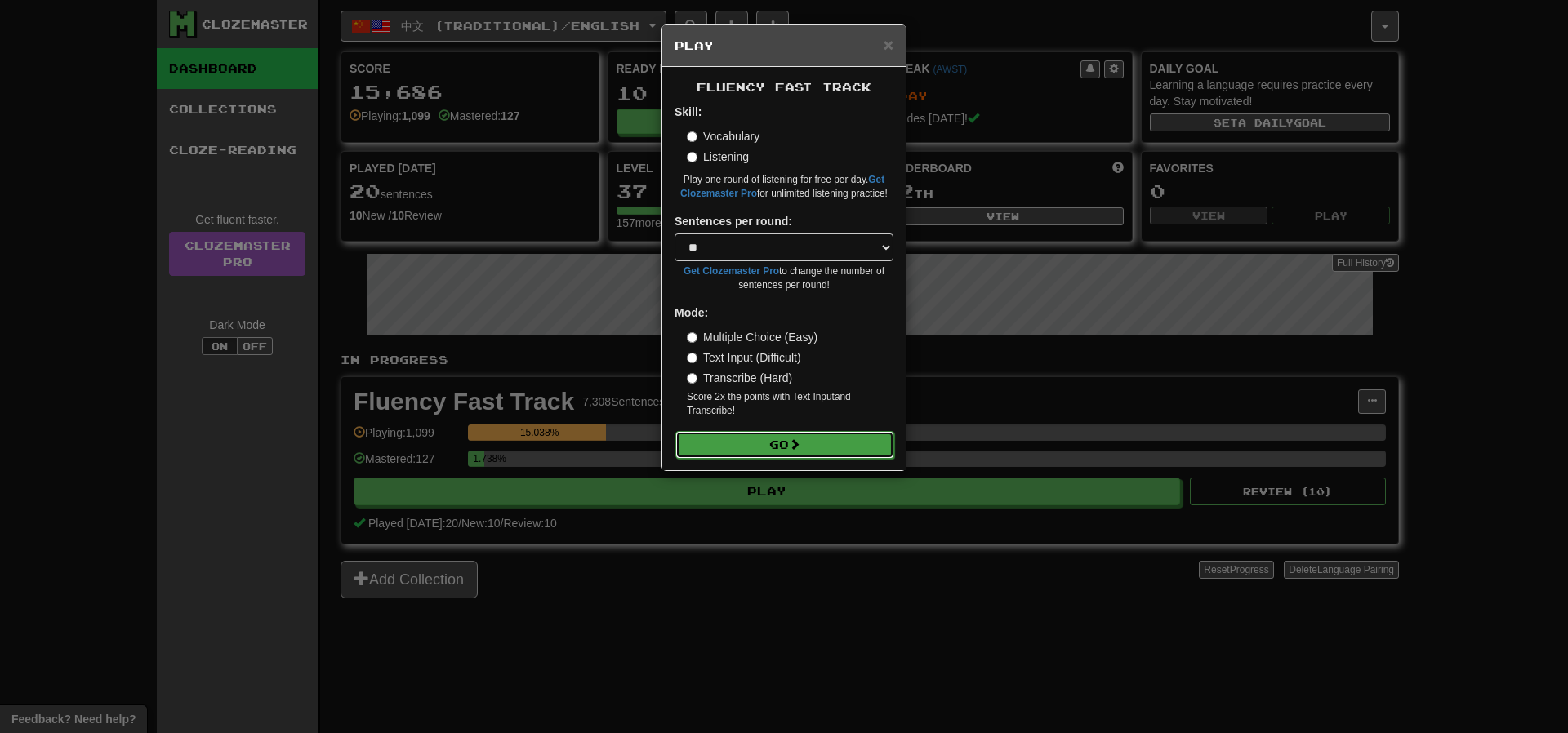
click at [798, 443] on span at bounding box center [794, 443] width 11 height 11
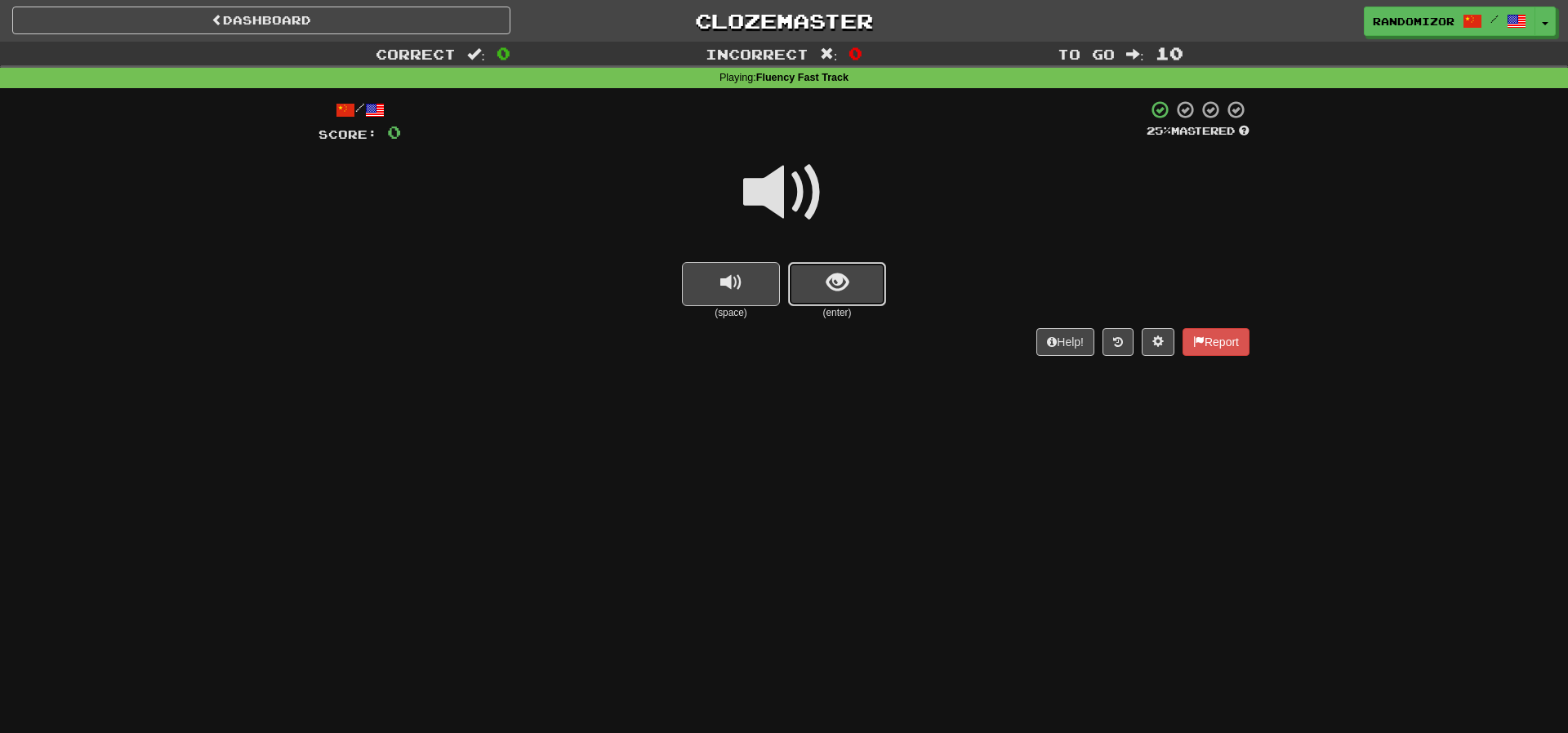
click at [864, 285] on button "show sentence" at bounding box center [837, 285] width 98 height 44
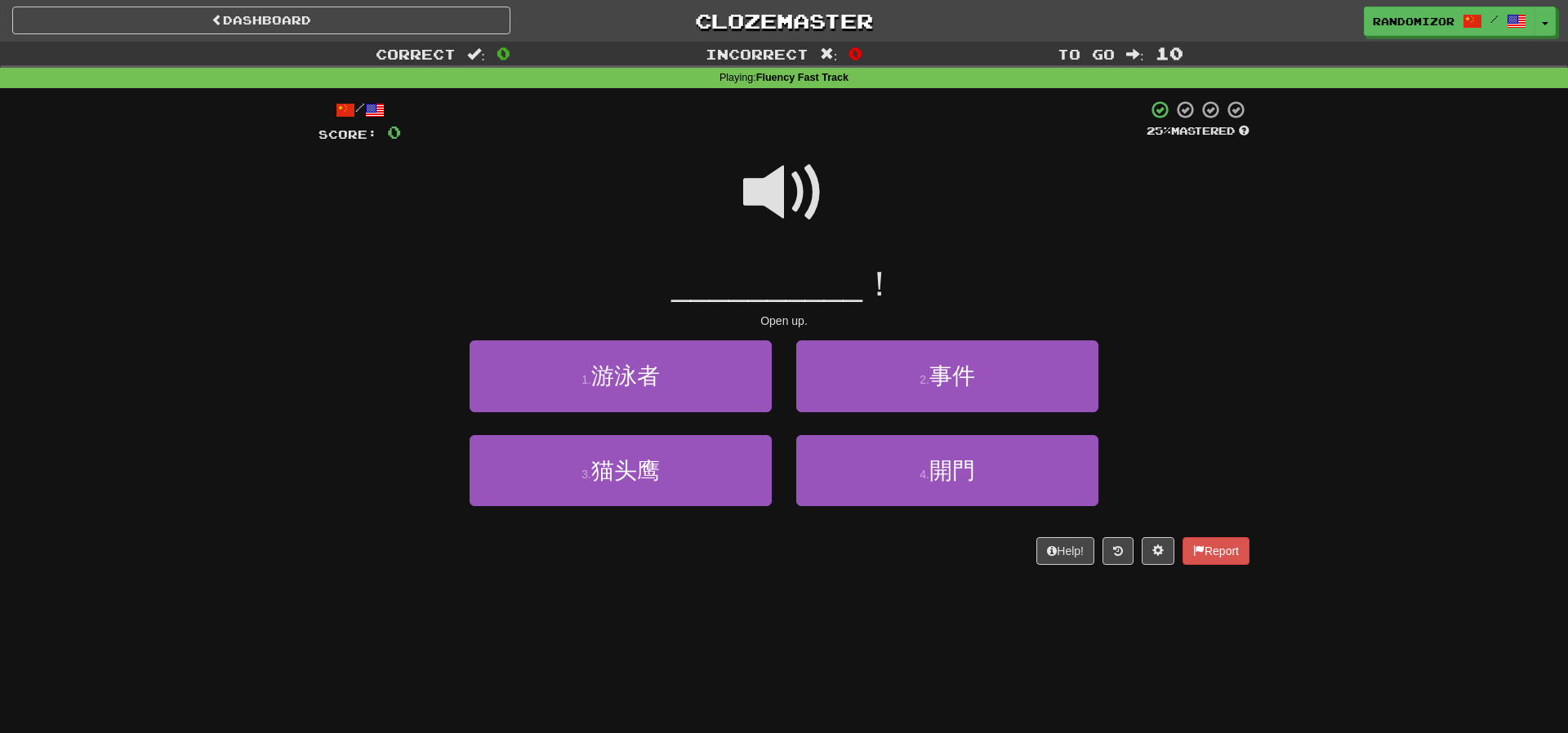
click at [788, 200] on span at bounding box center [784, 193] width 82 height 82
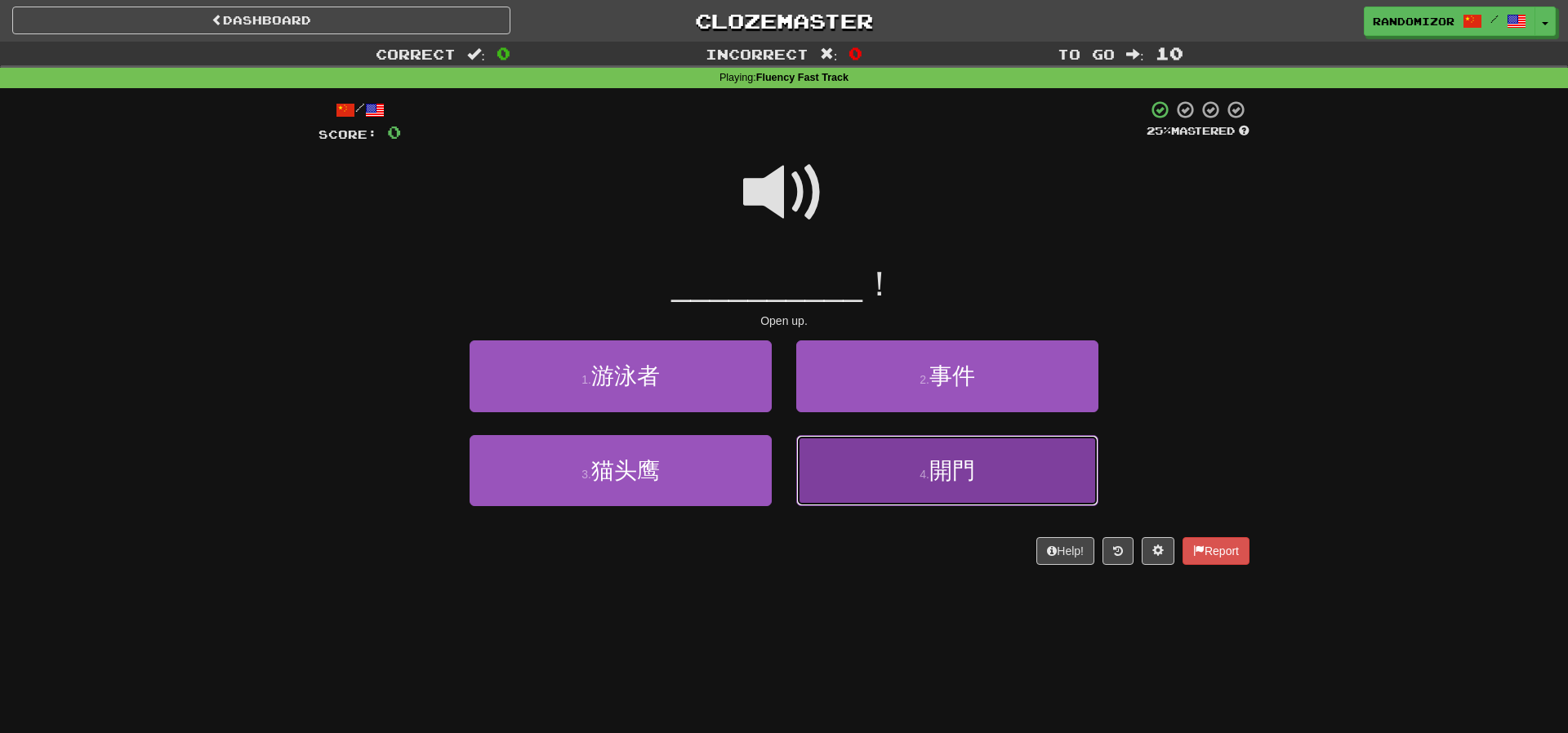
click at [875, 447] on button "4 . 開門" at bounding box center [947, 471] width 302 height 71
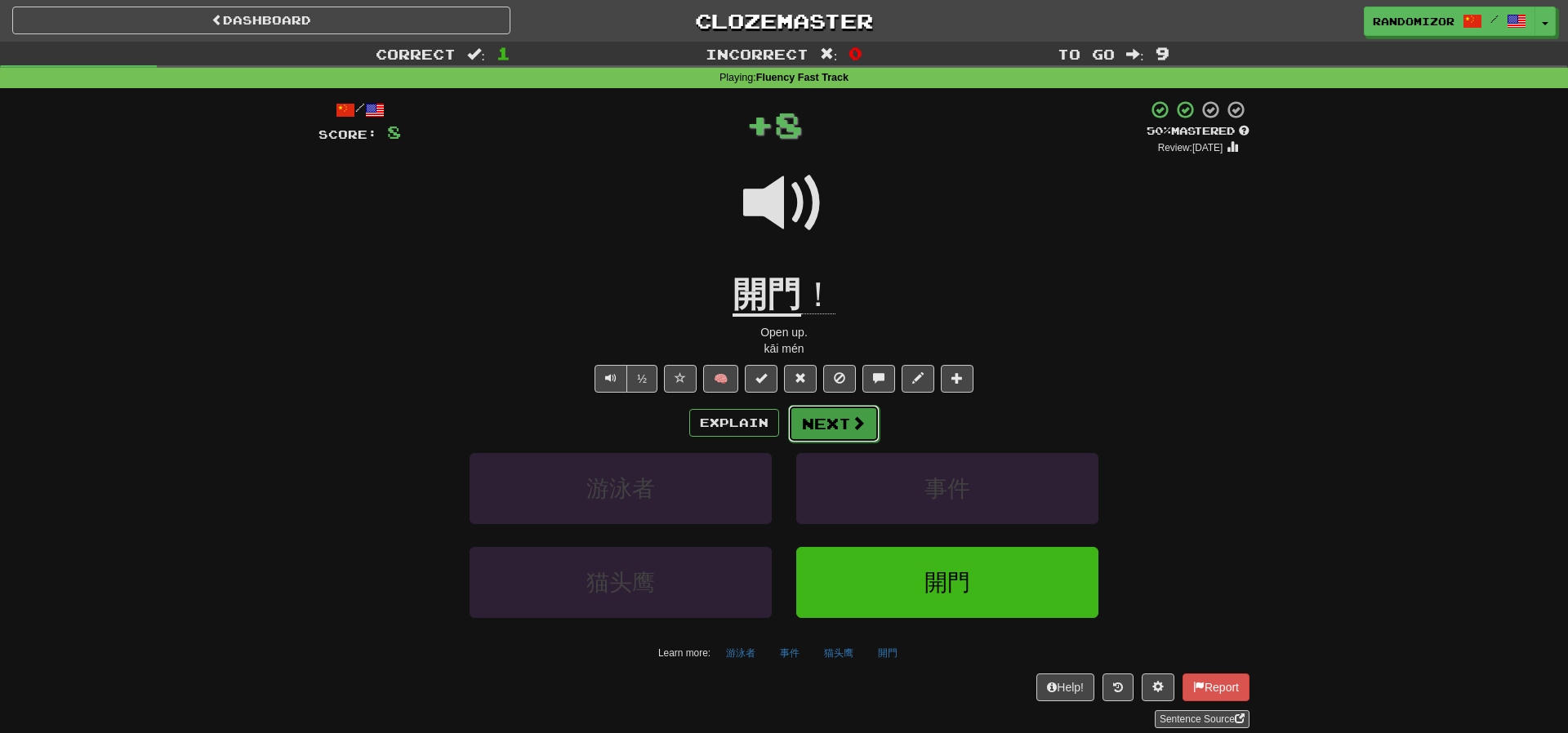
click at [852, 415] on span at bounding box center [858, 422] width 14 height 14
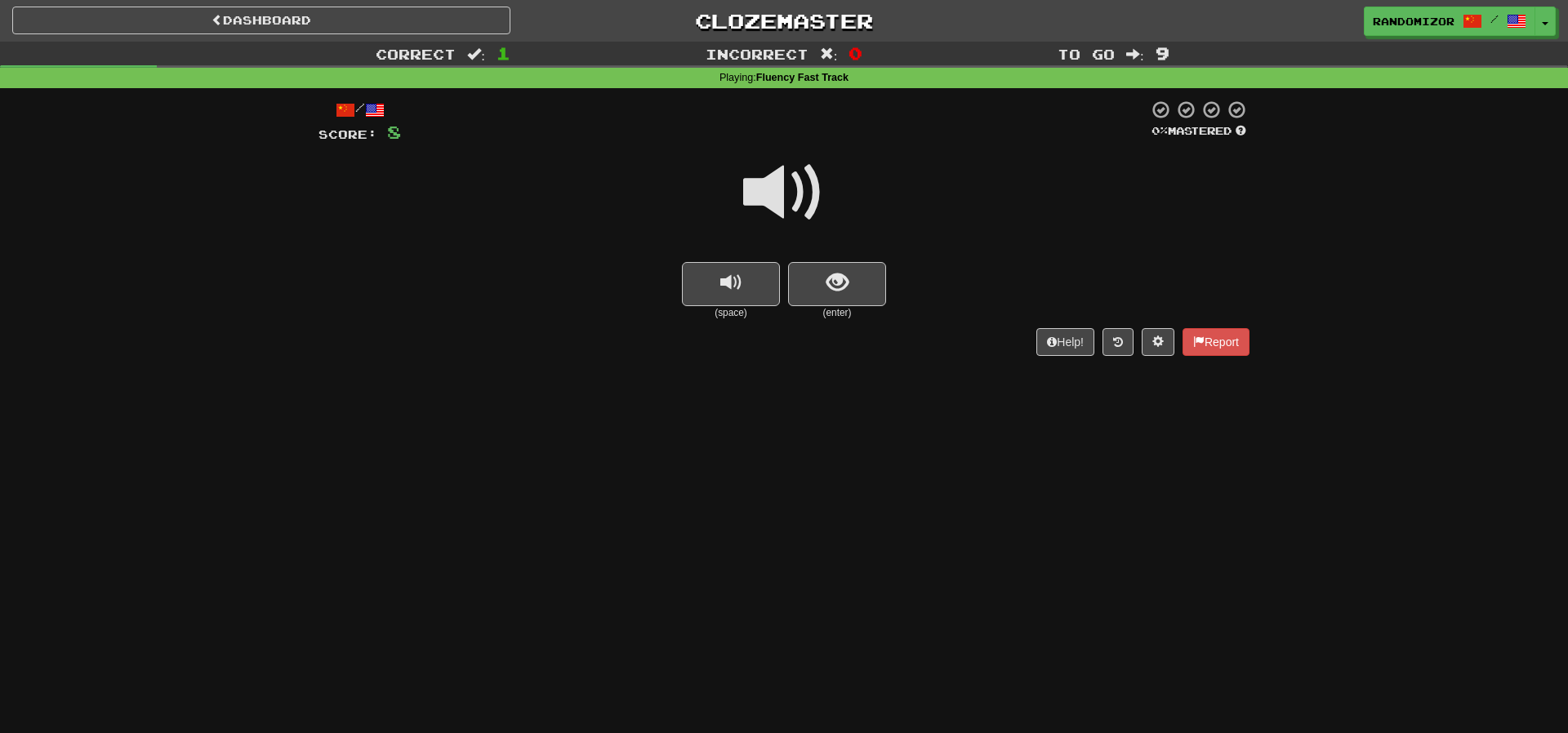
click at [783, 208] on span at bounding box center [784, 193] width 82 height 82
click at [780, 203] on span at bounding box center [784, 193] width 82 height 82
click at [842, 278] on span "show sentence" at bounding box center [838, 283] width 22 height 22
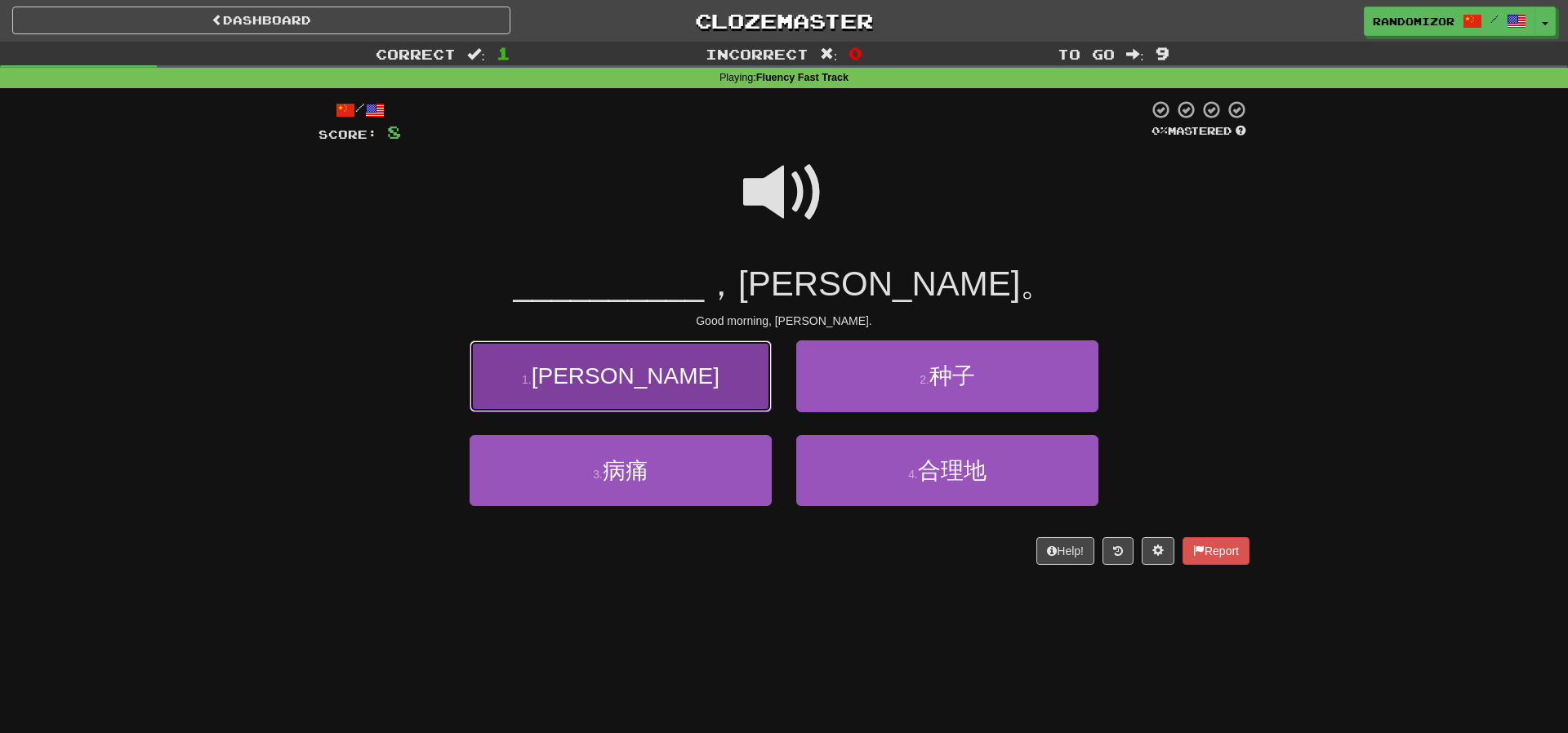
click at [721, 369] on button "1 . 早安" at bounding box center [621, 376] width 302 height 71
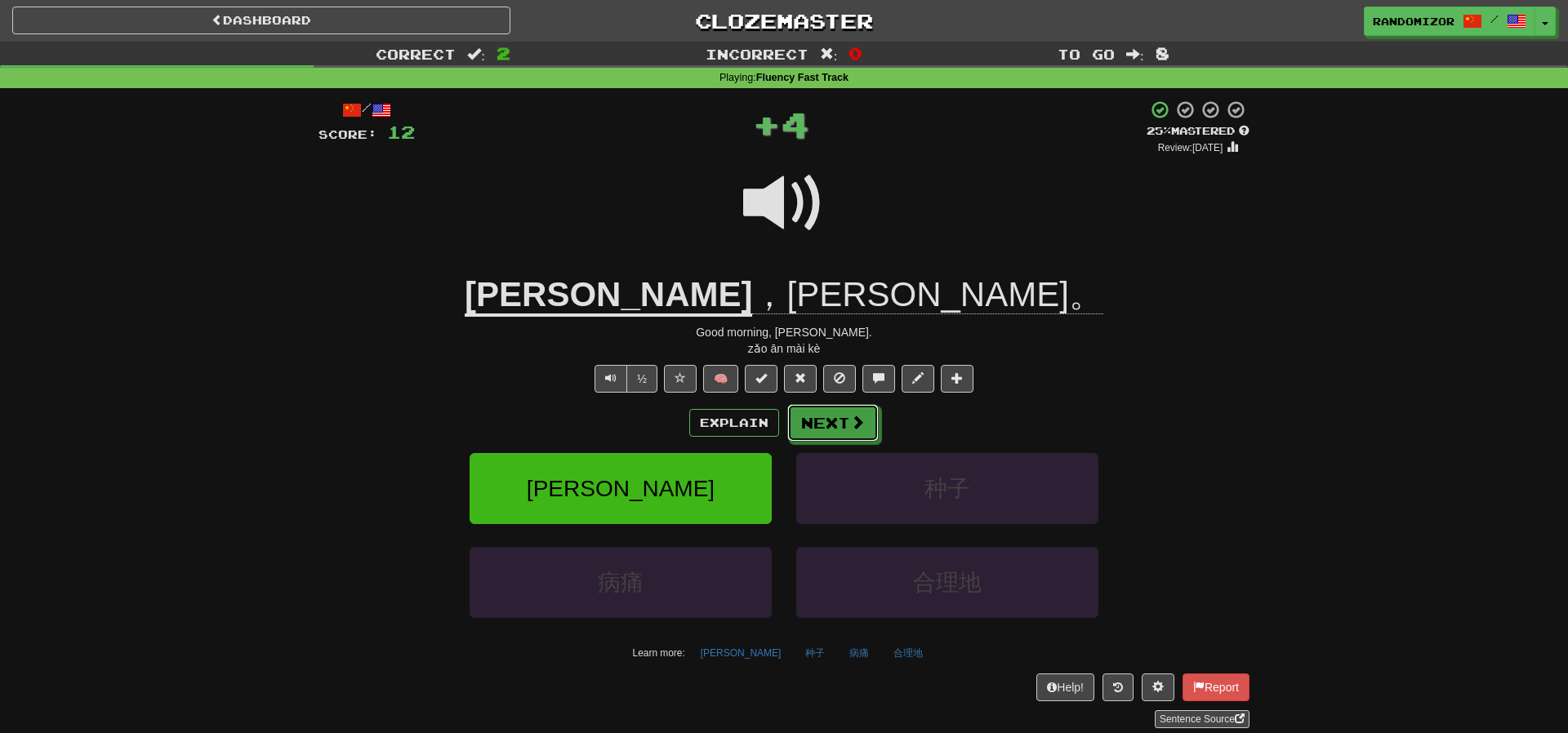
click at [817, 409] on button "Next" at bounding box center [833, 423] width 92 height 37
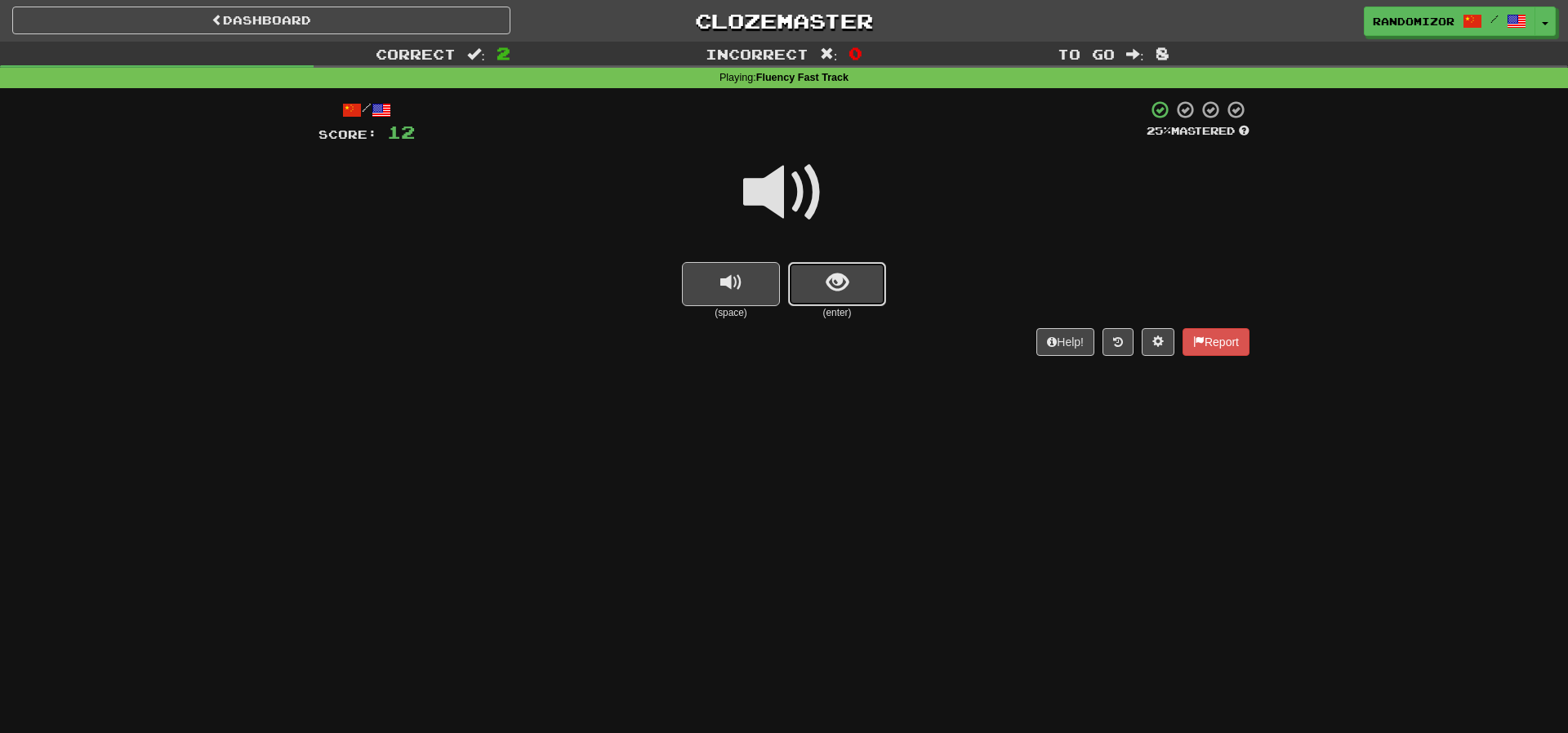
click at [820, 285] on button "show sentence" at bounding box center [837, 285] width 98 height 44
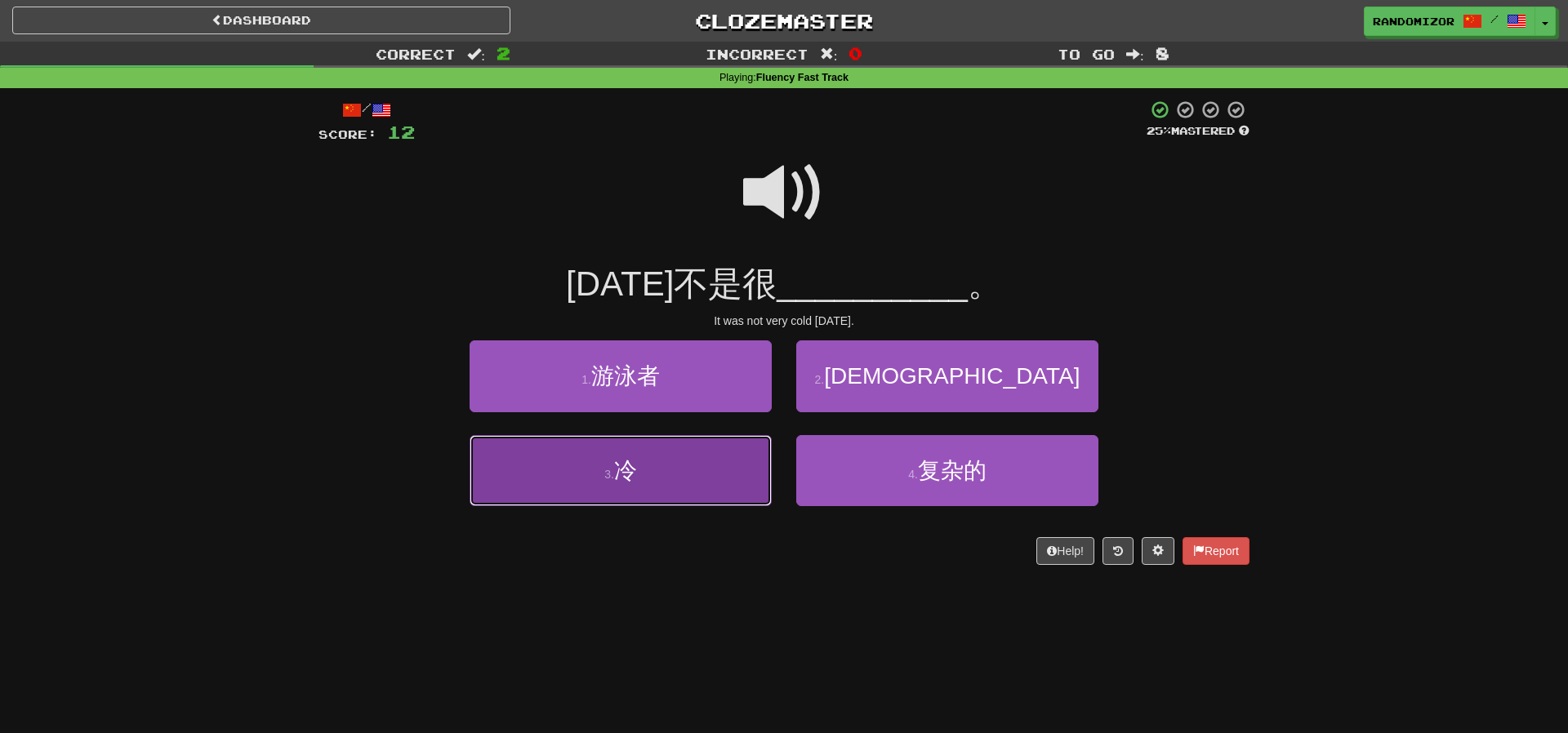
click at [704, 438] on button "3 . 冷" at bounding box center [621, 471] width 302 height 71
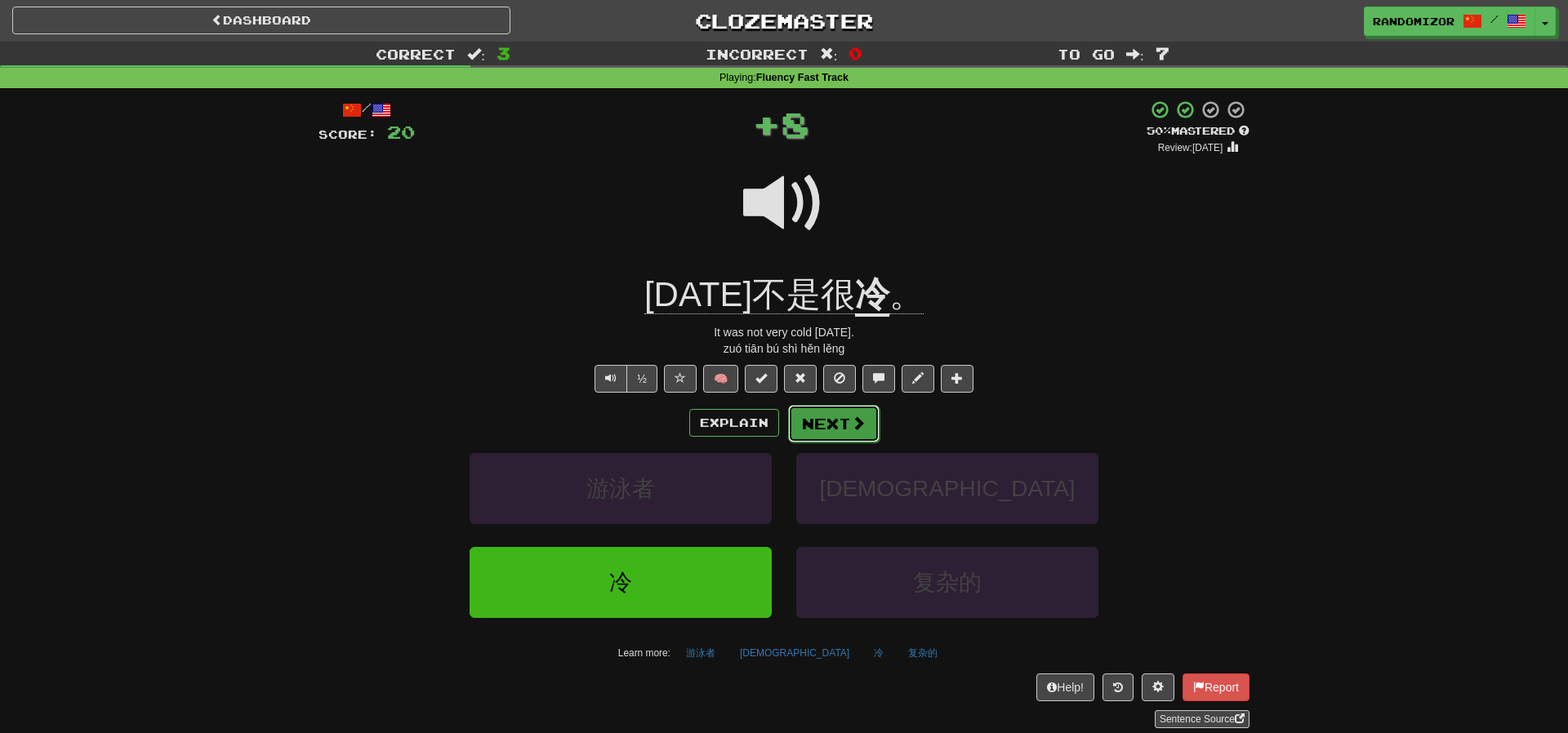
click at [815, 412] on button "Next" at bounding box center [834, 424] width 92 height 37
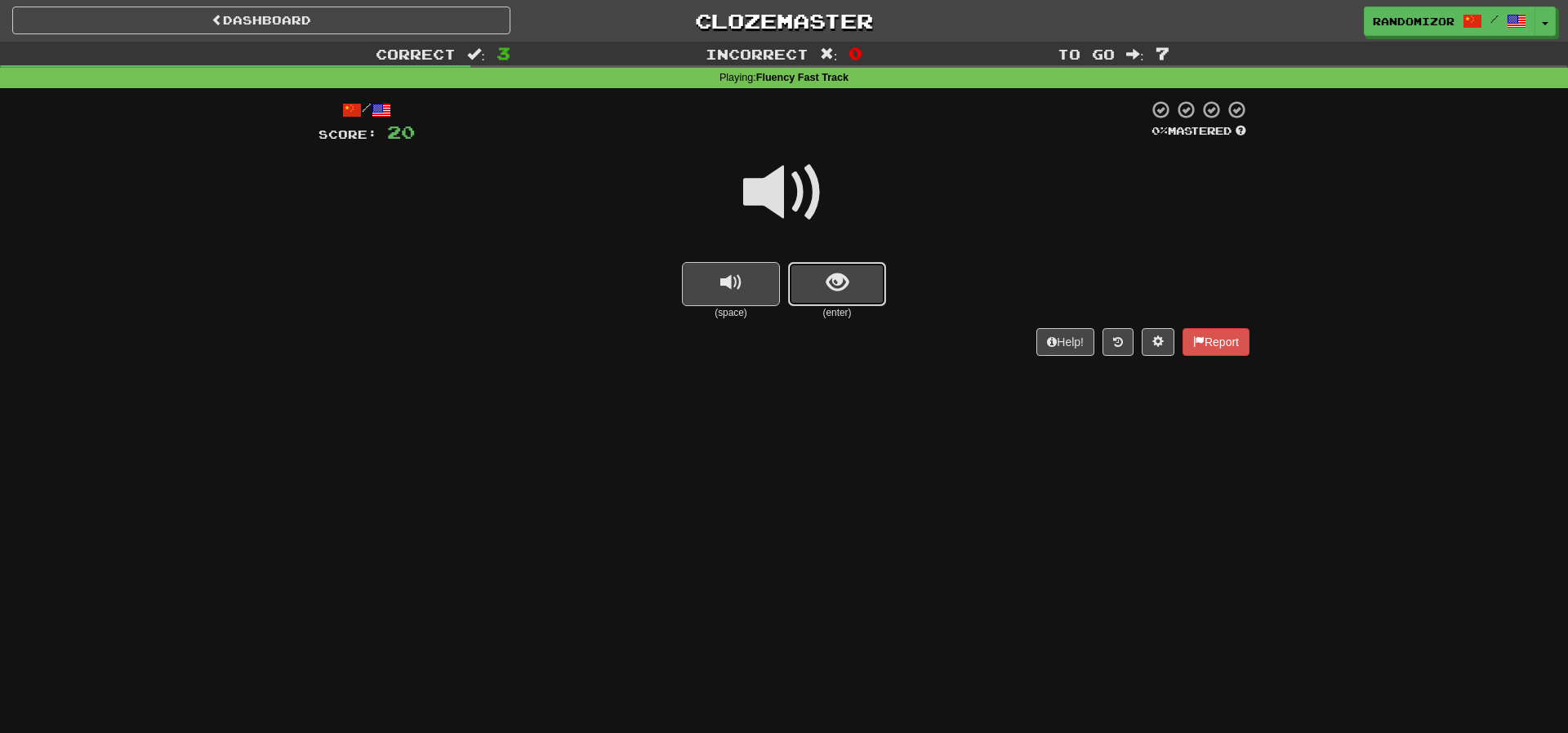
click at [814, 273] on button "show sentence" at bounding box center [837, 285] width 98 height 44
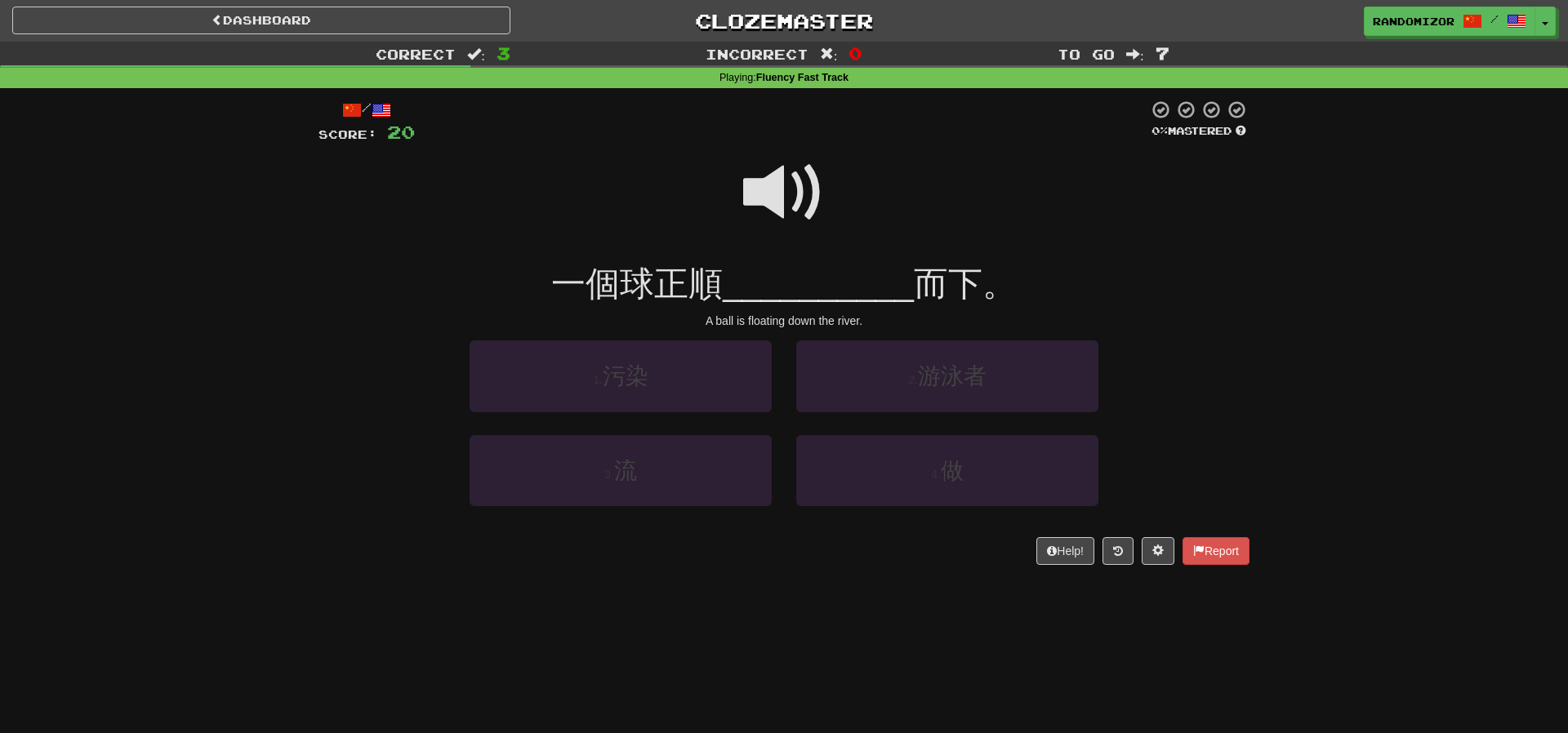
click at [796, 211] on span at bounding box center [784, 193] width 82 height 82
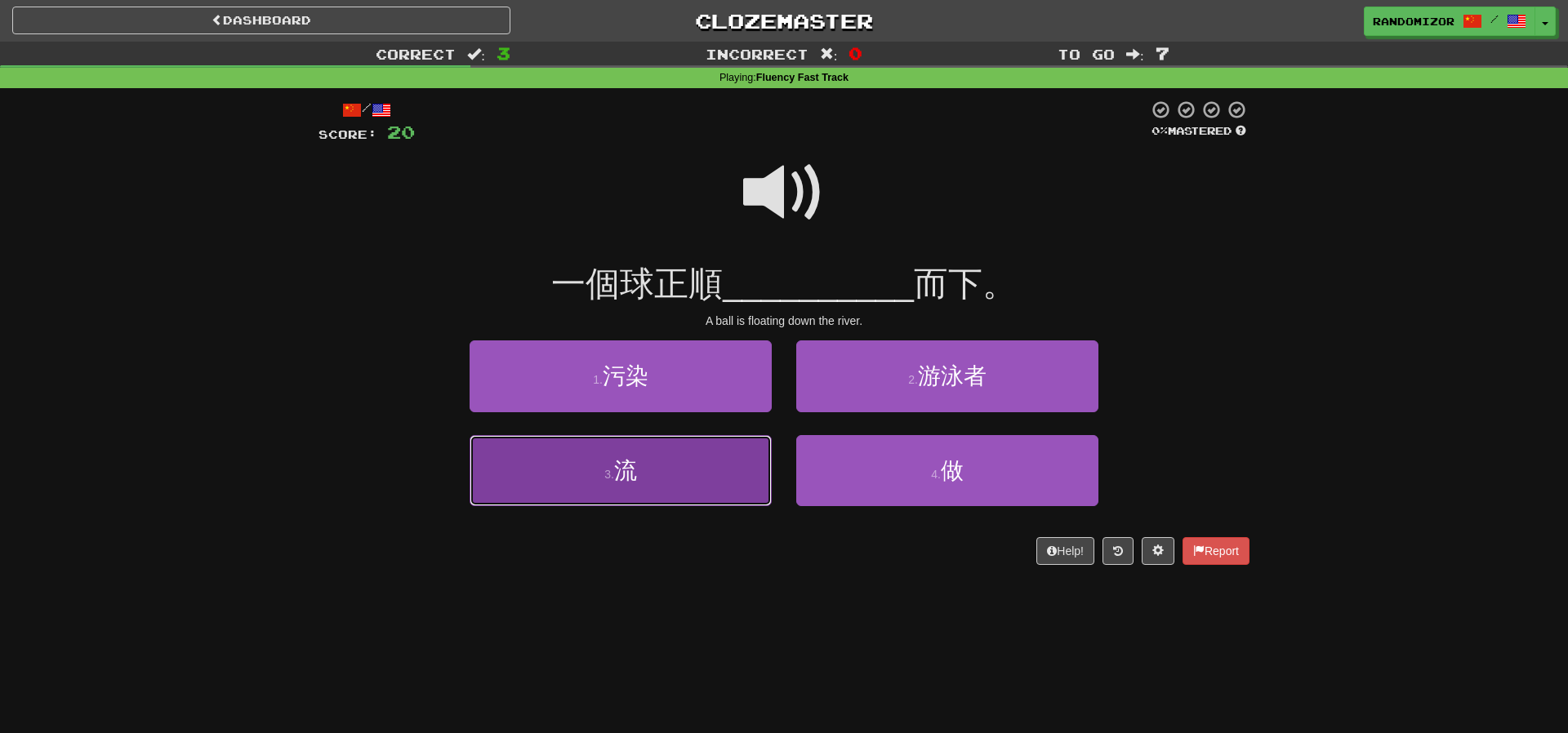
click at [732, 486] on button "3 . 流" at bounding box center [621, 471] width 302 height 71
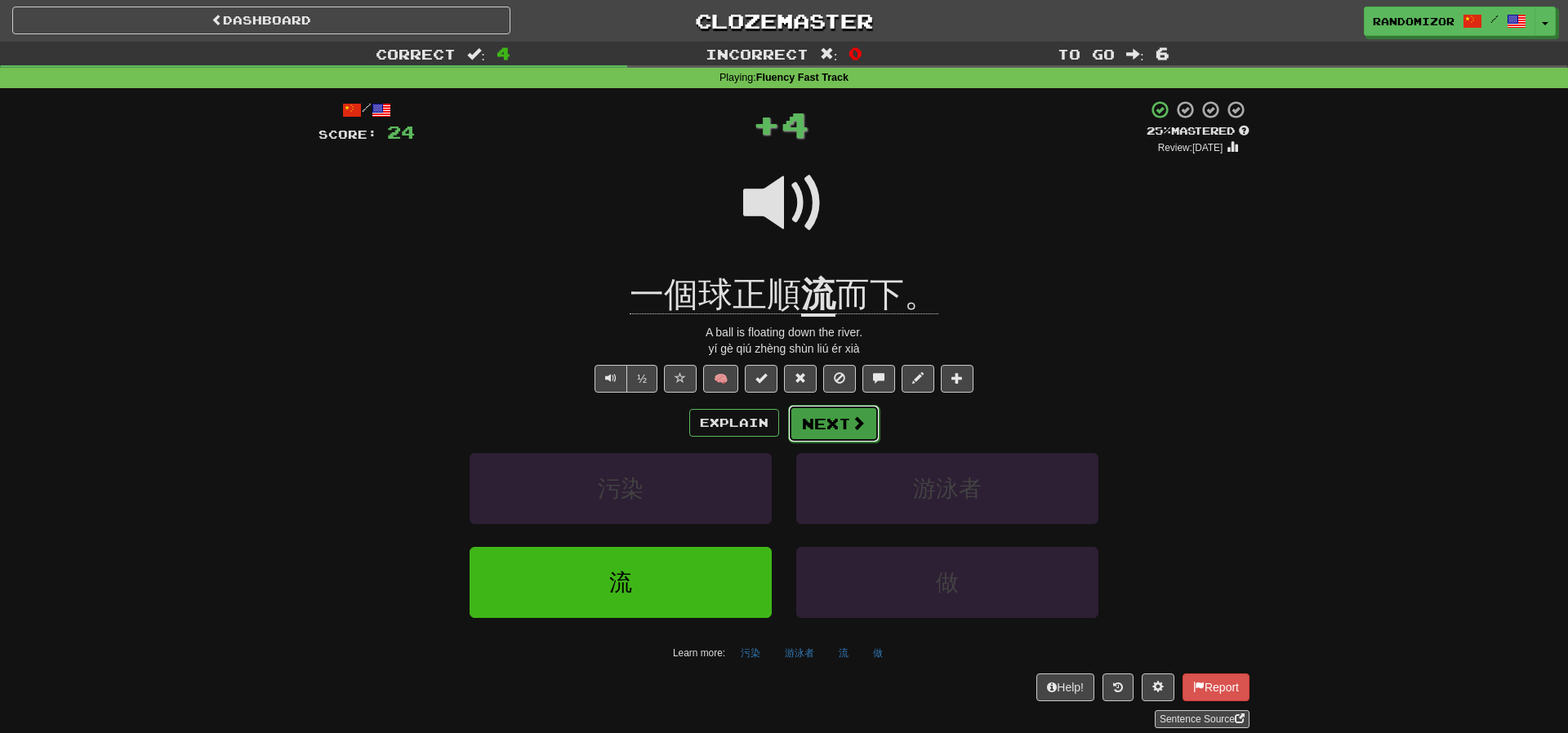
click at [843, 411] on button "Next" at bounding box center [834, 424] width 92 height 37
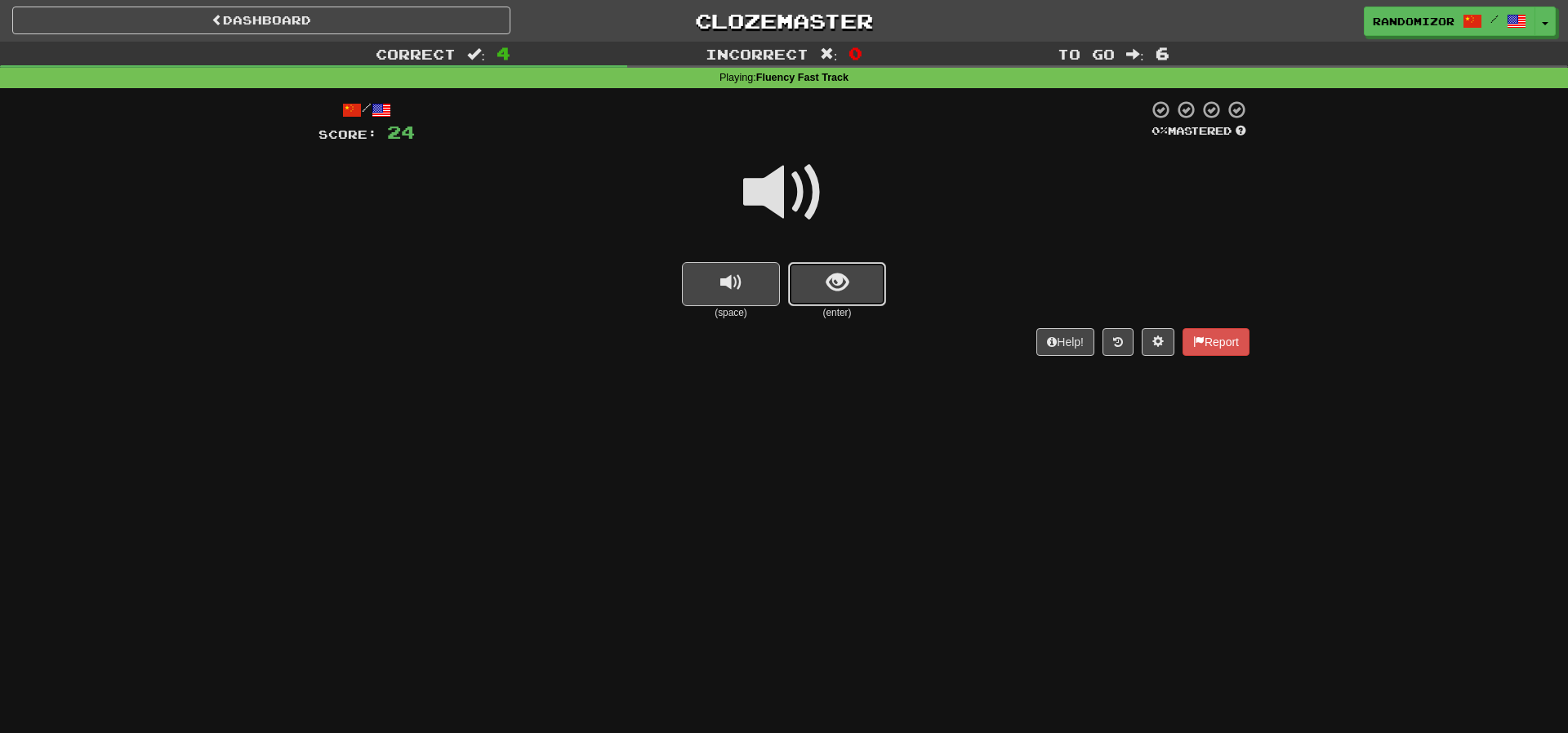
click at [855, 281] on button "show sentence" at bounding box center [837, 285] width 98 height 44
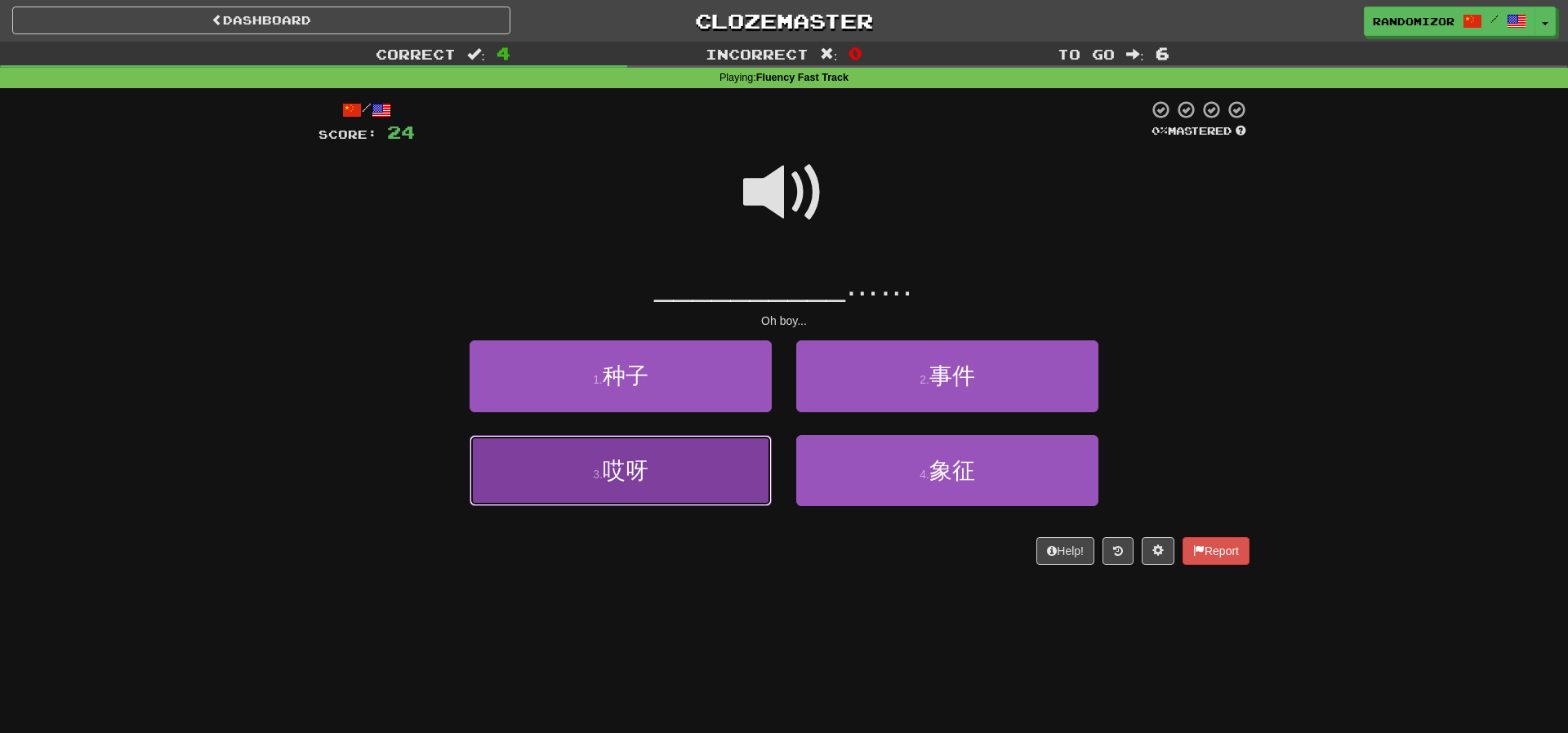
click at [687, 476] on button "3 . 哎呀" at bounding box center [621, 471] width 302 height 71
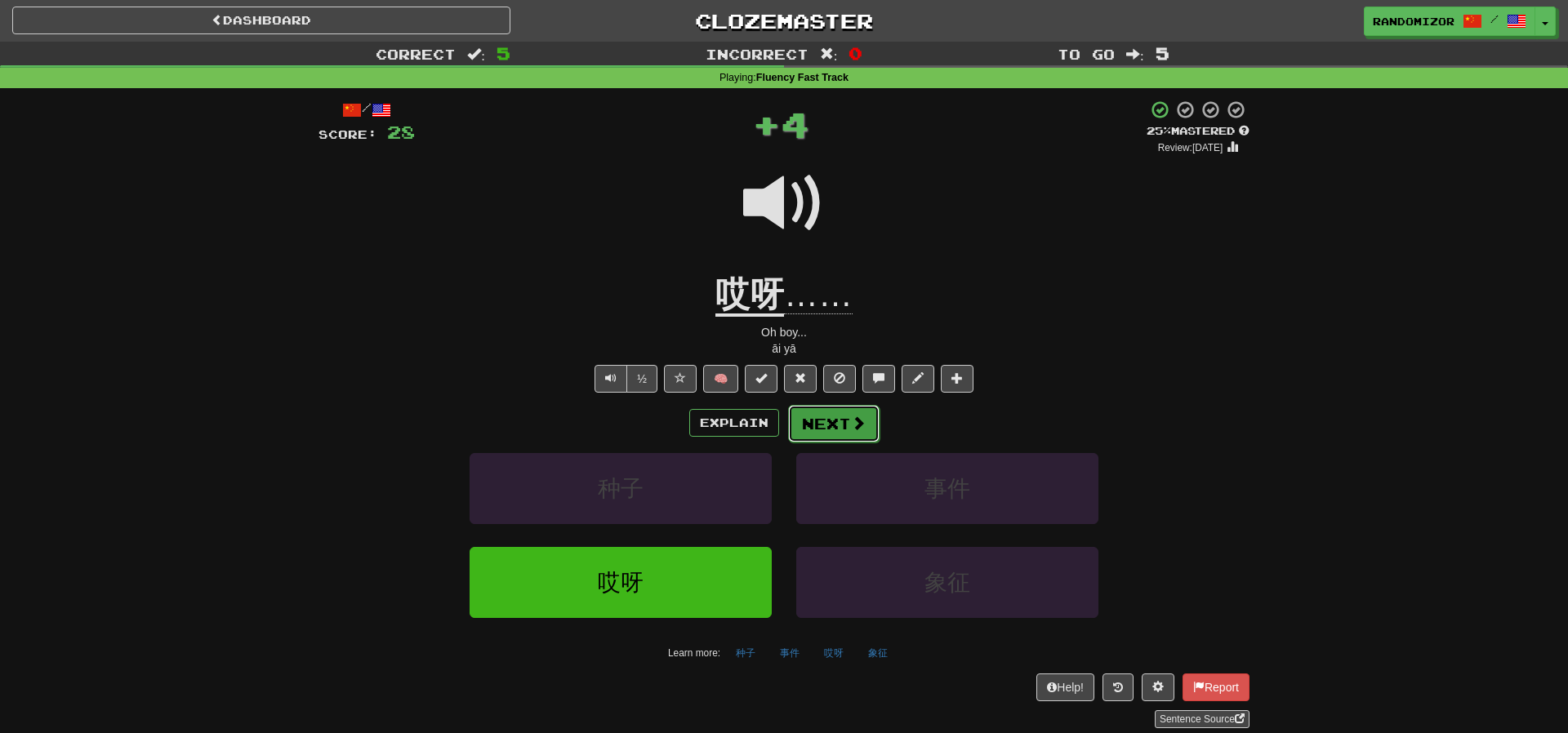
click at [811, 439] on button "Next" at bounding box center [834, 424] width 92 height 37
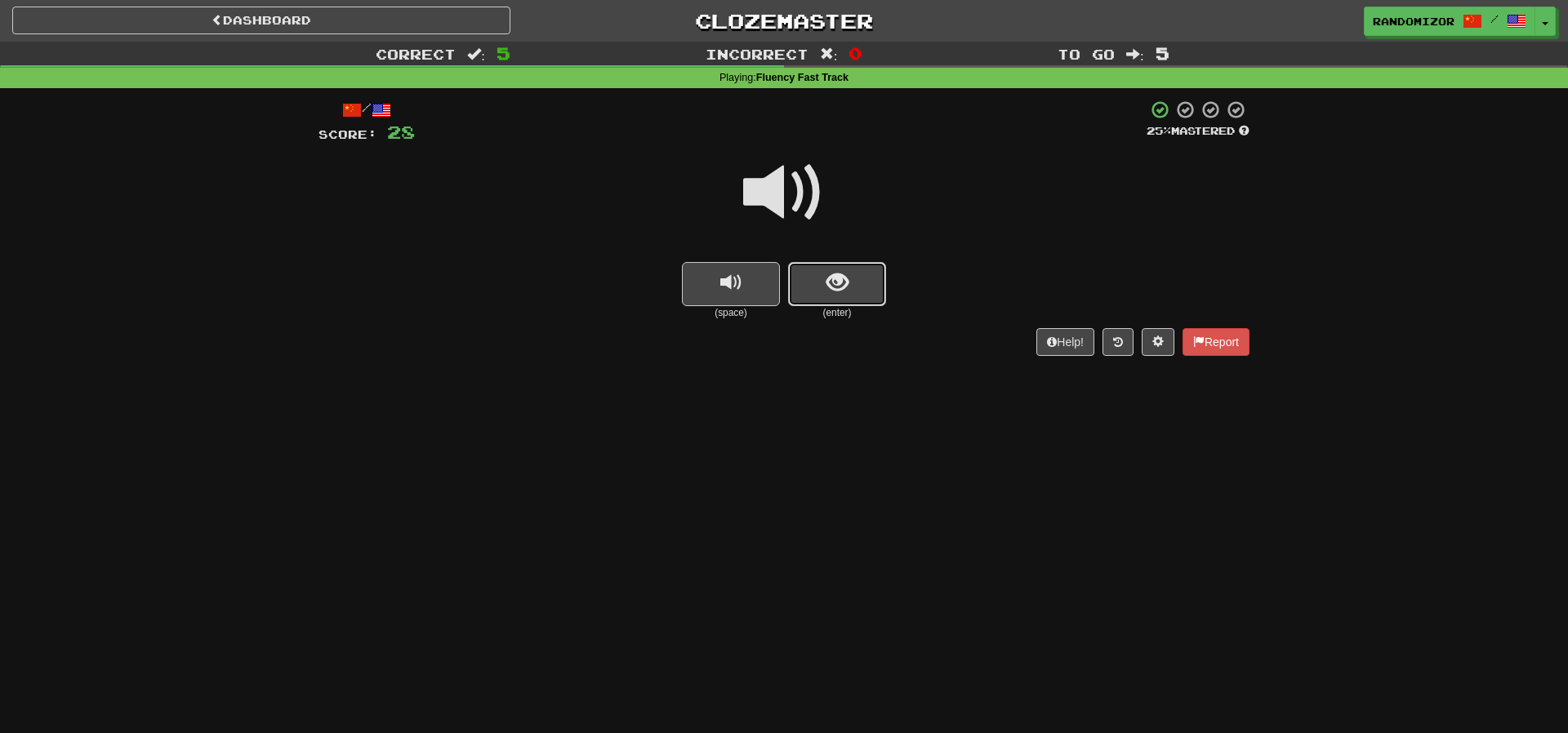
click at [804, 290] on button "show sentence" at bounding box center [837, 285] width 98 height 44
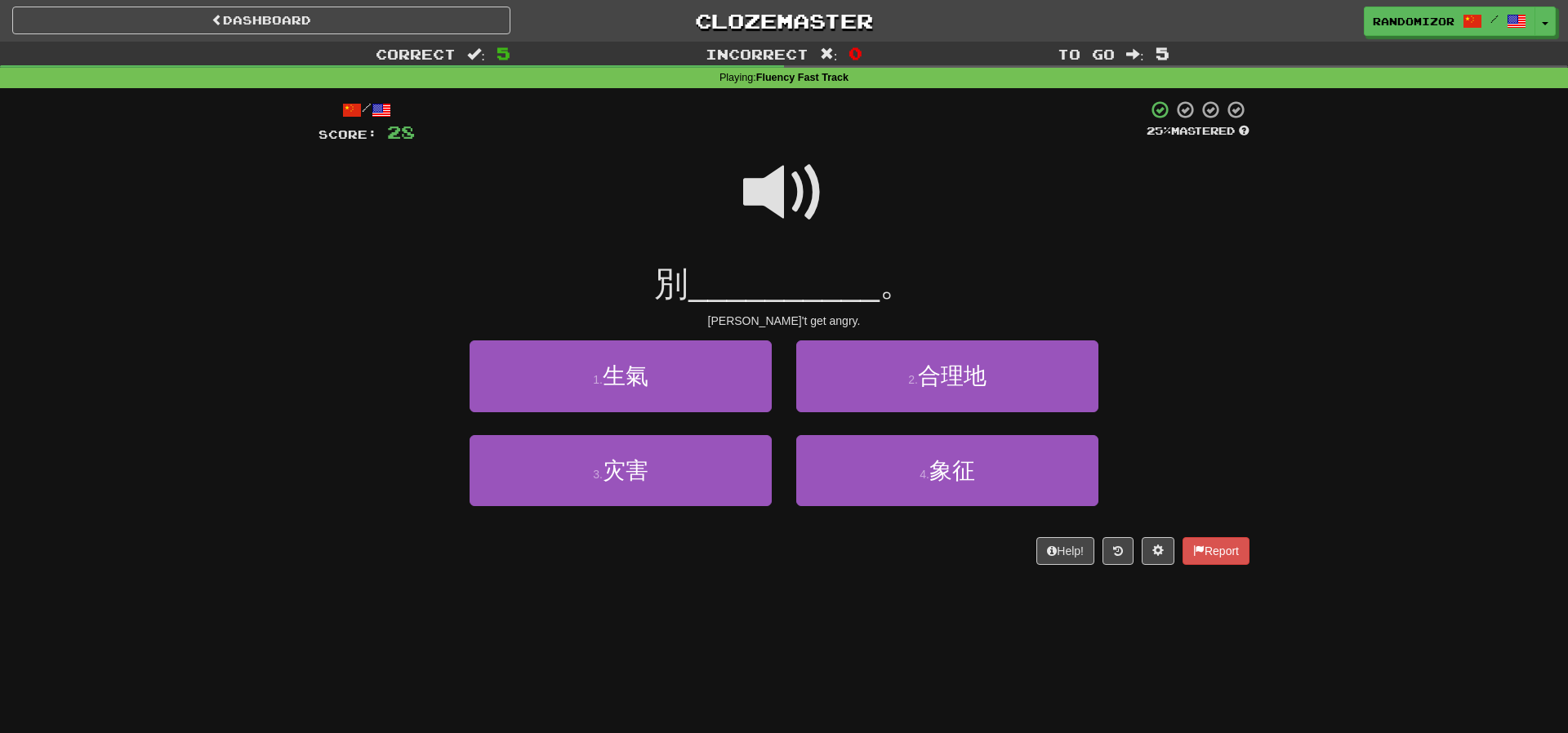
click at [772, 206] on span at bounding box center [784, 193] width 82 height 82
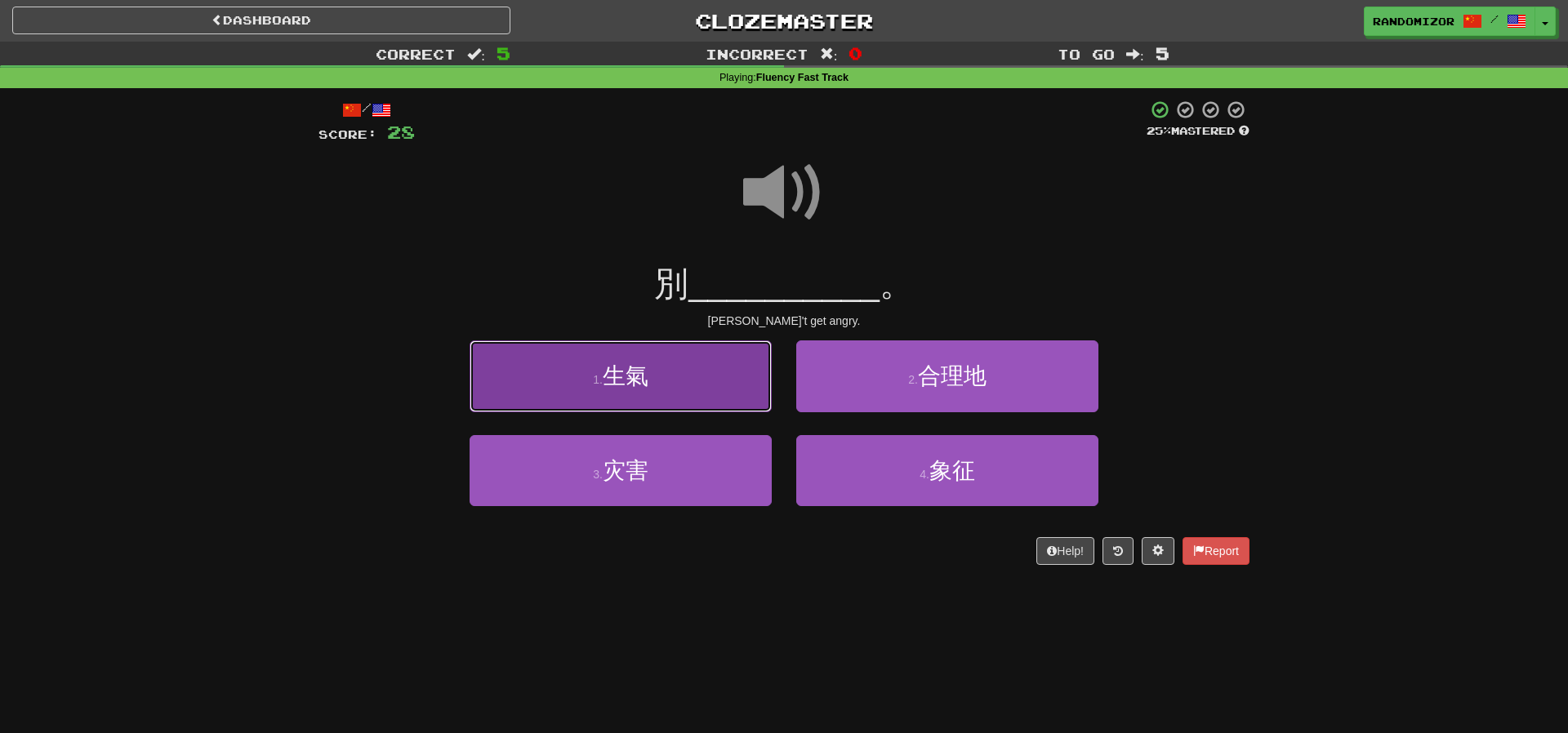
click at [742, 403] on button "1 . 生氣" at bounding box center [621, 376] width 302 height 71
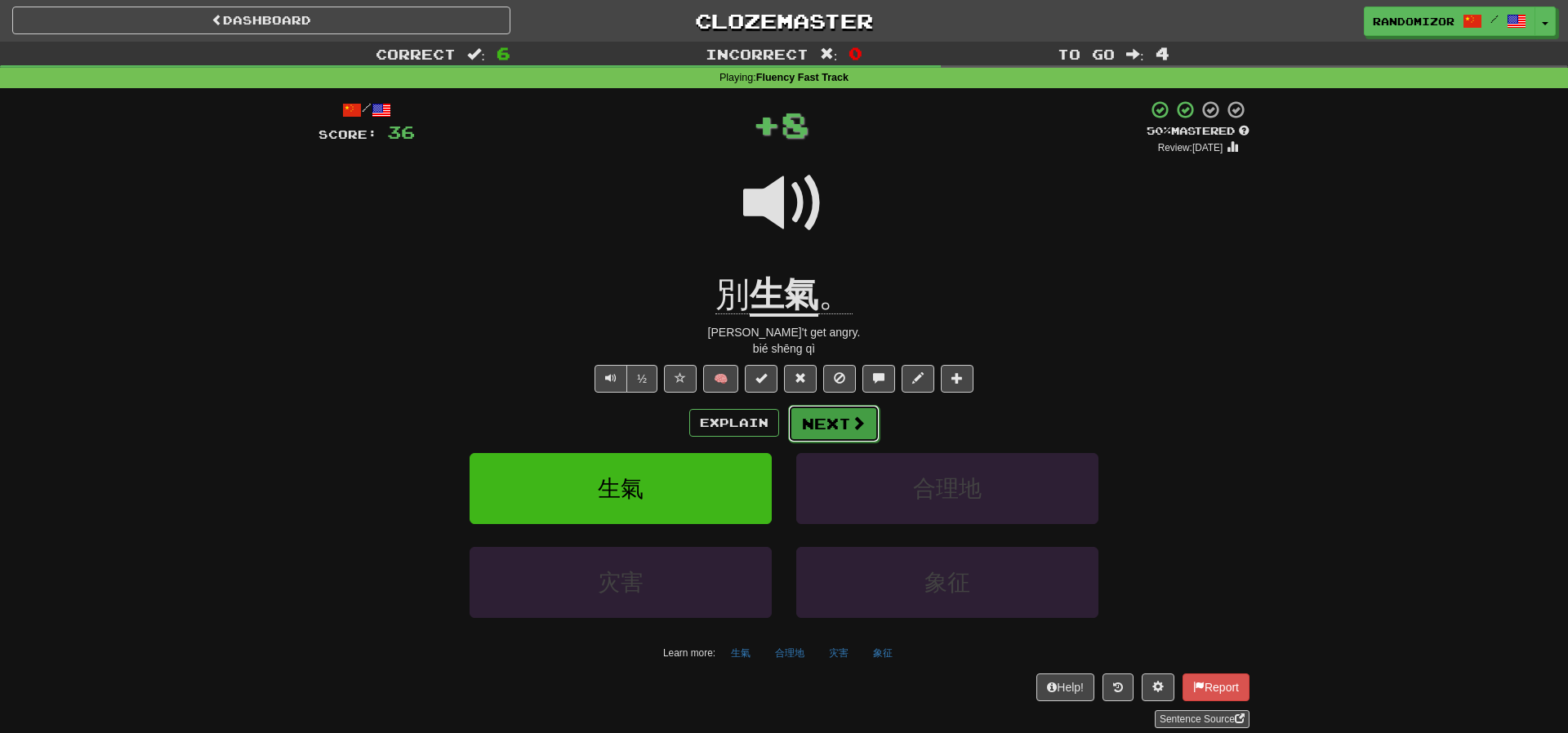
click at [811, 418] on button "Next" at bounding box center [834, 424] width 92 height 37
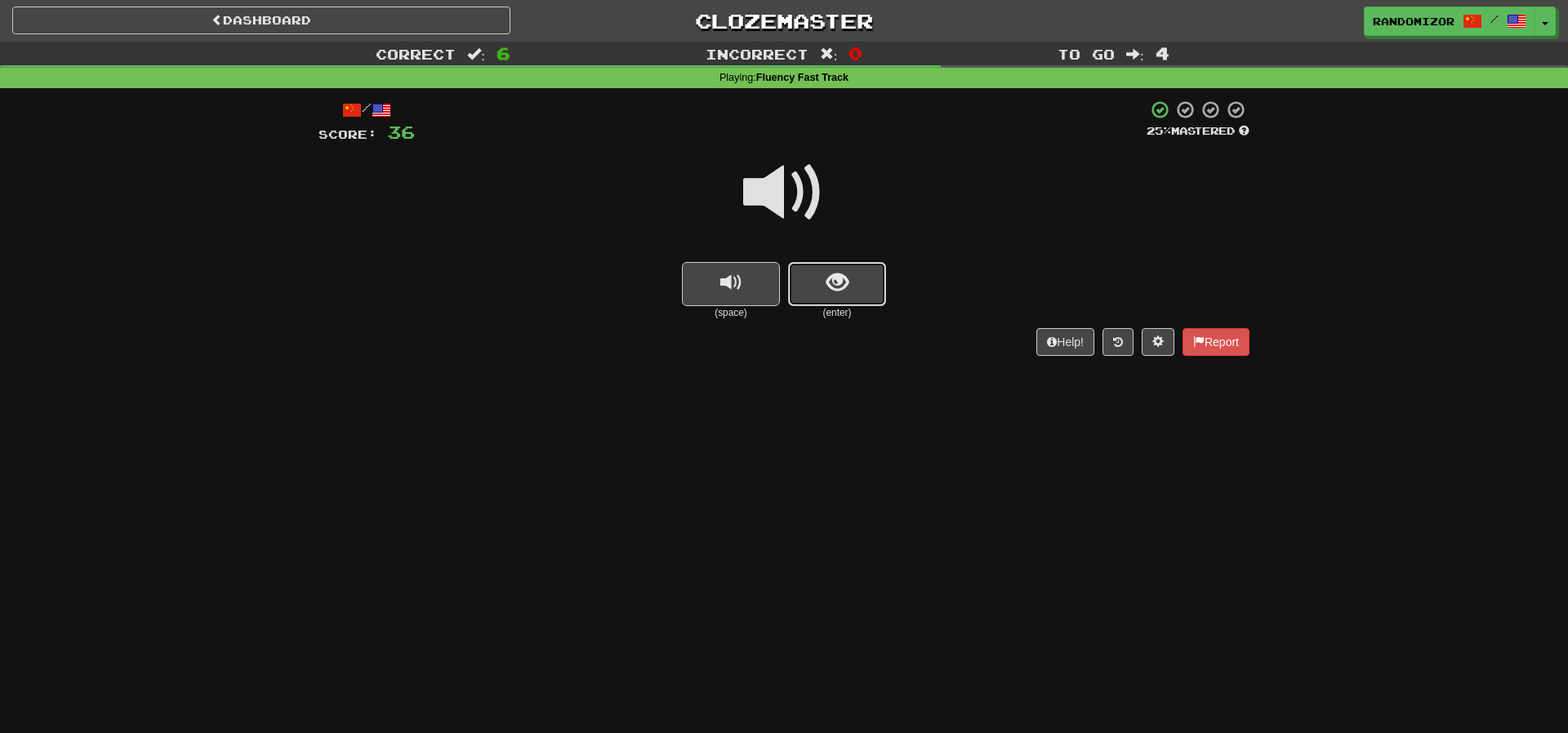
click at [813, 272] on button "show sentence" at bounding box center [837, 285] width 98 height 44
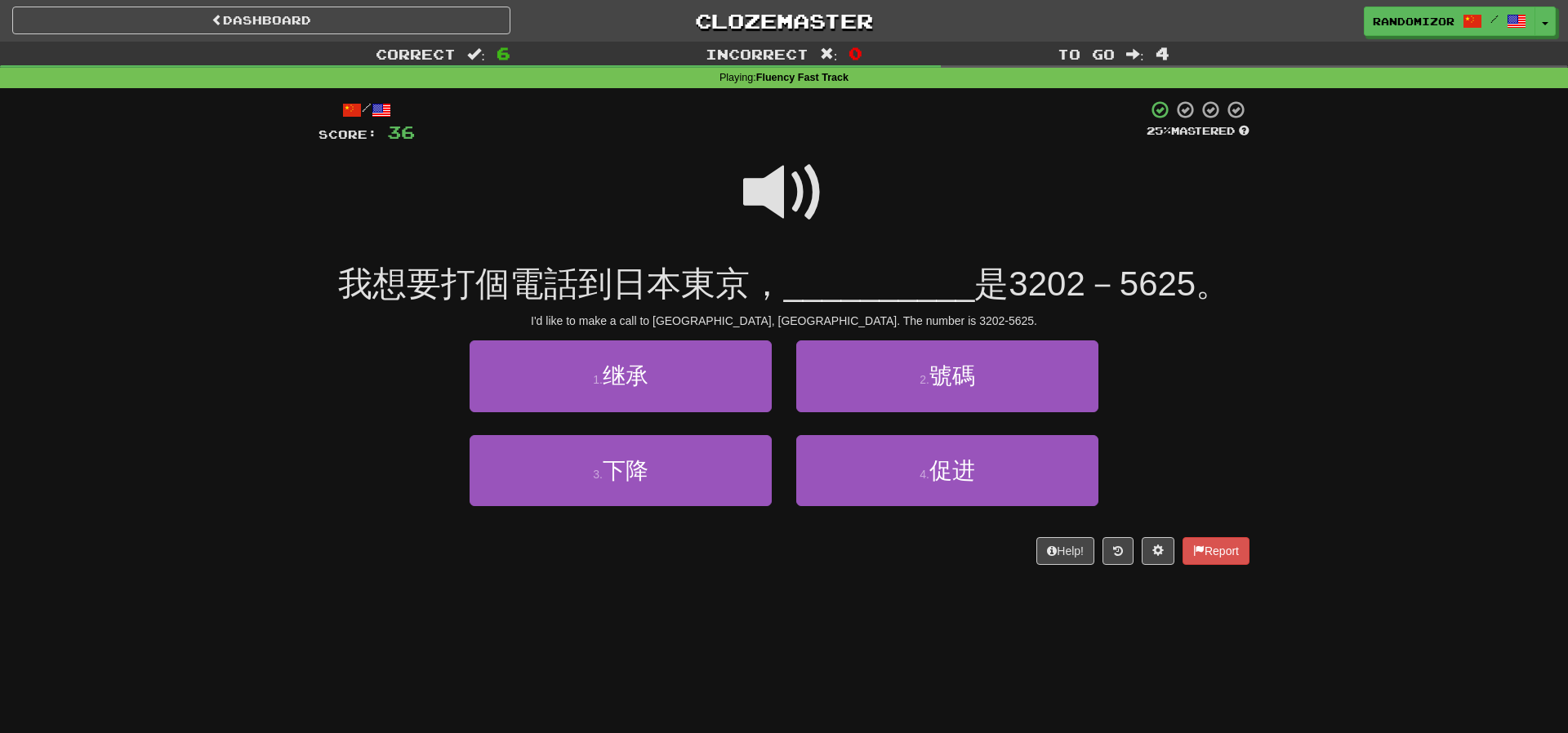
click at [798, 200] on span at bounding box center [784, 193] width 82 height 82
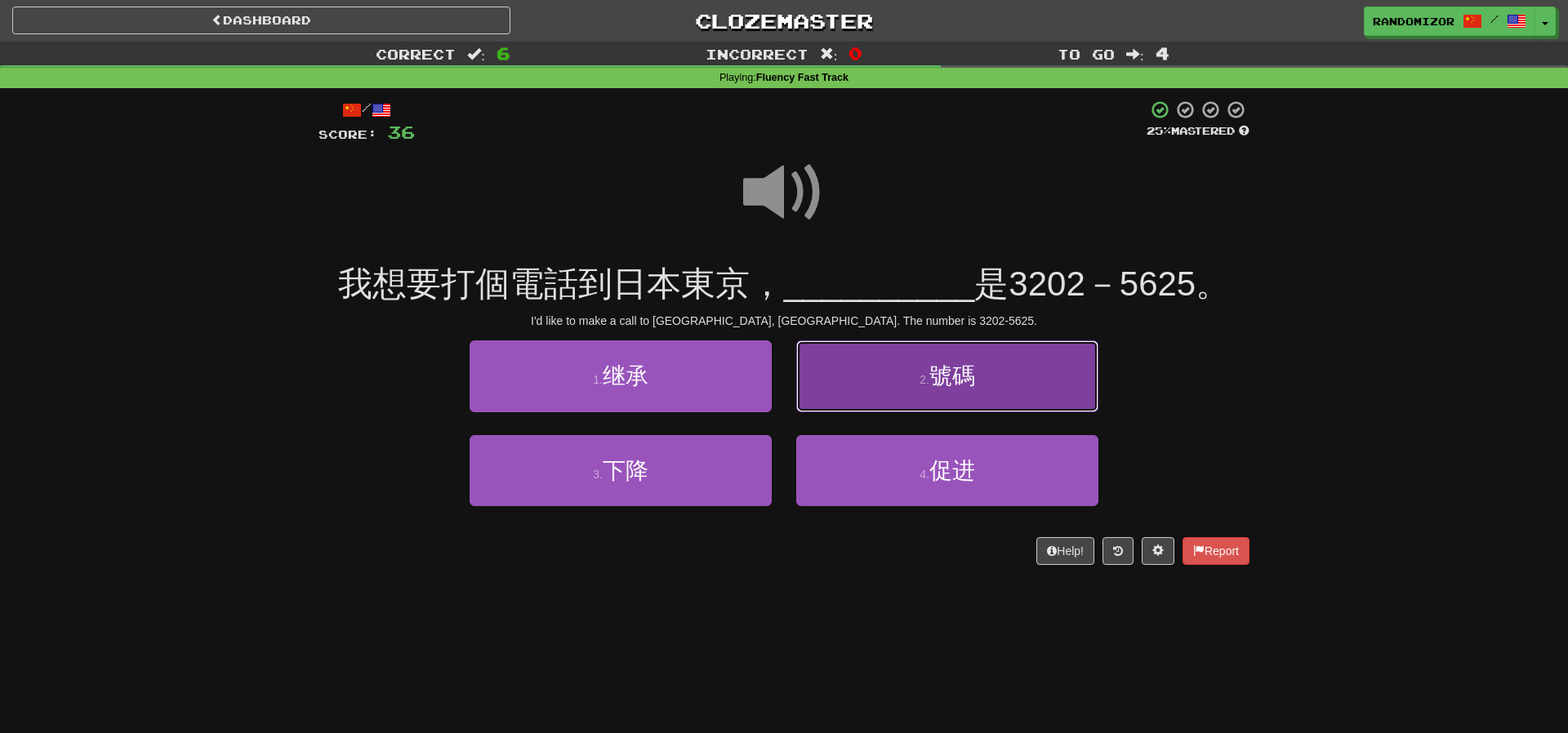
click at [856, 349] on button "2 . 號碼" at bounding box center [947, 376] width 302 height 71
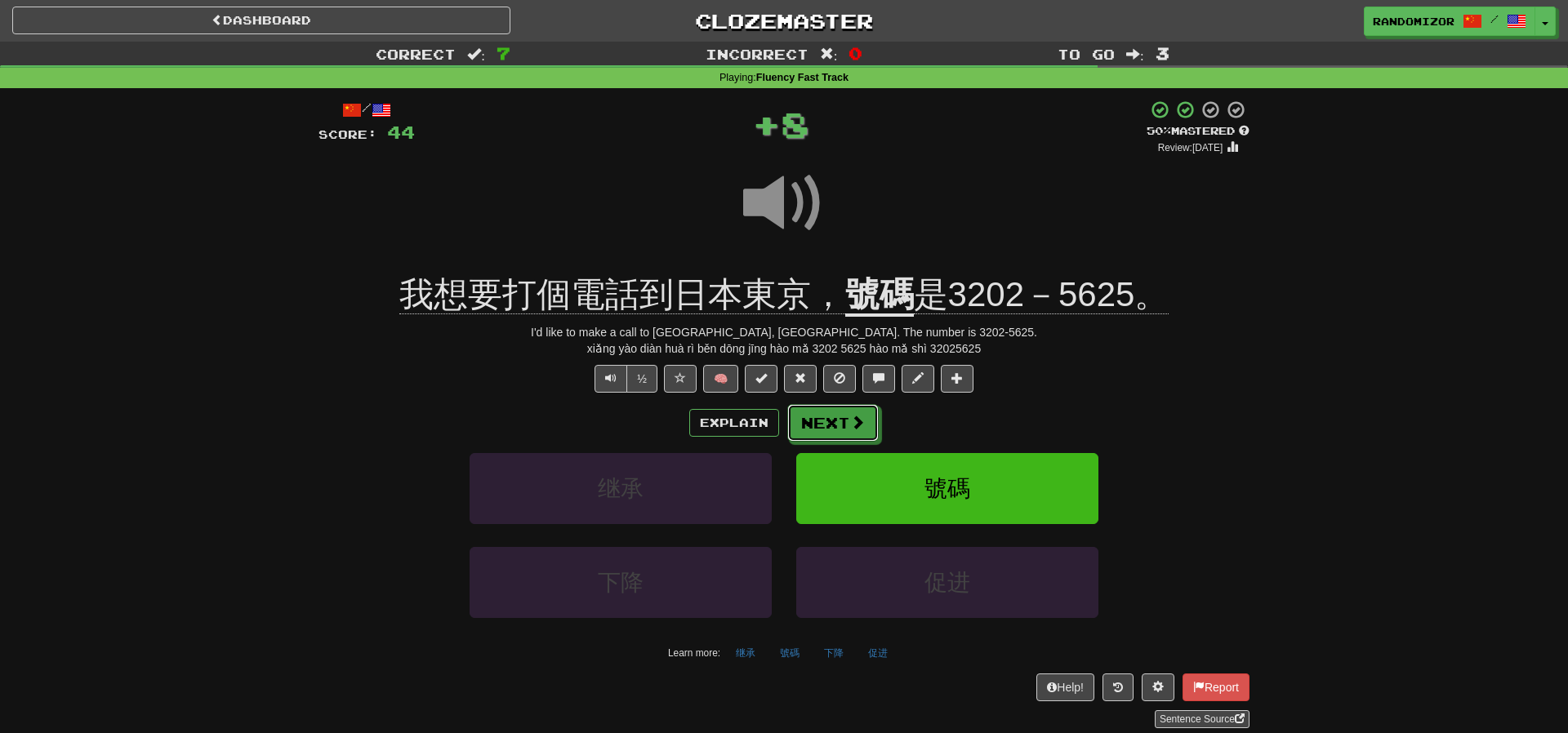
click at [843, 429] on button "Next" at bounding box center [833, 423] width 92 height 37
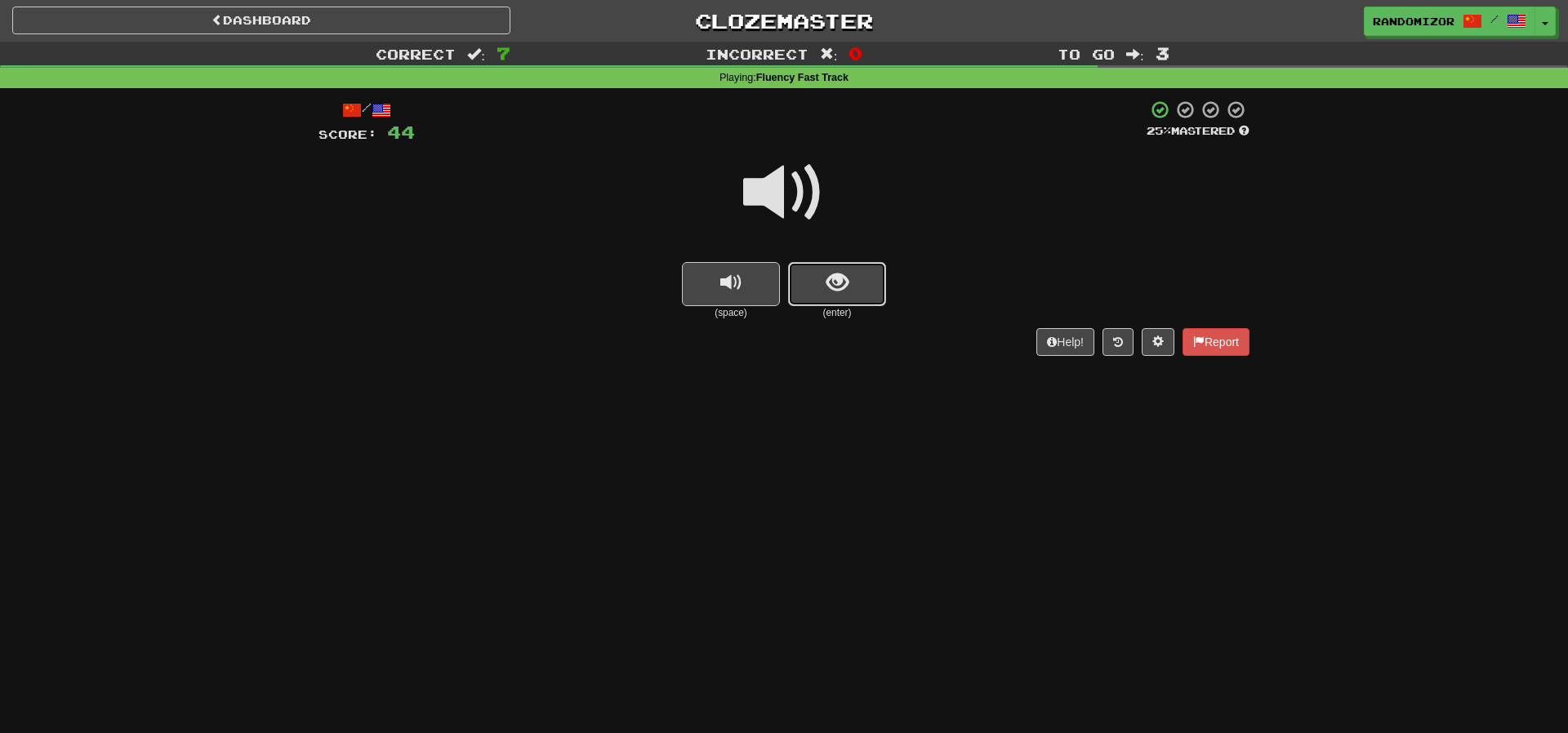
click at [813, 284] on button "show sentence" at bounding box center [837, 285] width 98 height 44
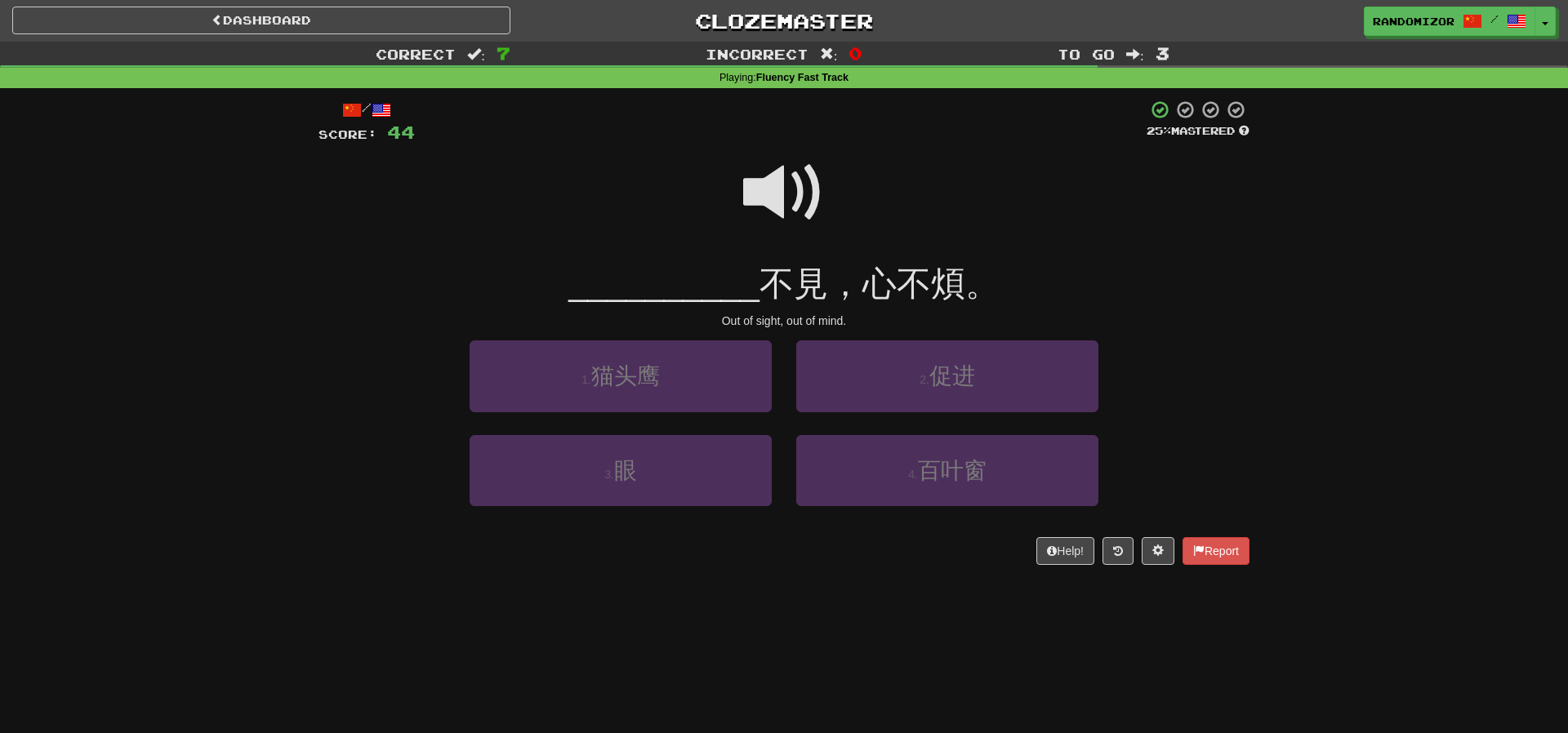
click at [781, 175] on span at bounding box center [784, 193] width 82 height 82
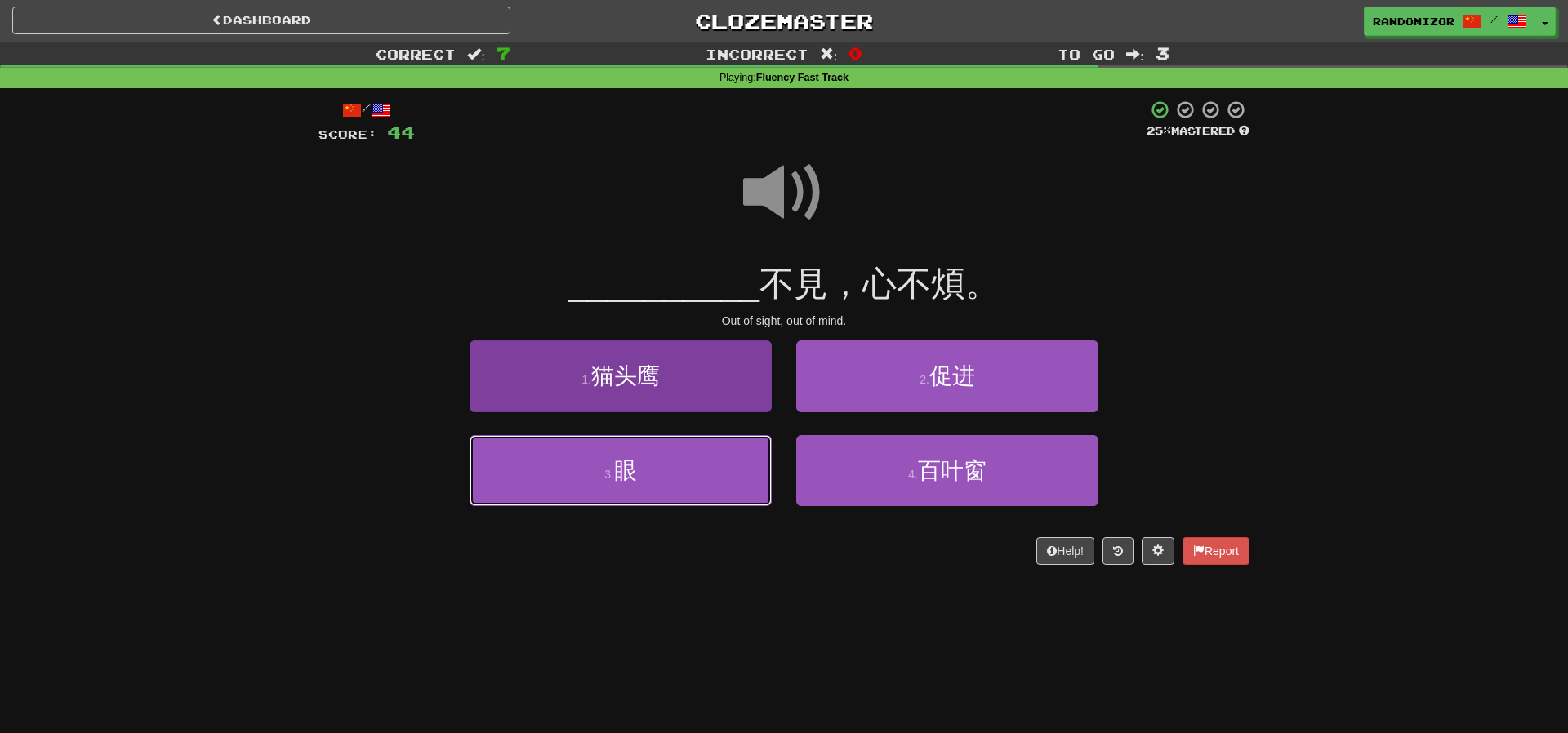
click at [741, 454] on button "3 . 眼" at bounding box center [621, 471] width 302 height 71
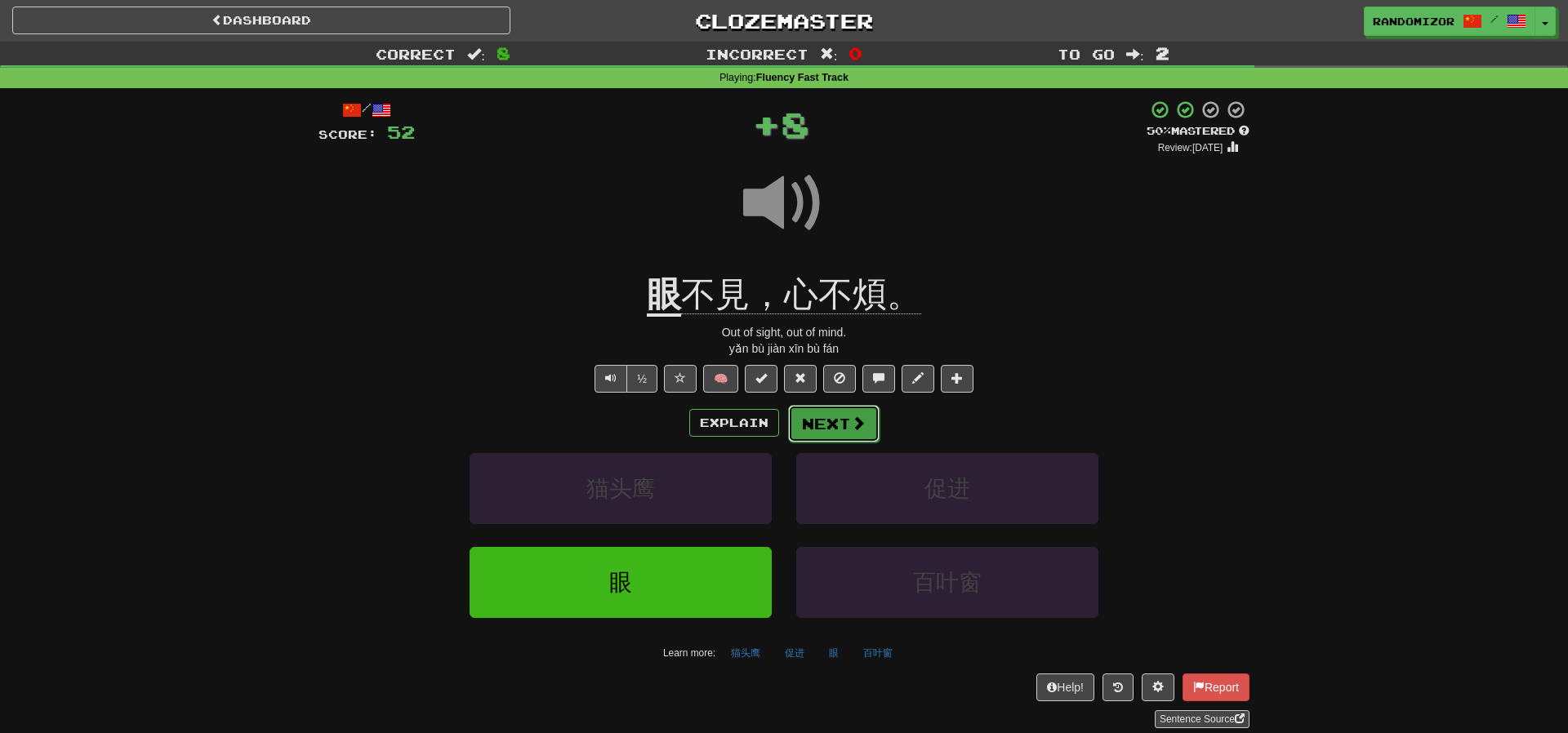
click at [812, 432] on button "Next" at bounding box center [834, 424] width 92 height 37
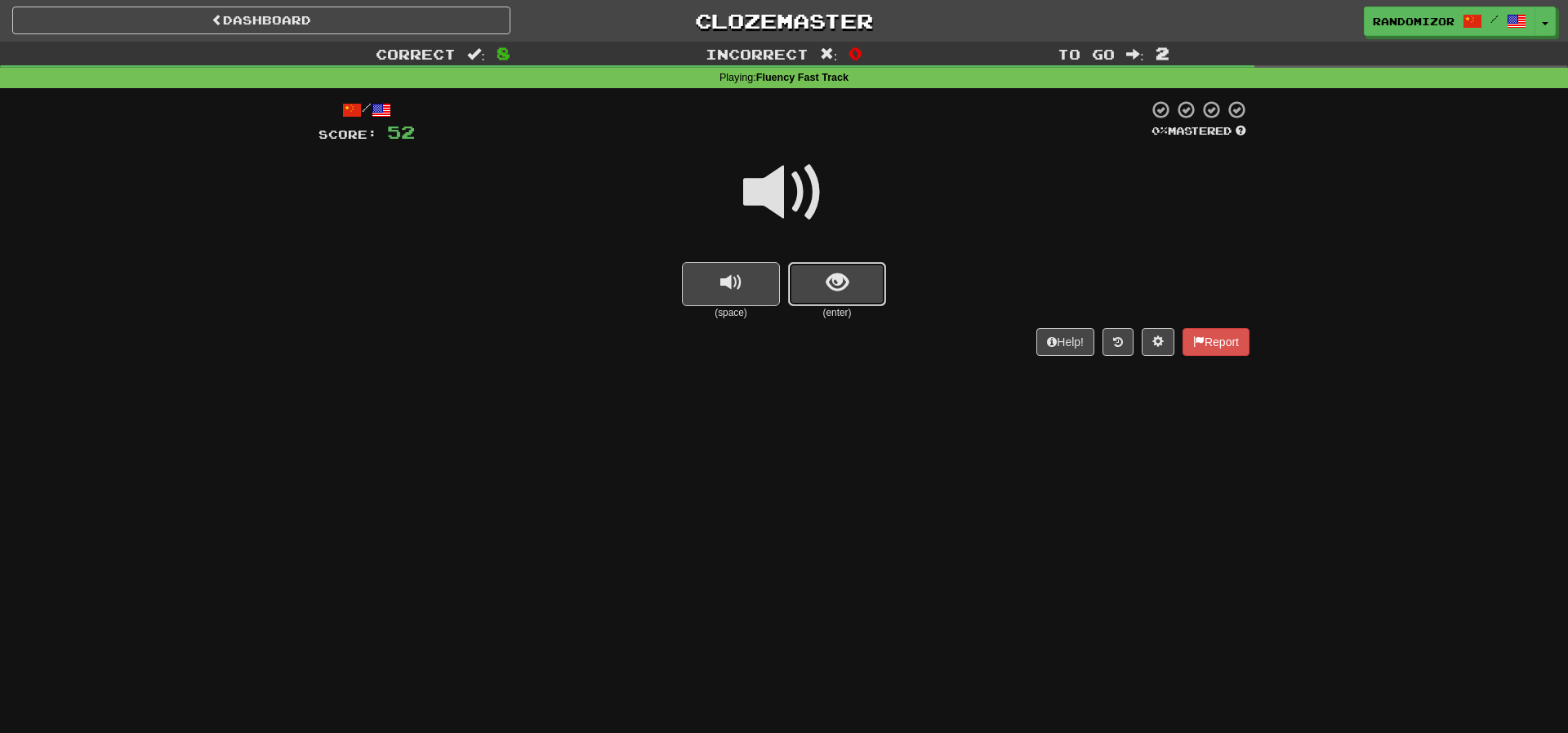
click at [851, 294] on button "show sentence" at bounding box center [837, 285] width 98 height 44
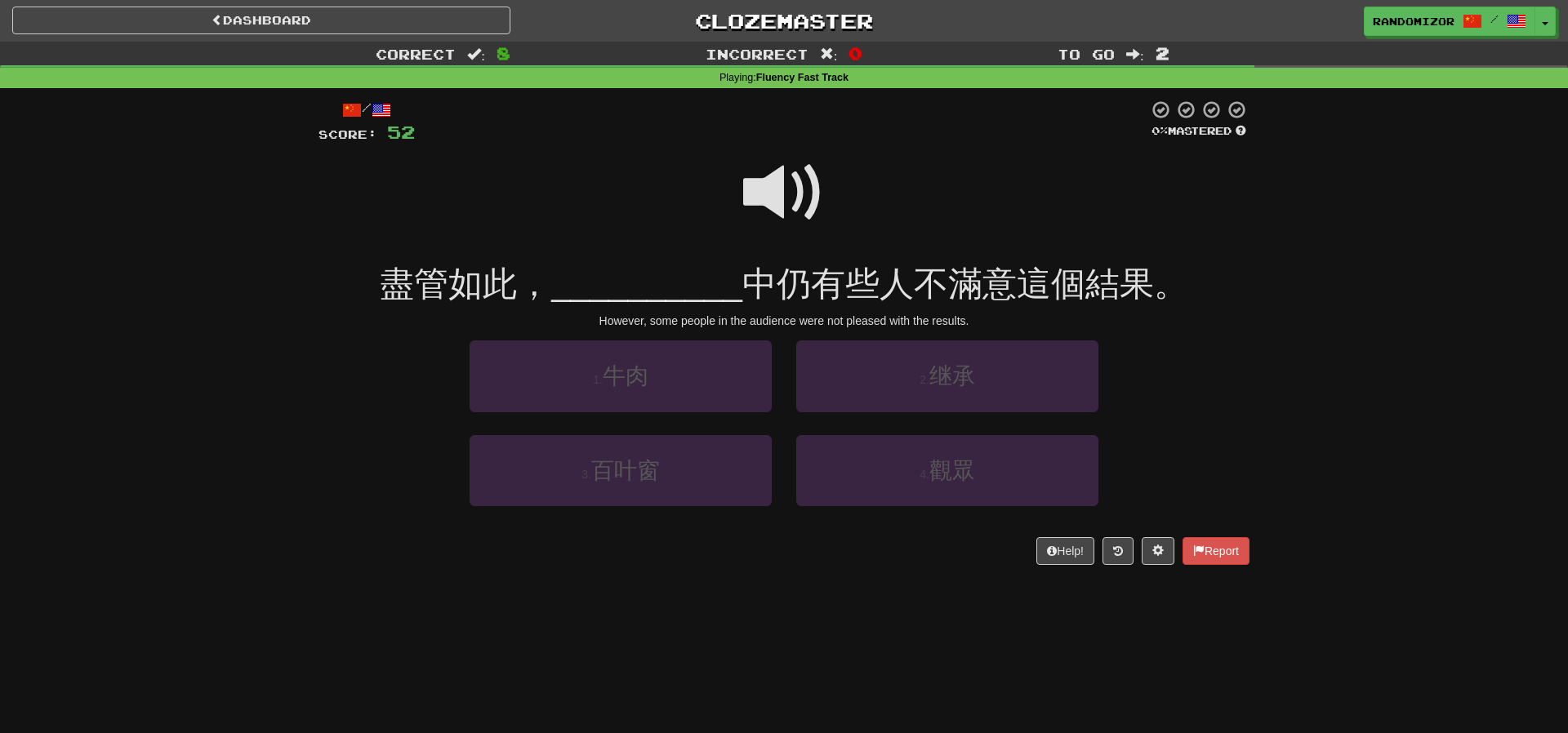
click at [776, 196] on span at bounding box center [784, 193] width 82 height 82
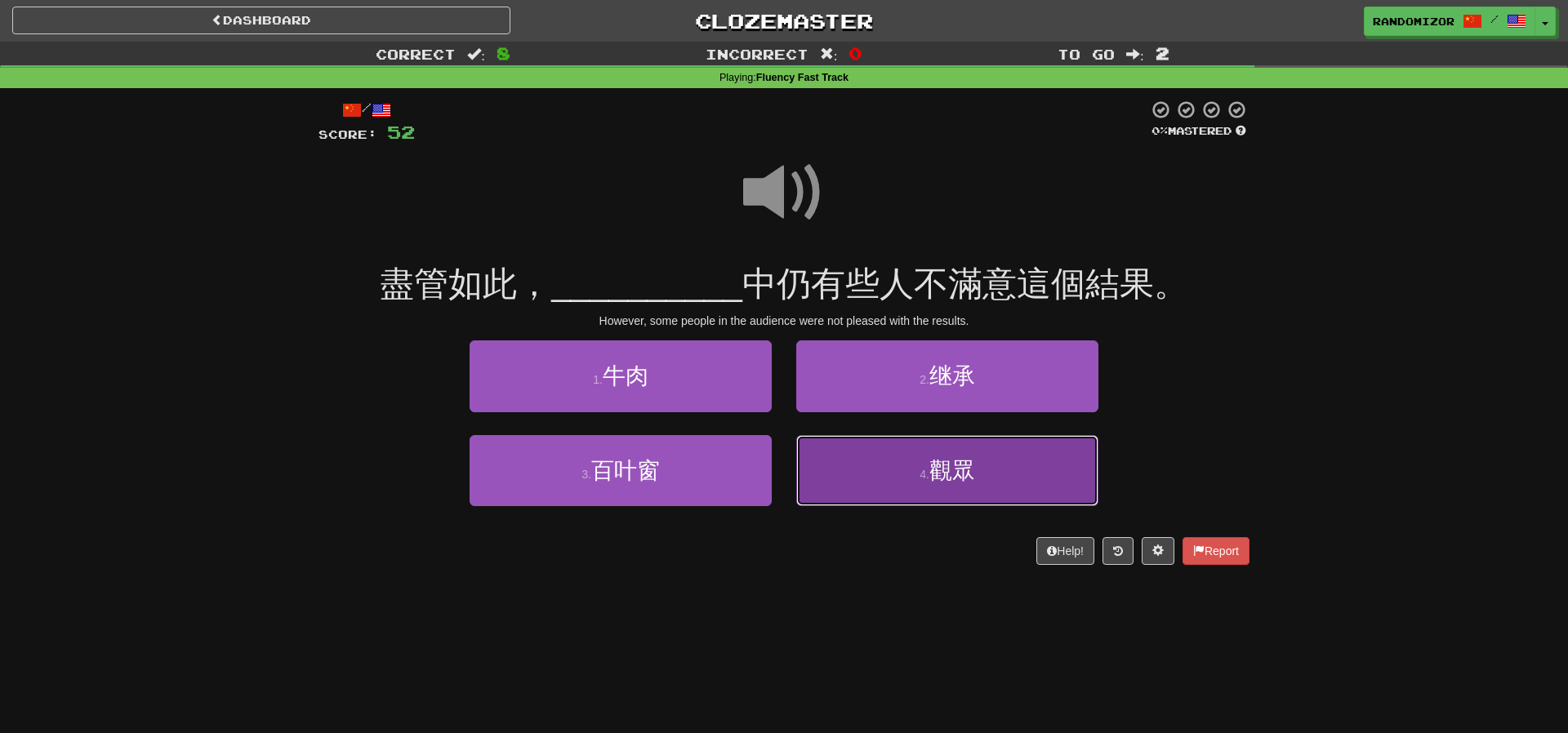
click at [860, 458] on button "4 . 觀眾" at bounding box center [947, 471] width 302 height 71
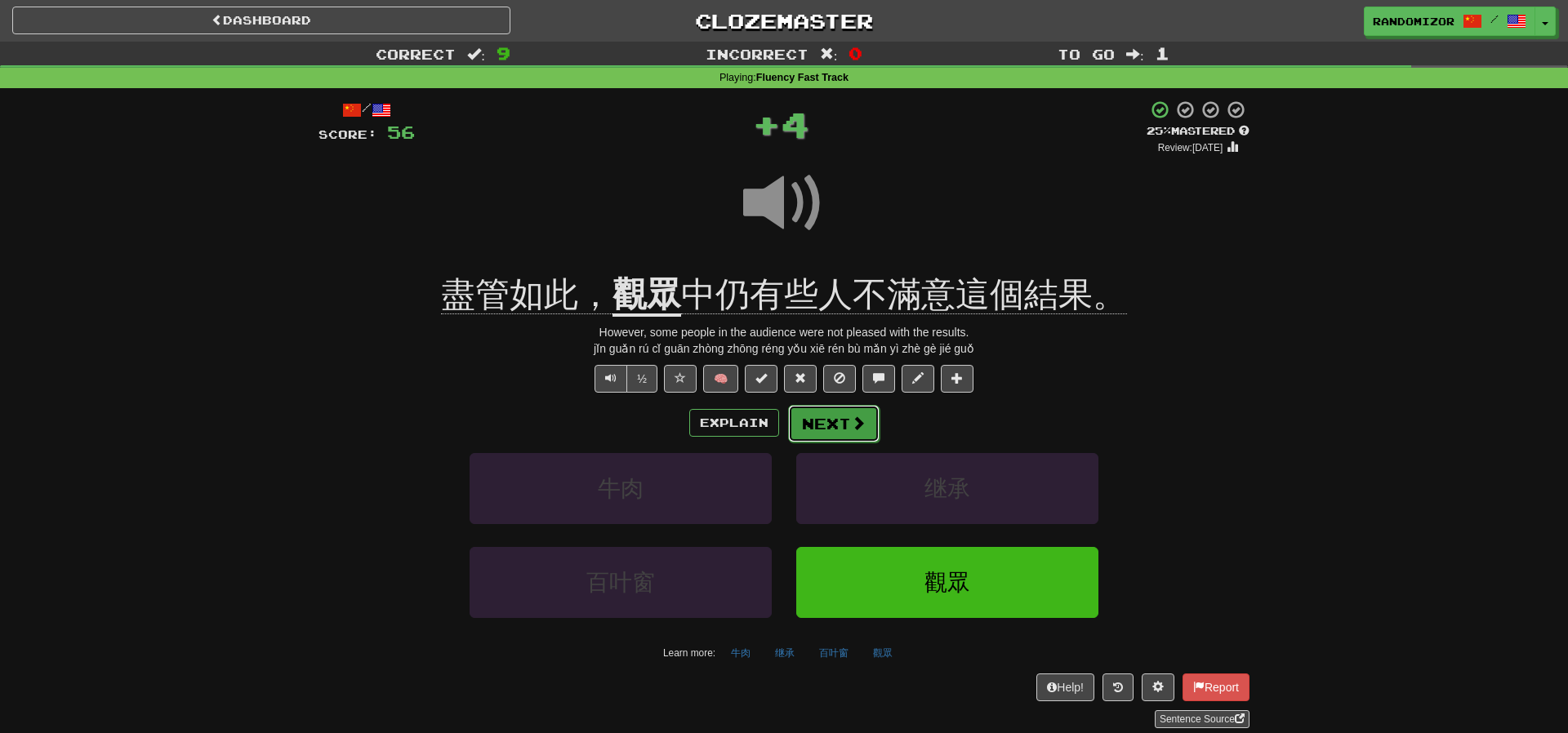
click at [844, 424] on button "Next" at bounding box center [834, 424] width 92 height 37
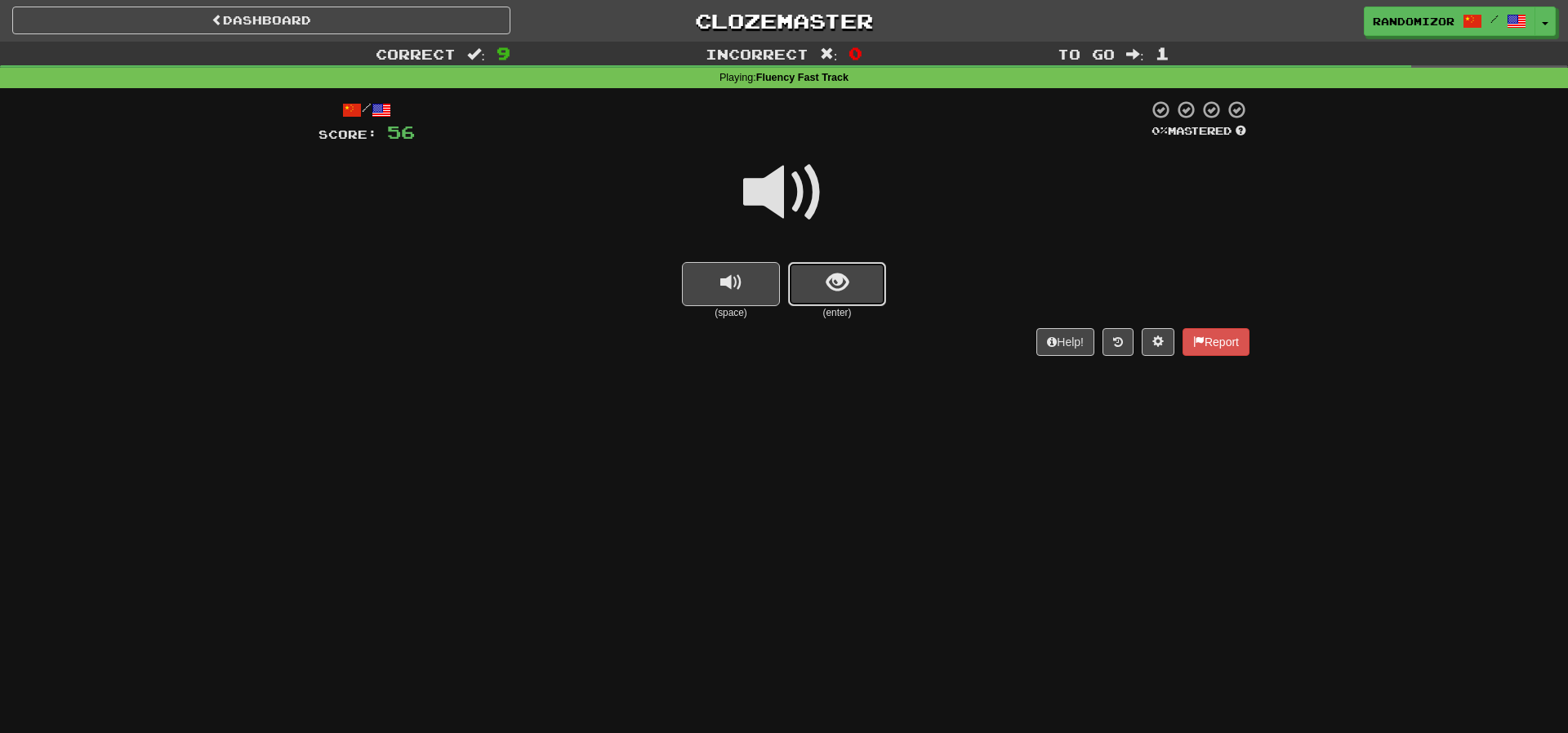
click at [846, 262] on button "show sentence" at bounding box center [837, 285] width 98 height 44
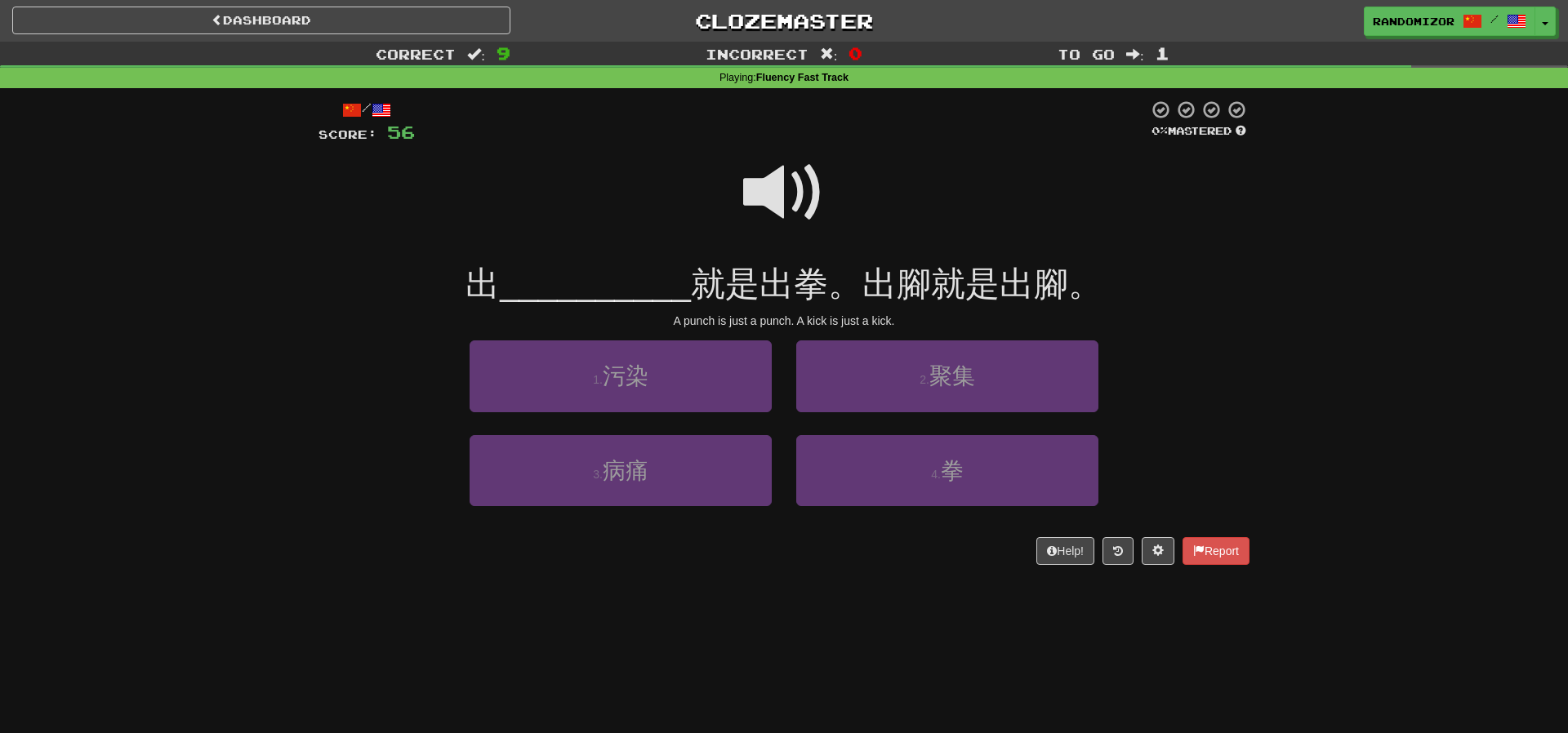
click at [804, 189] on span at bounding box center [784, 193] width 82 height 82
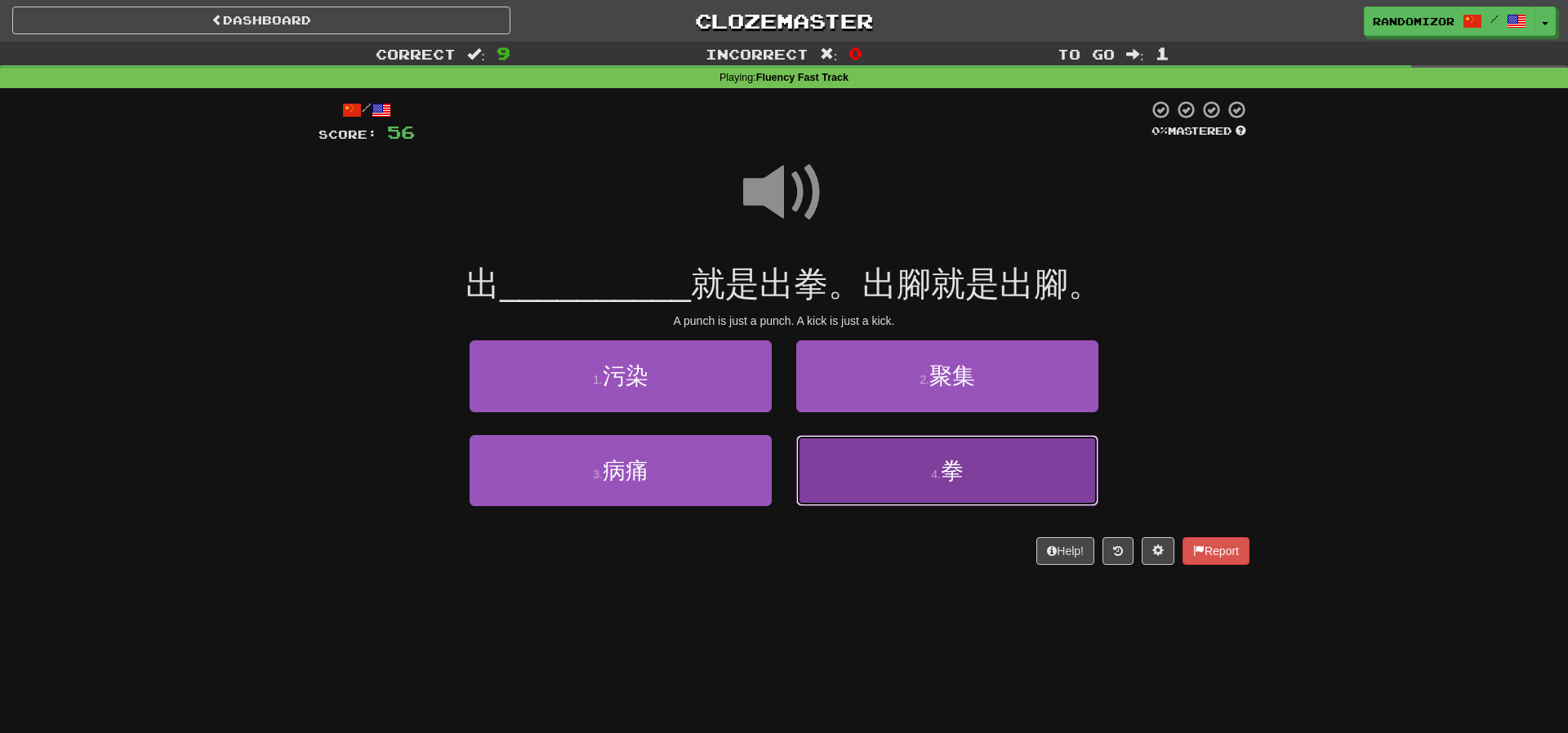
click at [871, 450] on button "4 . 拳" at bounding box center [947, 471] width 302 height 71
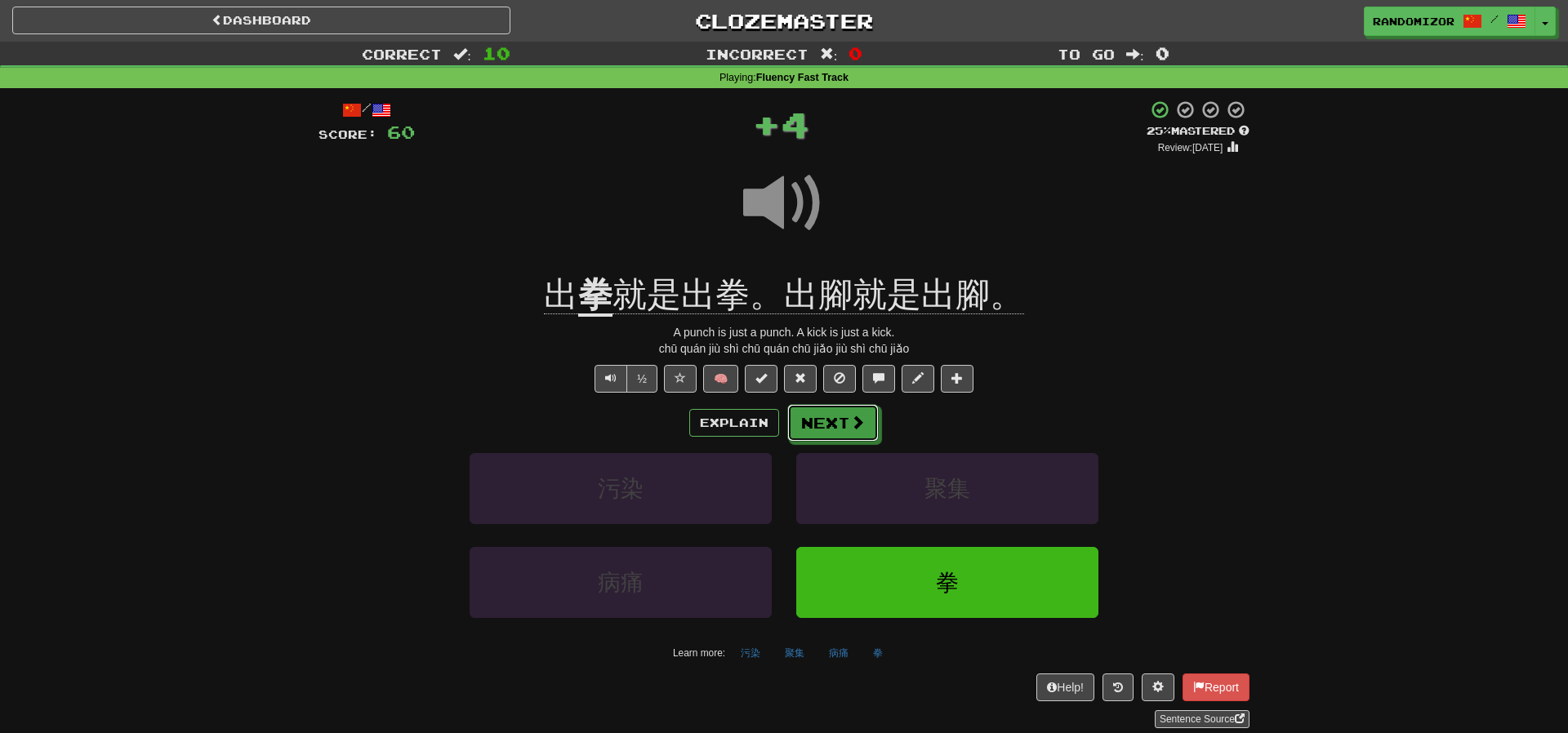
click at [839, 416] on button "Next" at bounding box center [833, 423] width 92 height 37
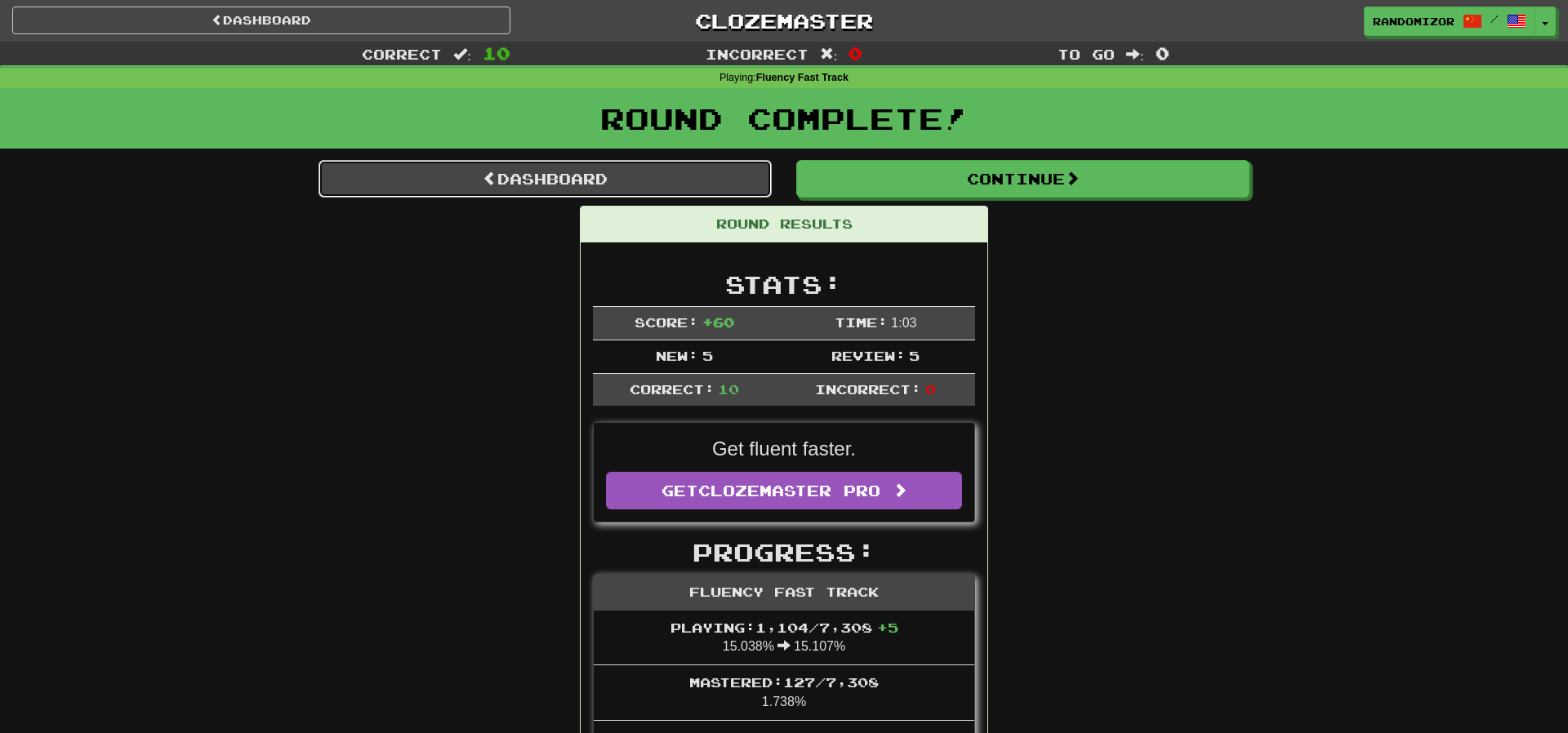
click at [617, 168] on link "Dashboard" at bounding box center [544, 178] width 453 height 37
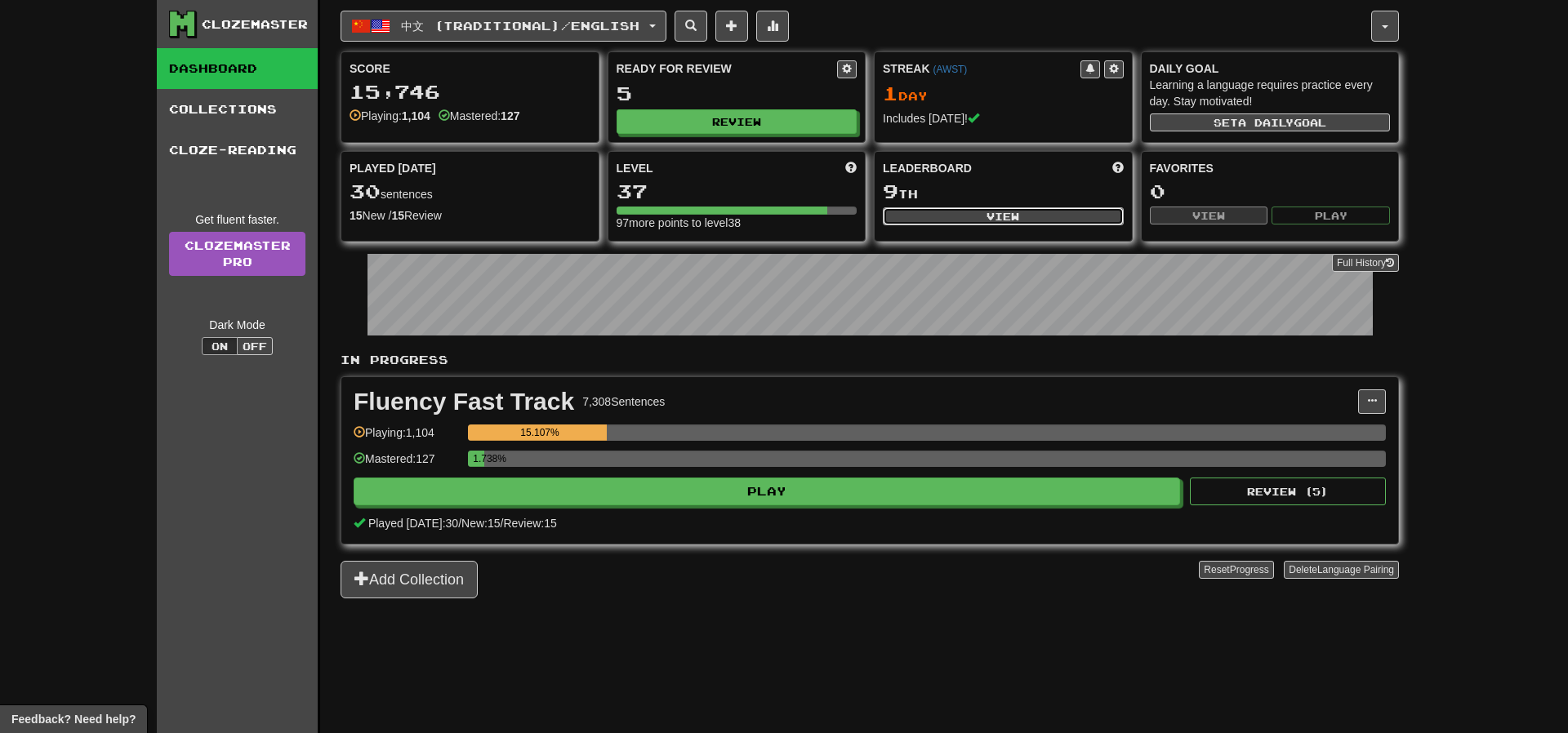
click at [919, 212] on button "View" at bounding box center [1003, 216] width 241 height 18
select select "**********"
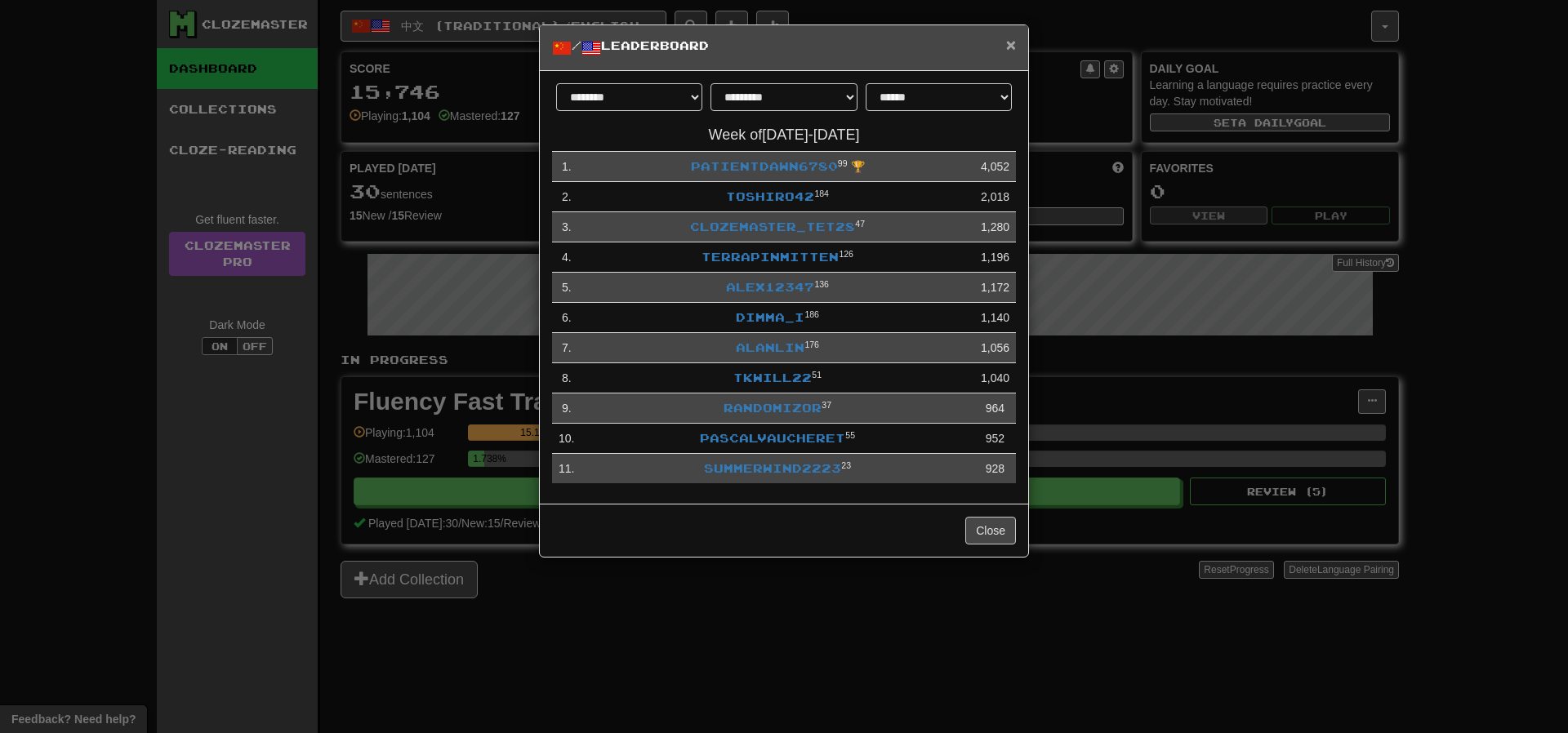
click at [1013, 48] on span "×" at bounding box center [1011, 44] width 10 height 19
